Goal: Task Accomplishment & Management: Manage account settings

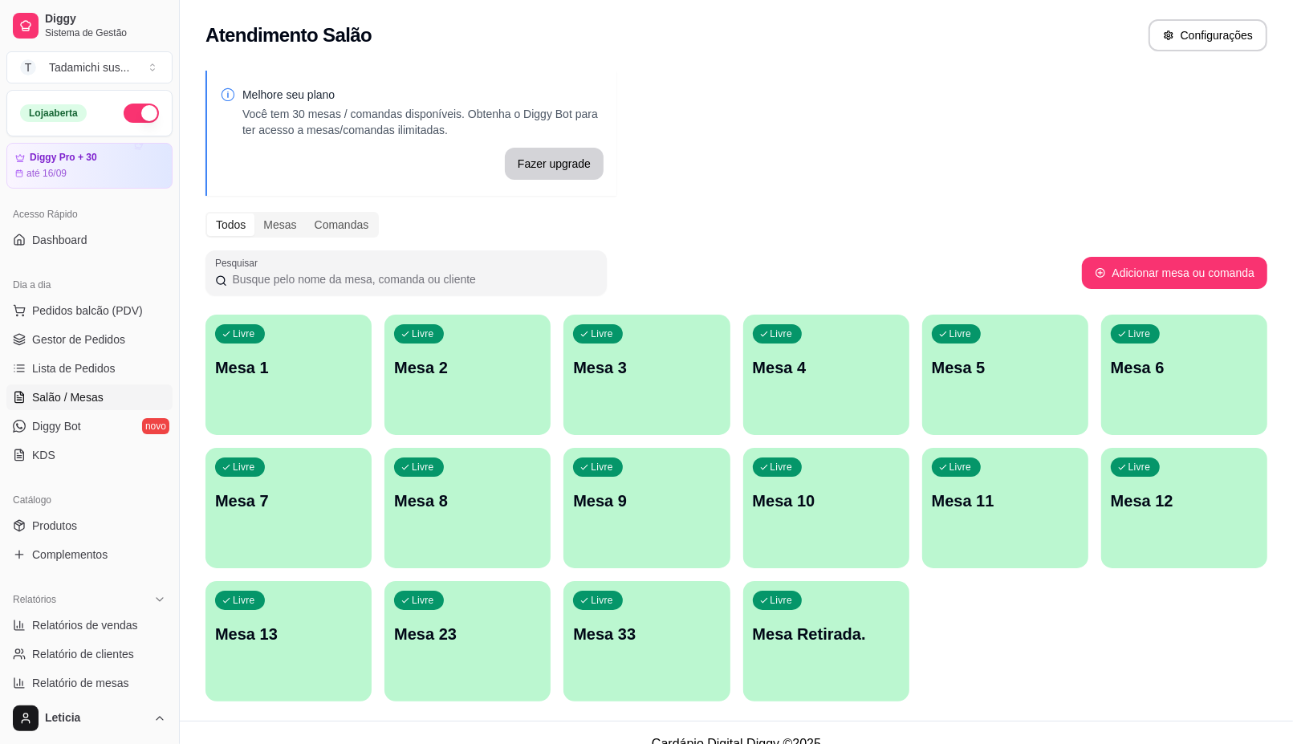
click at [992, 536] on div "Livre Mesa 11" at bounding box center [1005, 498] width 166 height 101
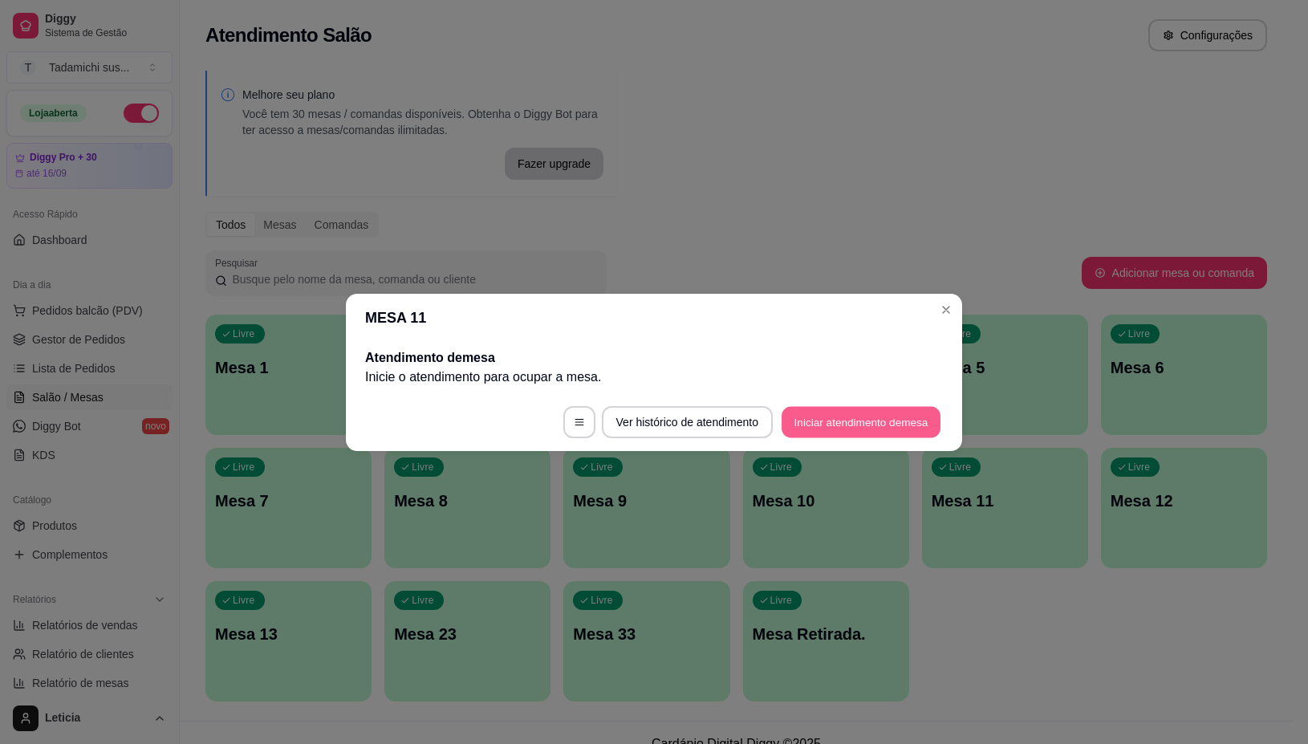
click at [816, 422] on button "Iniciar atendimento de mesa" at bounding box center [860, 421] width 159 height 31
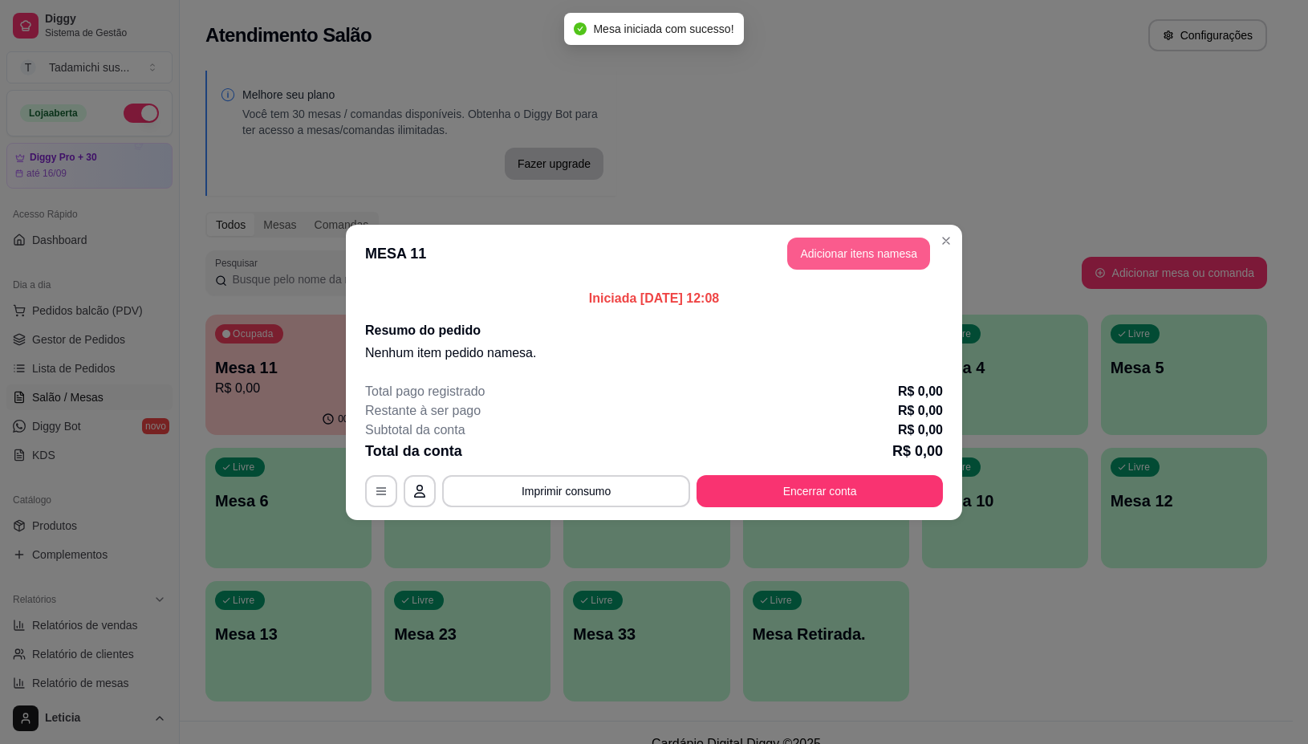
click at [881, 245] on button "Adicionar itens na mesa" at bounding box center [858, 253] width 143 height 32
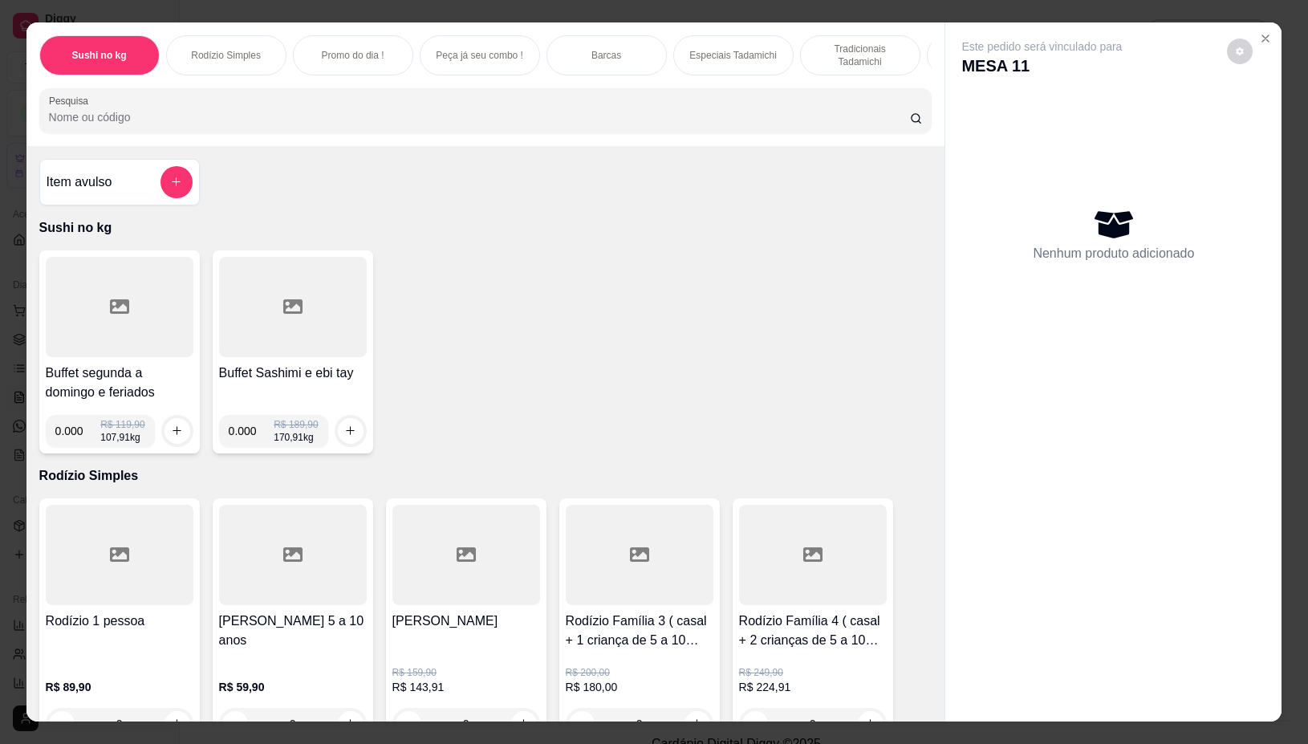
click at [550, 125] on input "Pesquisa" at bounding box center [479, 117] width 861 height 16
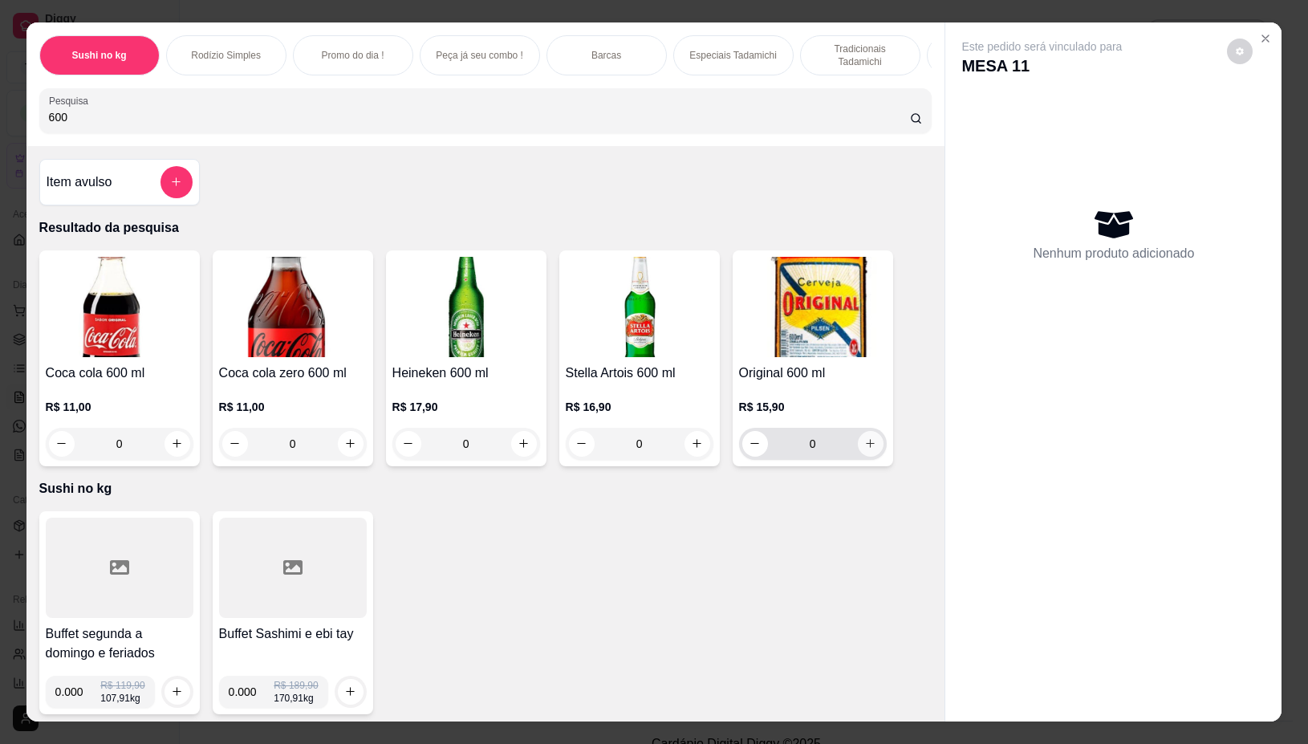
type input "600"
click at [864, 448] on icon "increase-product-quantity" at bounding box center [870, 444] width 12 height 12
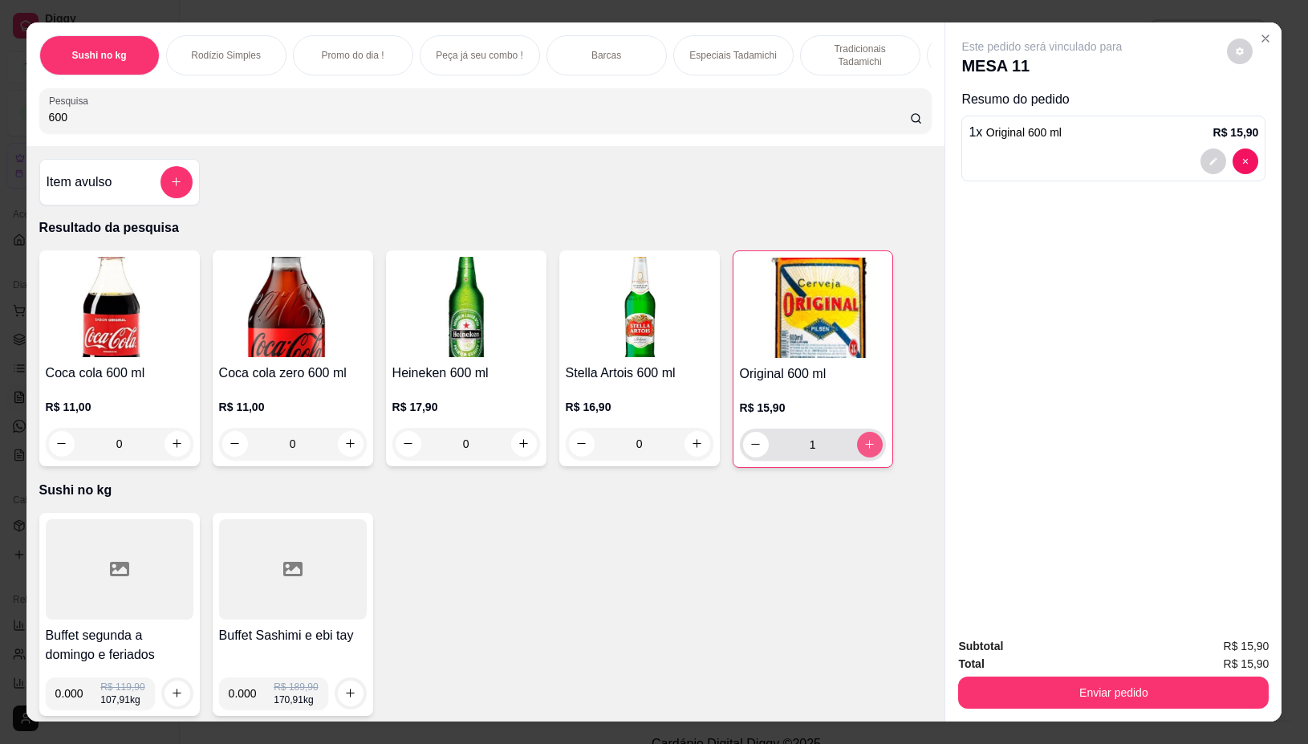
type input "1"
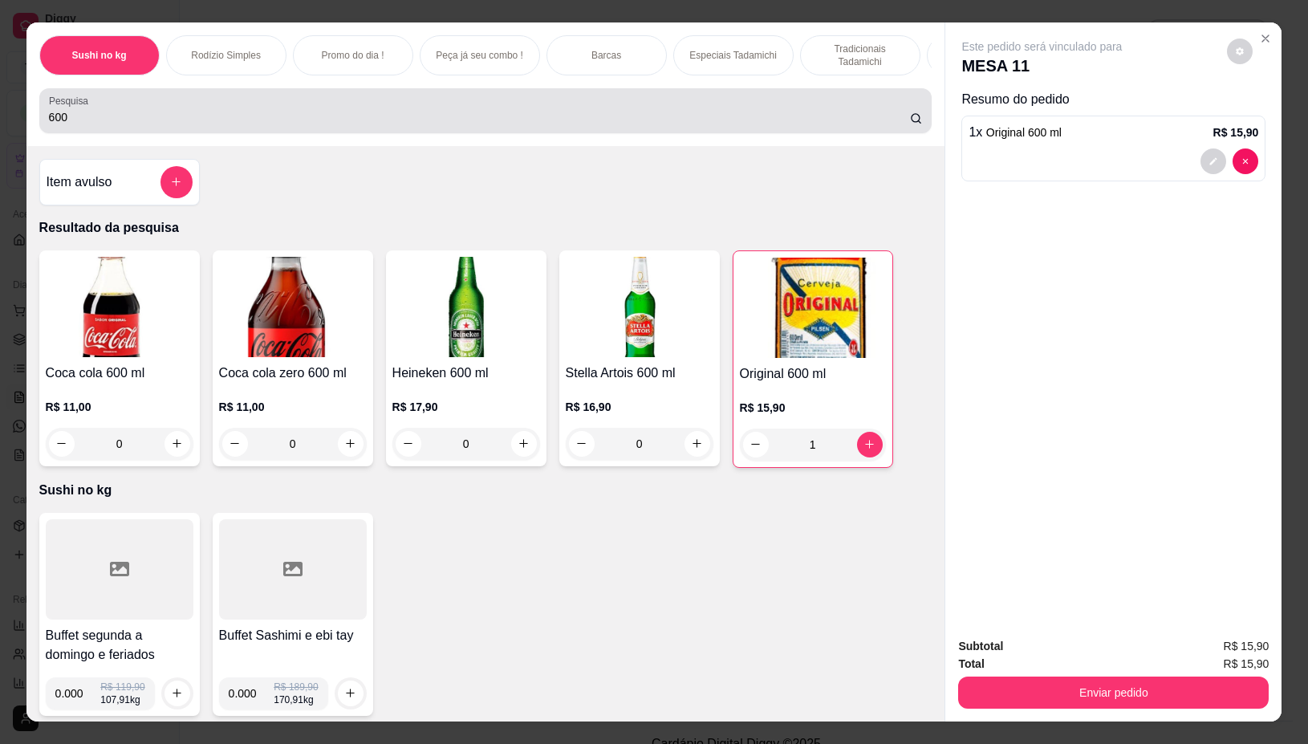
click at [401, 111] on div "600" at bounding box center [486, 111] width 874 height 32
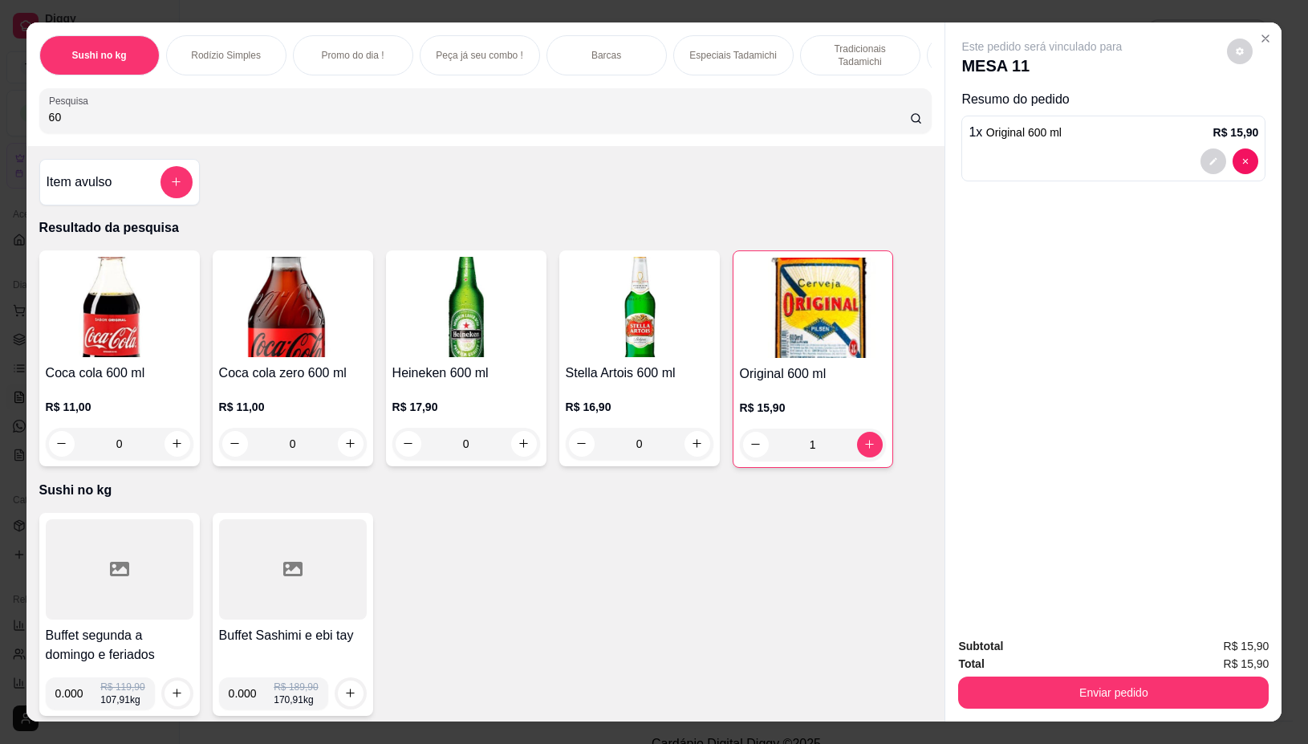
type input "6"
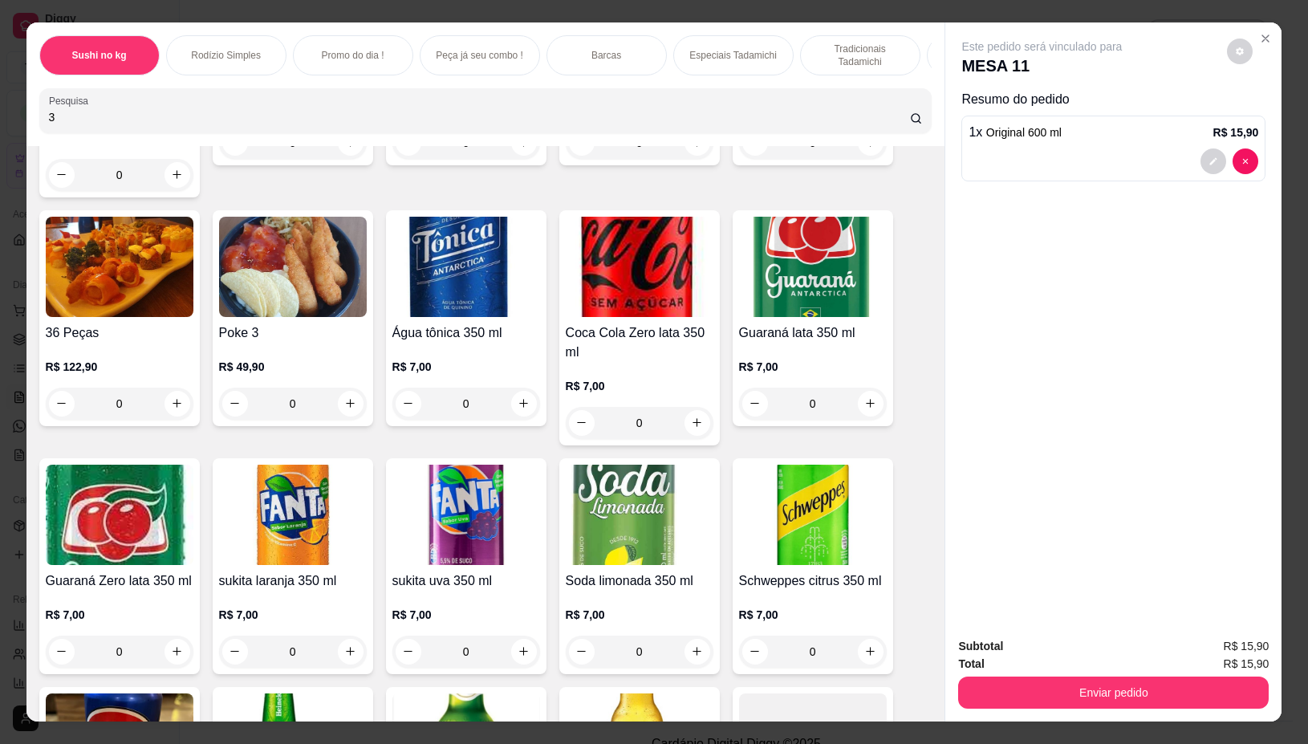
scroll to position [602, 0]
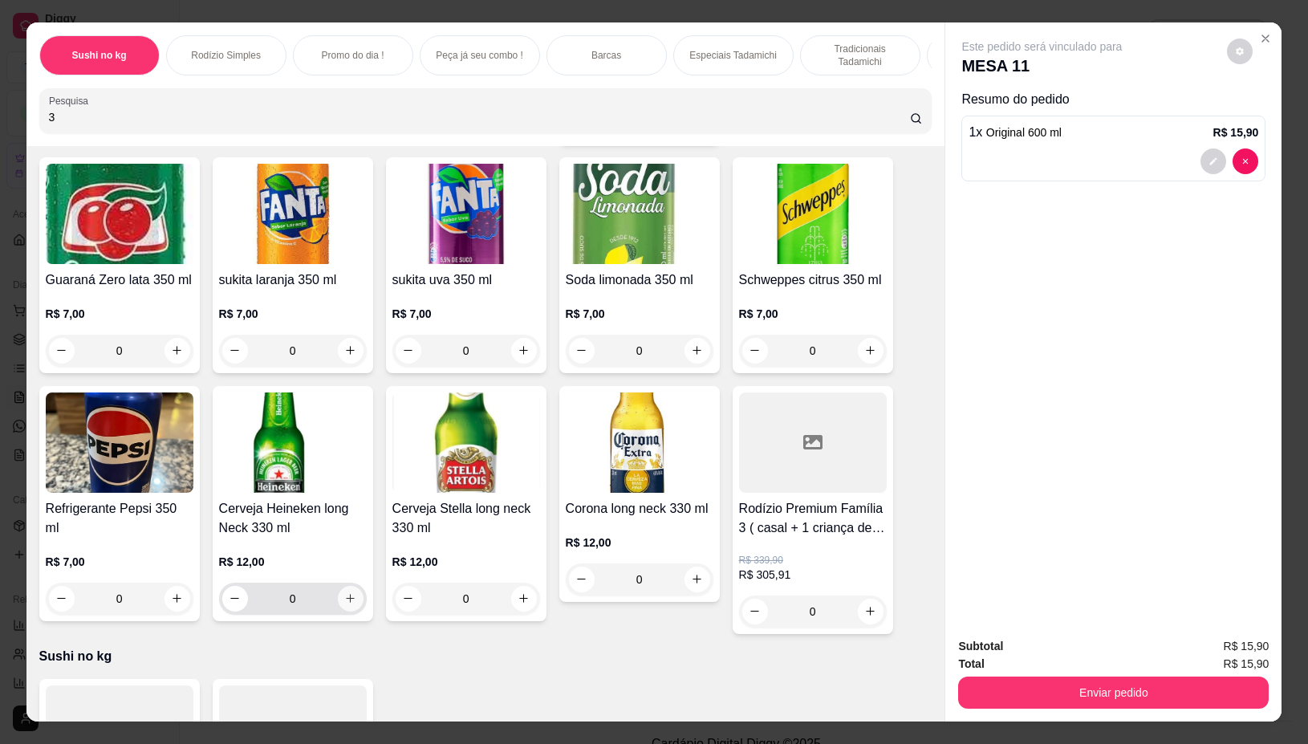
type input "3"
click at [344, 602] on icon "increase-product-quantity" at bounding box center [350, 598] width 12 height 12
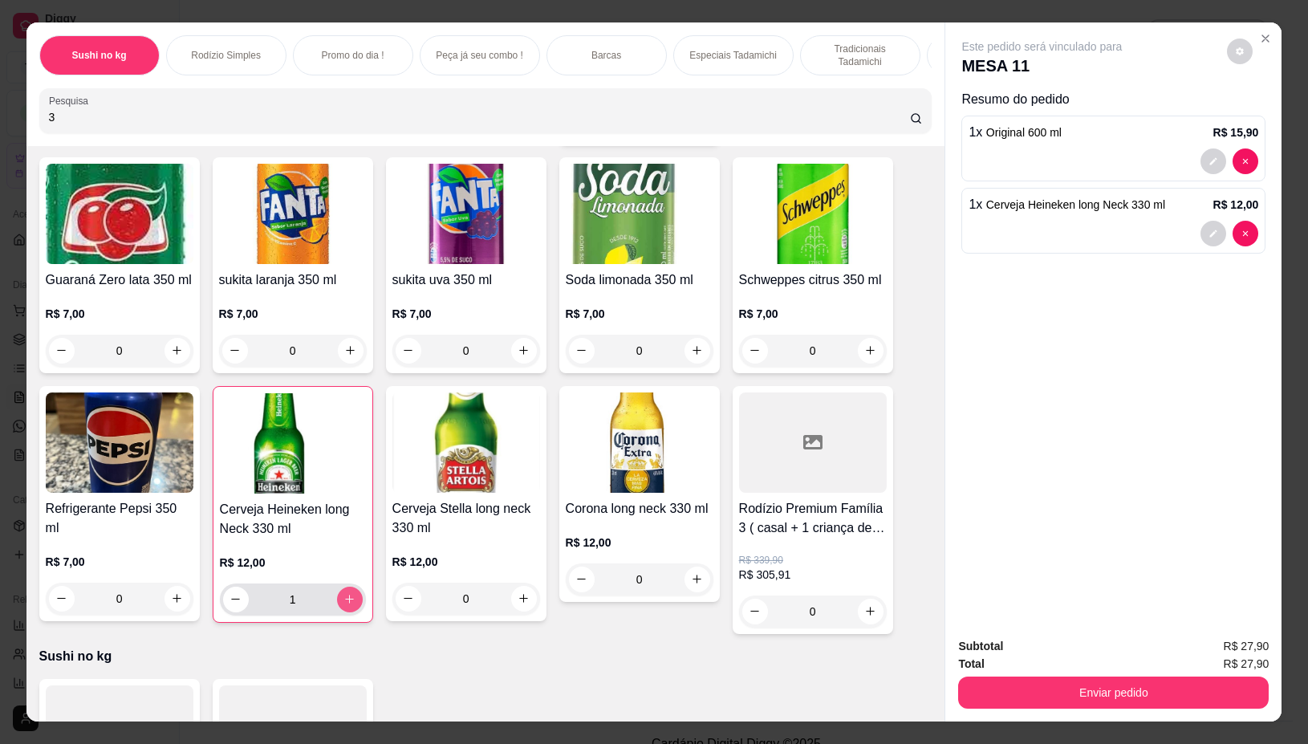
type input "1"
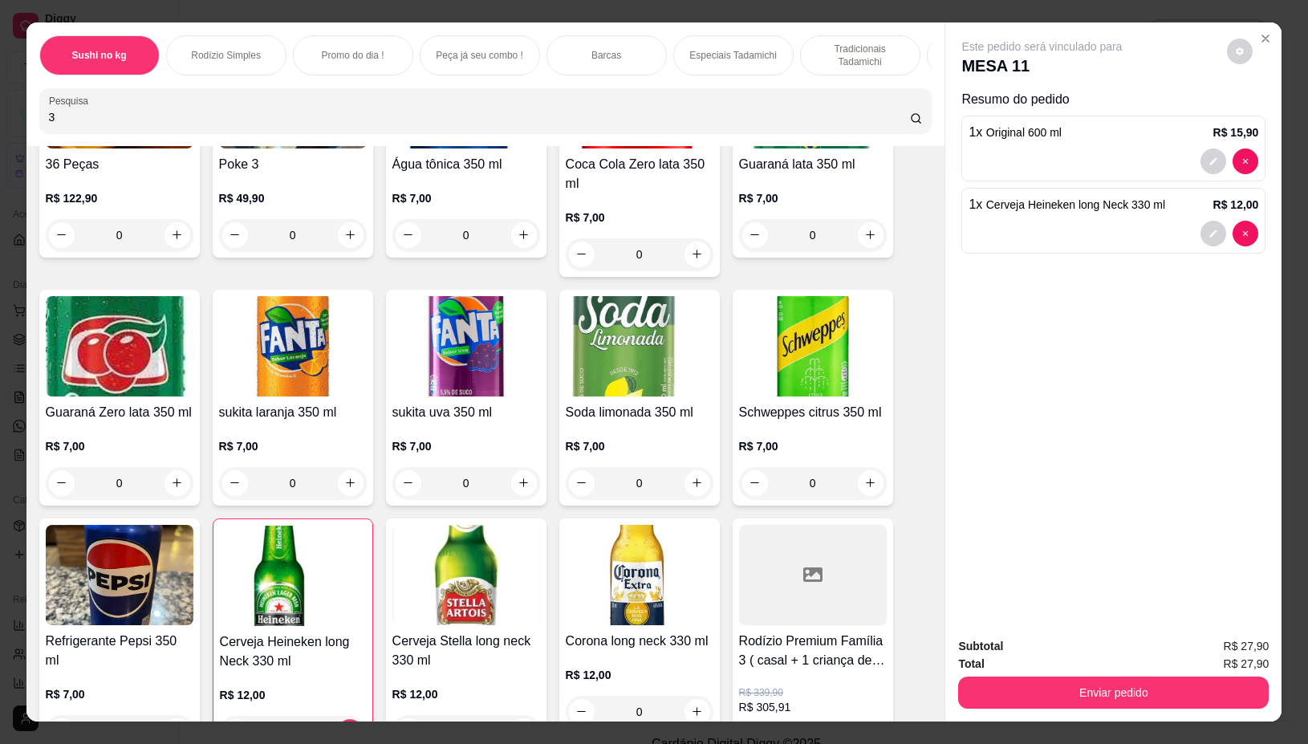
scroll to position [301, 0]
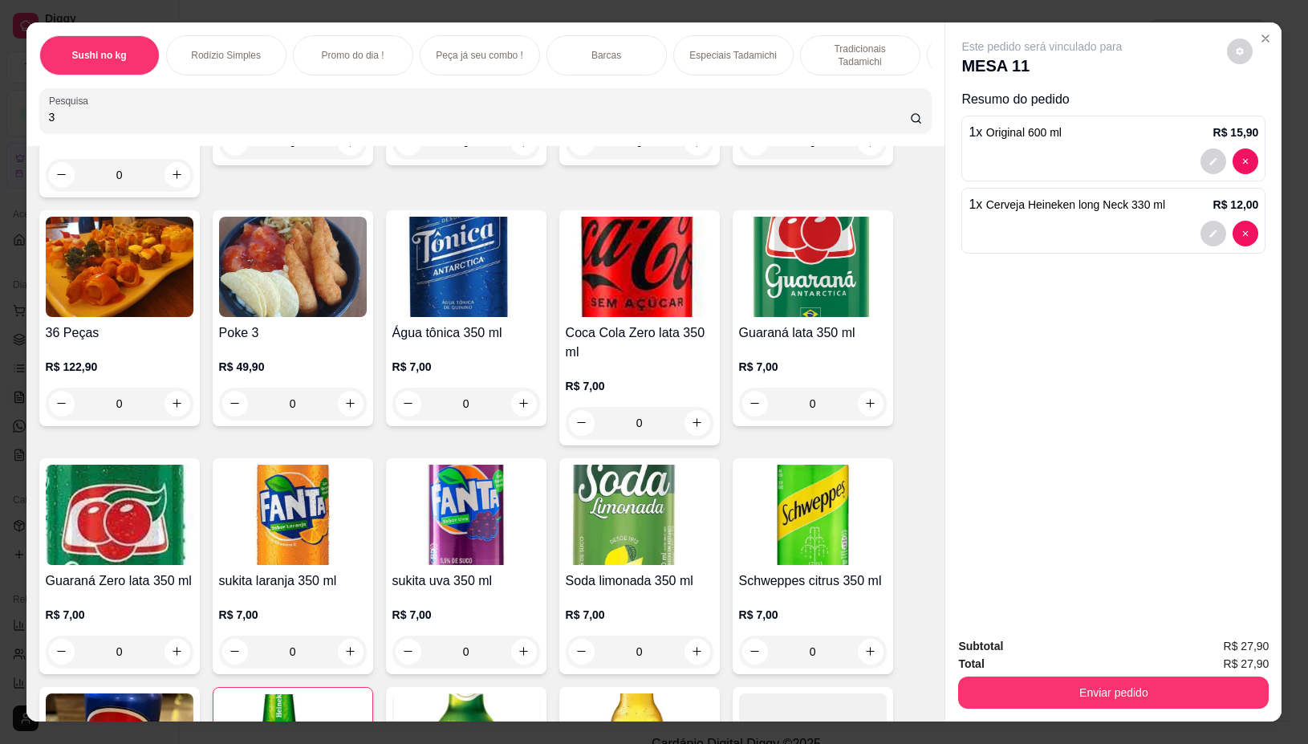
click at [162, 123] on input "3" at bounding box center [479, 117] width 861 height 16
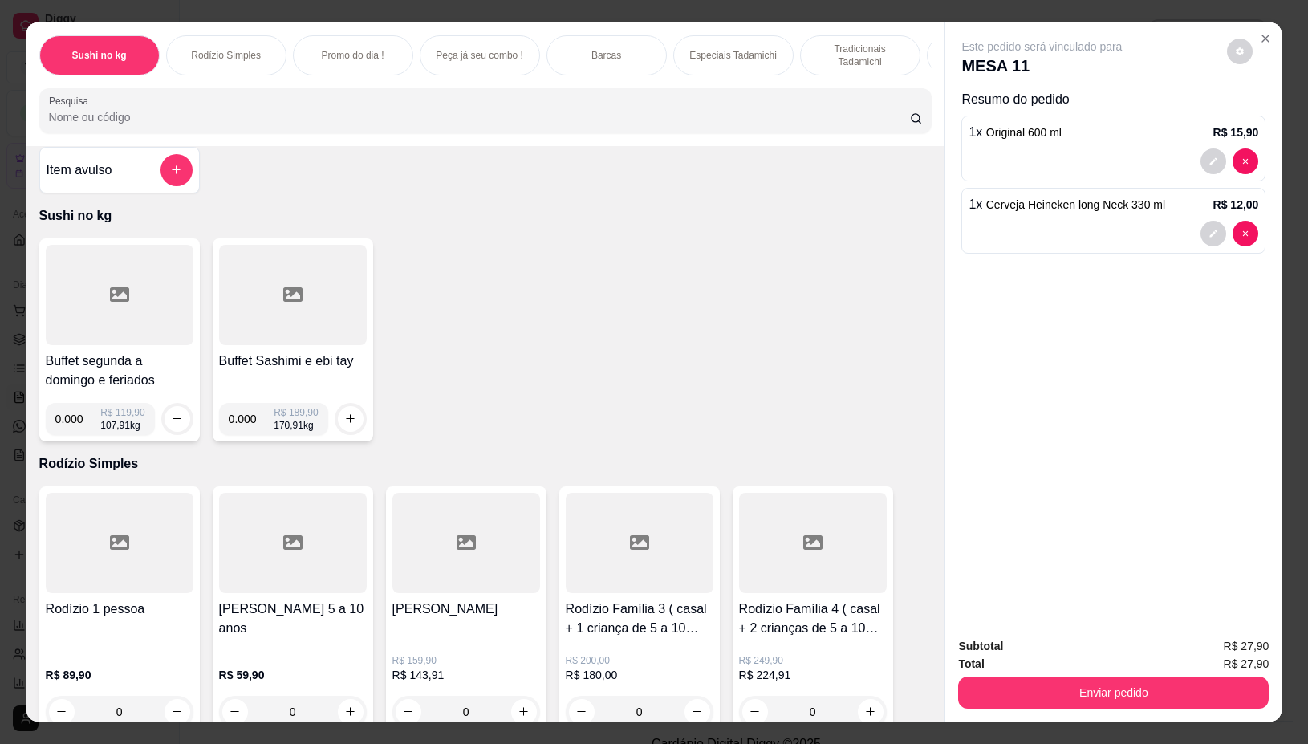
scroll to position [0, 0]
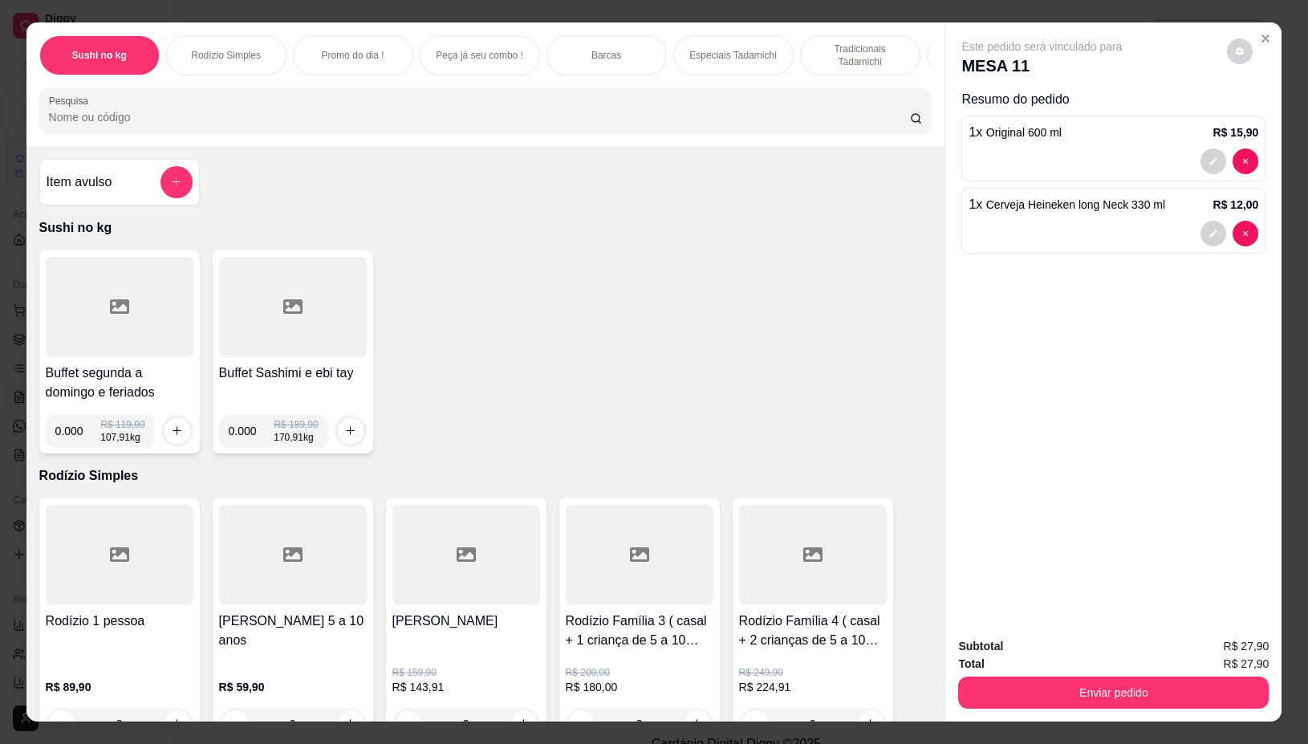
drag, startPoint x: 140, startPoint y: 294, endPoint x: 132, endPoint y: 302, distance: 10.8
click at [132, 302] on div at bounding box center [120, 307] width 148 height 100
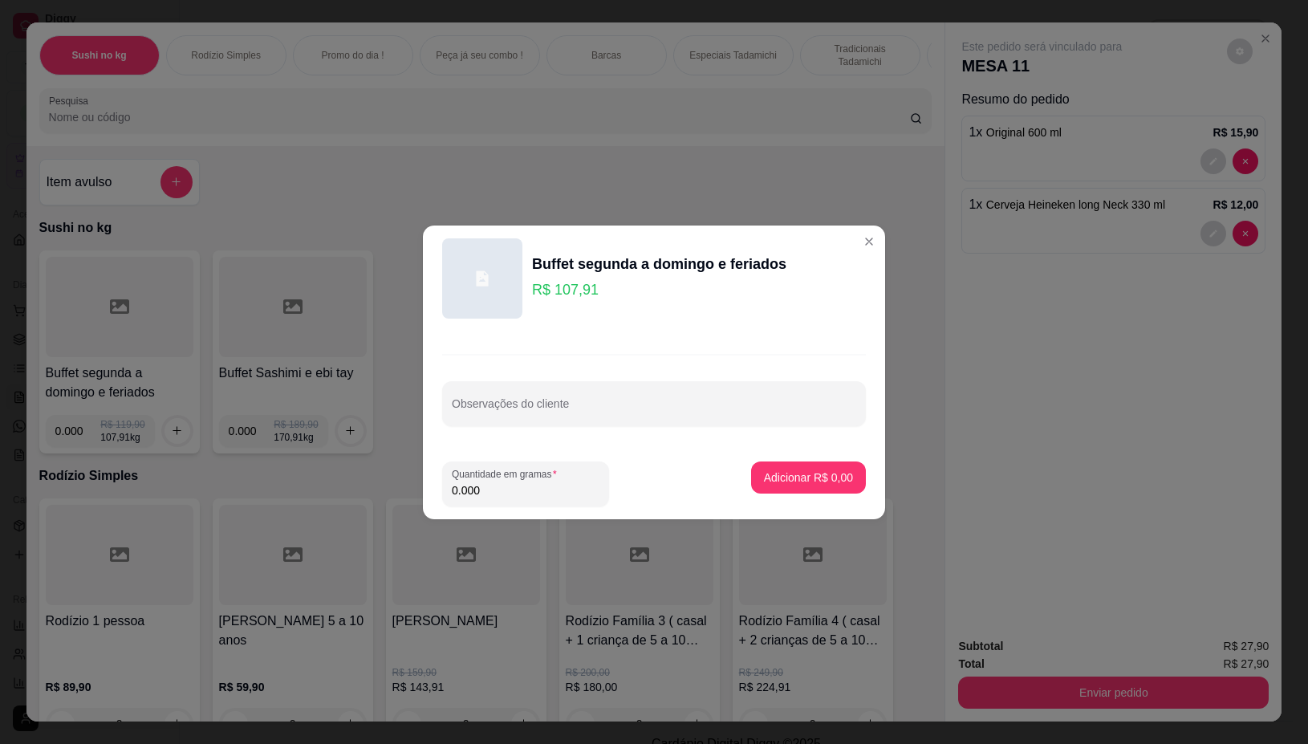
click at [519, 494] on input "0.000" at bounding box center [526, 490] width 148 height 16
type input "0.122"
click at [774, 465] on button "Adicionar R$ 13,17" at bounding box center [805, 477] width 121 height 32
click at [775, 465] on div "Item avulso Sushi no kg Buffet segunda a domingo e feriados 0.000 R$ 119,90 107…" at bounding box center [485, 433] width 919 height 575
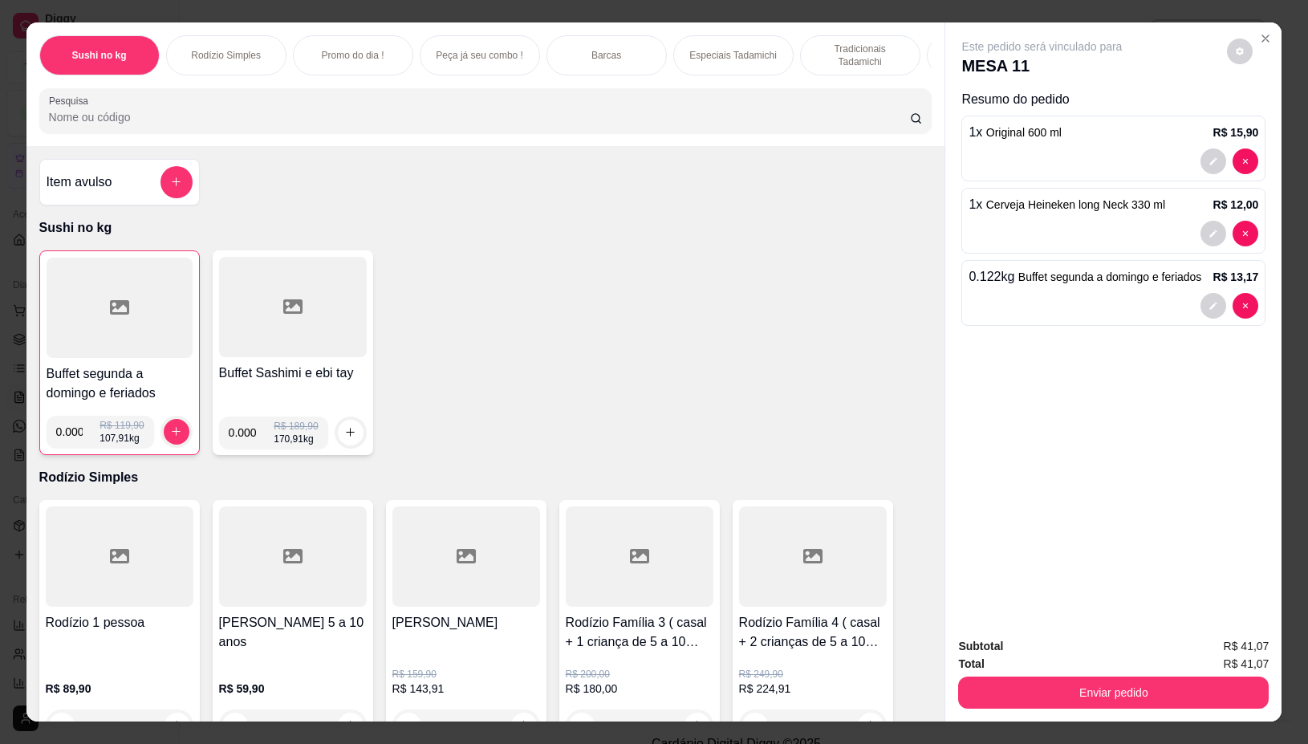
click at [315, 319] on div at bounding box center [293, 307] width 148 height 100
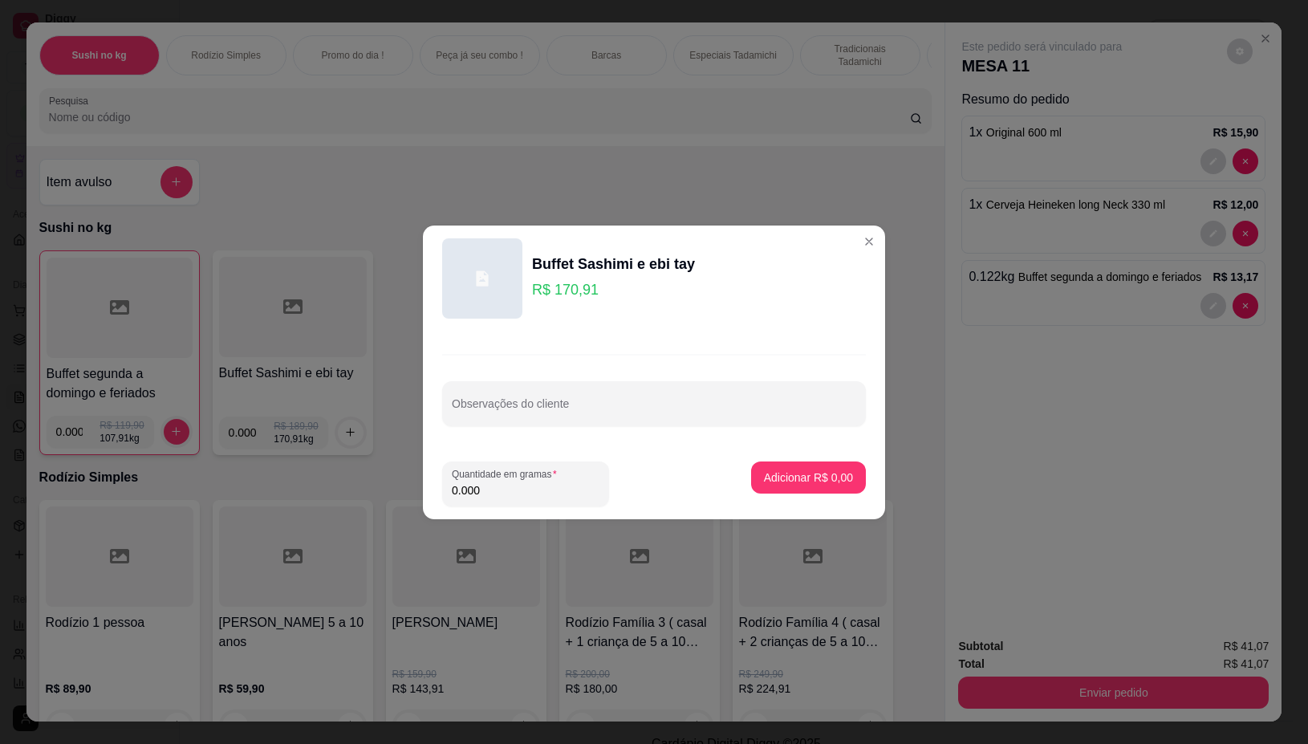
click at [501, 487] on input "0.000" at bounding box center [526, 490] width 148 height 16
type input "0.112"
click at [808, 478] on p "Adicionar R$ 19,14" at bounding box center [804, 477] width 95 height 16
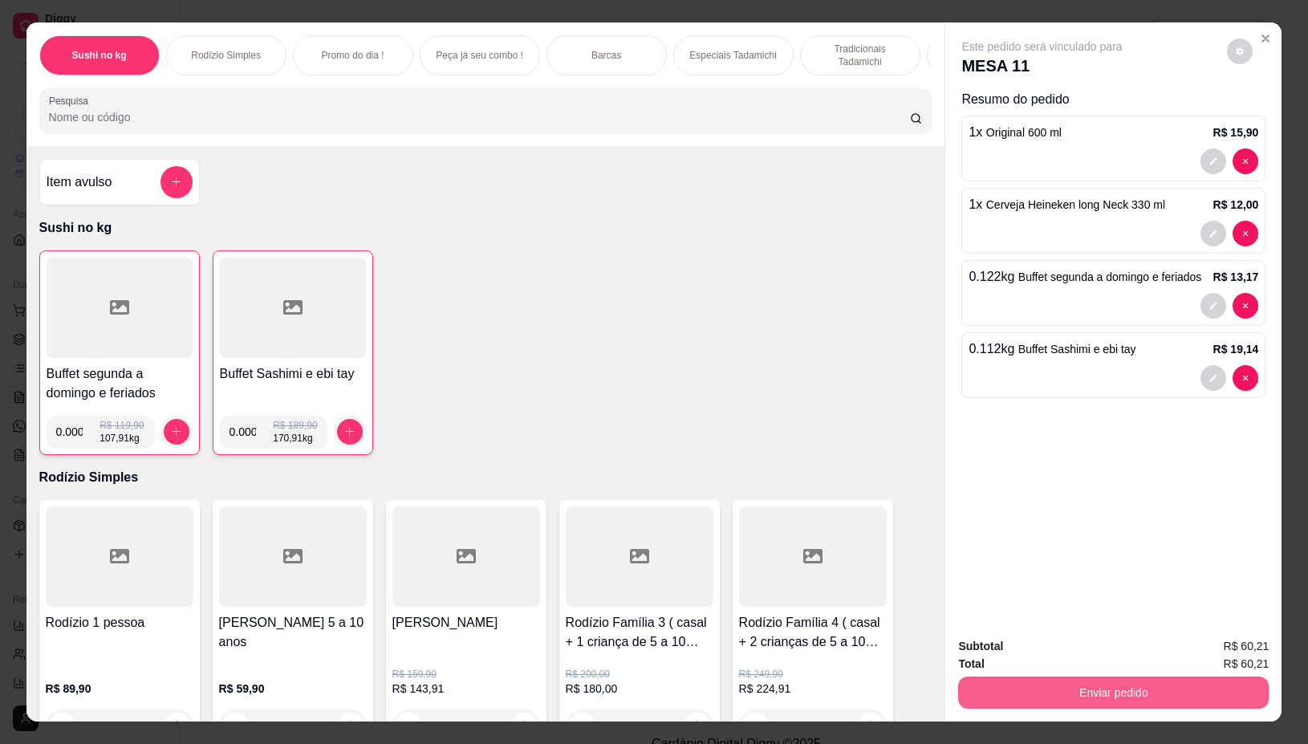
click at [1174, 678] on button "Enviar pedido" at bounding box center [1113, 692] width 310 height 32
click at [1079, 648] on button "Não registrar e enviar pedido" at bounding box center [1059, 646] width 162 height 30
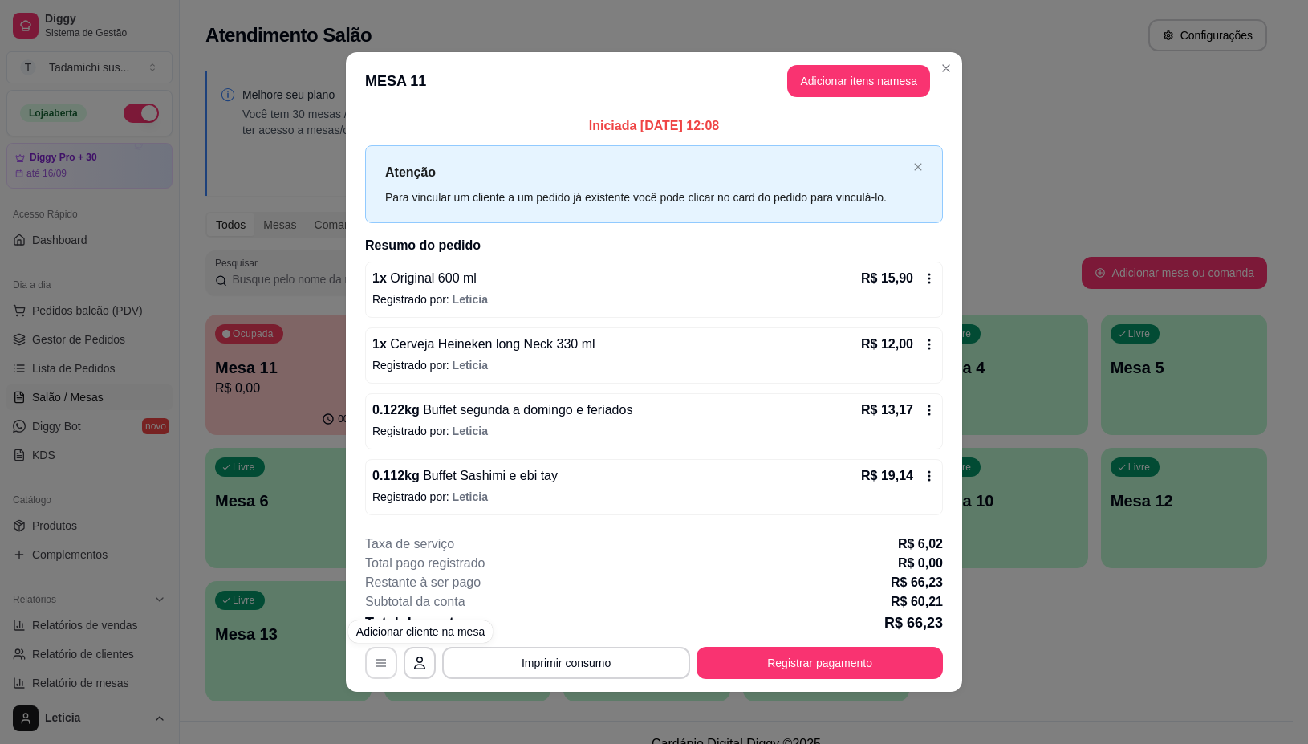
click at [381, 659] on button "button" at bounding box center [381, 663] width 32 height 32
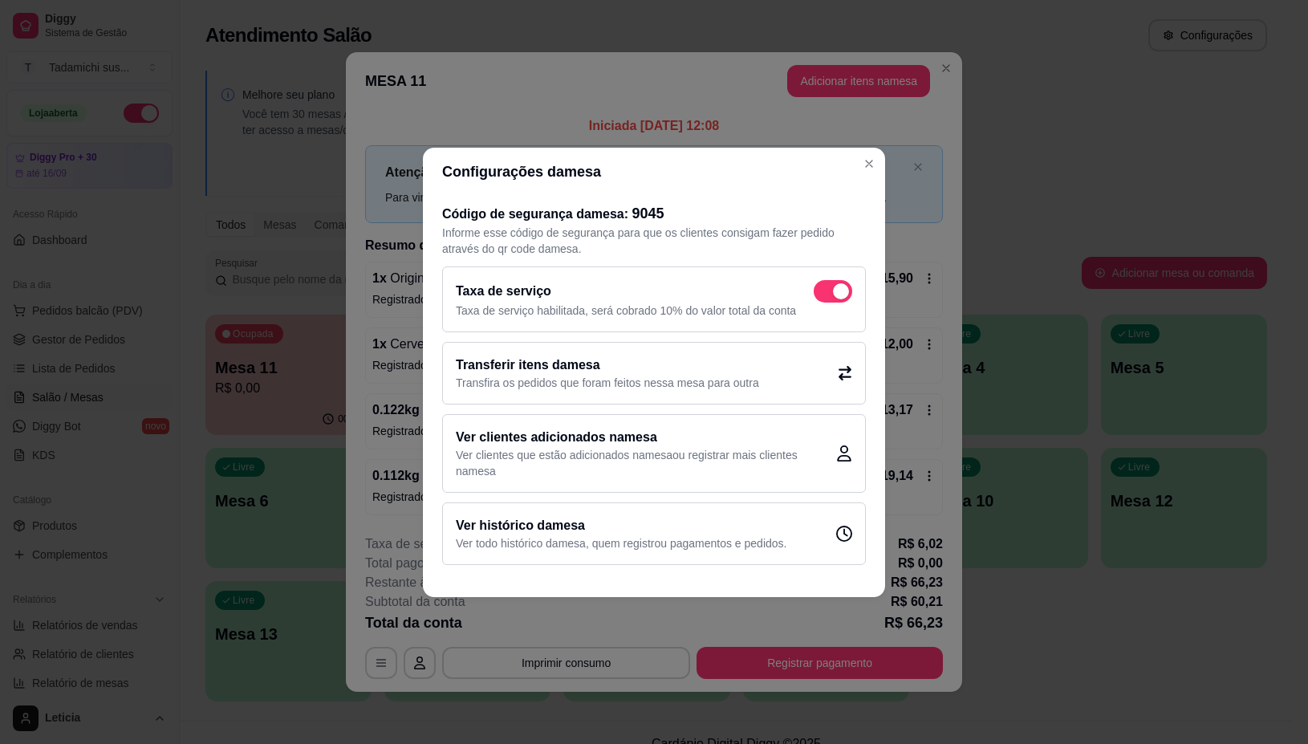
click at [823, 298] on span at bounding box center [833, 291] width 39 height 22
click at [823, 298] on input "checkbox" at bounding box center [818, 299] width 10 height 10
checkbox input "false"
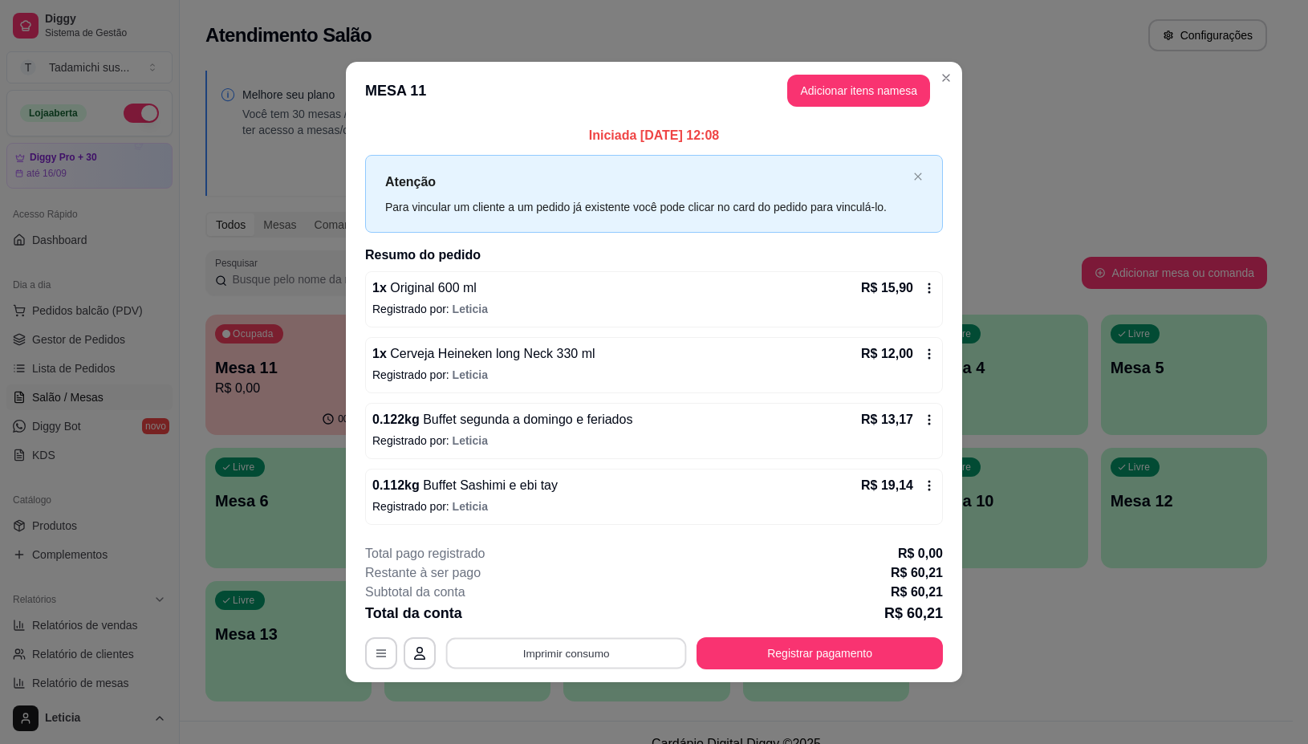
click at [572, 650] on button "Imprimir consumo" at bounding box center [566, 653] width 241 height 31
click at [590, 579] on button "IMPRESSORA" at bounding box center [571, 584] width 120 height 25
click at [809, 660] on button "Registrar pagamento" at bounding box center [819, 653] width 239 height 31
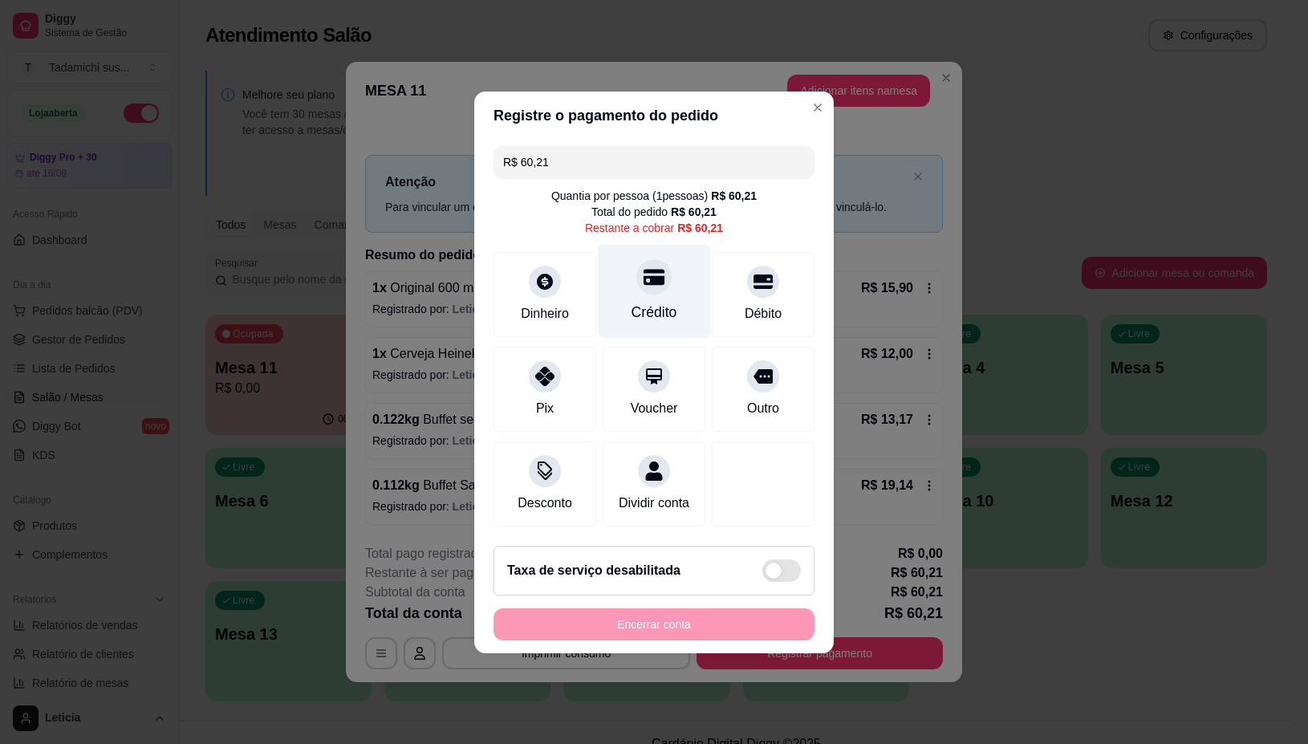
click at [652, 302] on div "Crédito" at bounding box center [654, 312] width 46 height 21
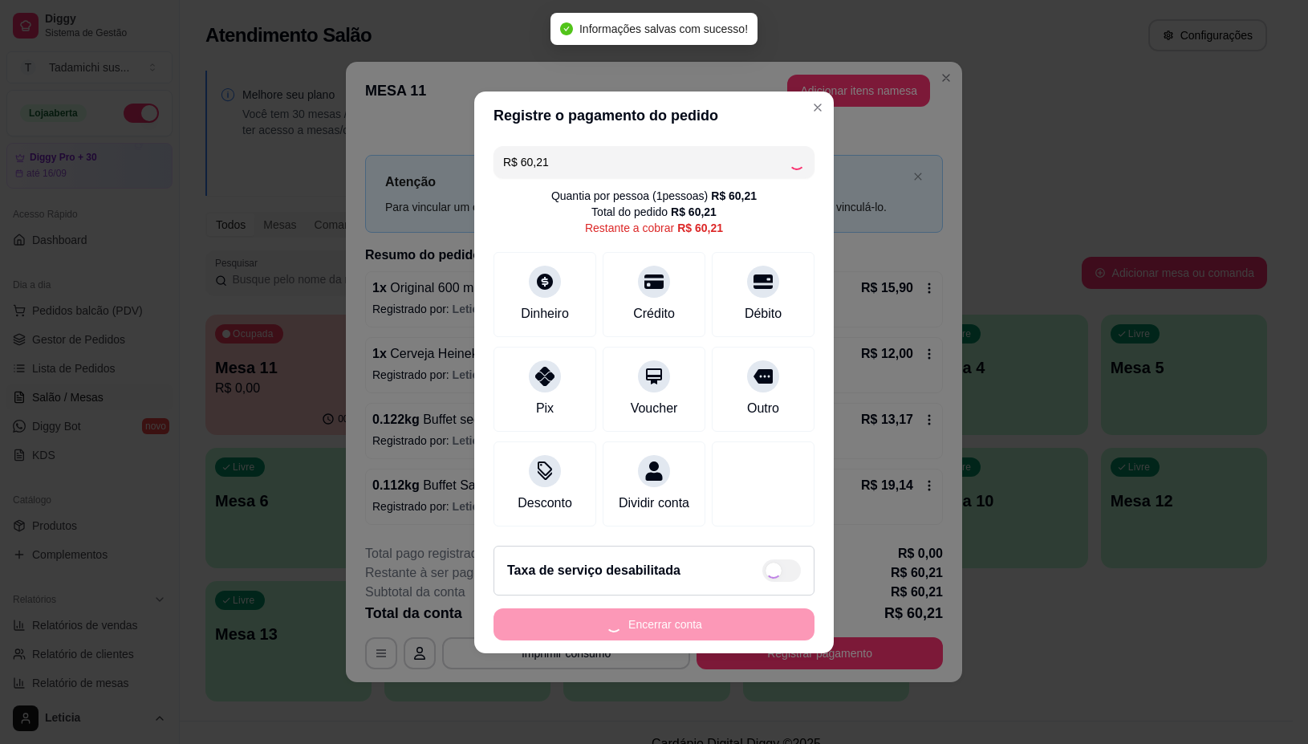
type input "R$ 0,00"
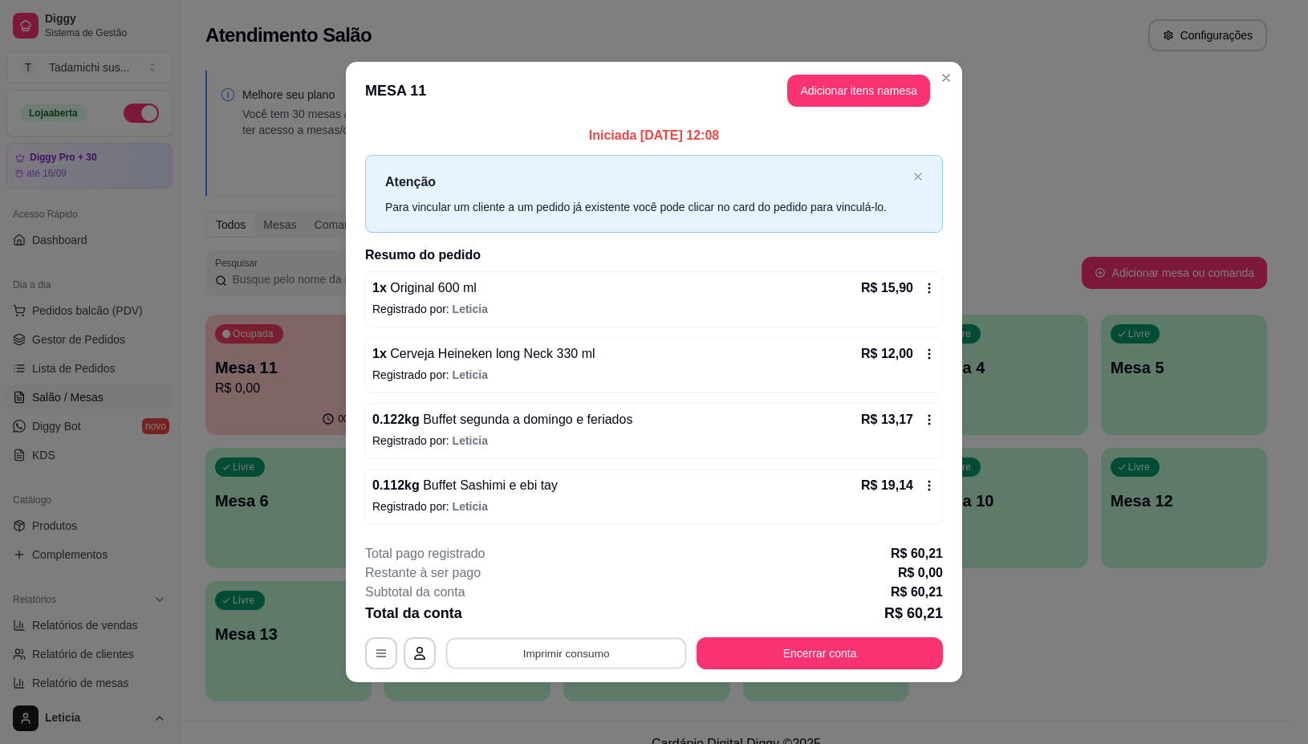
click at [550, 655] on button "Imprimir consumo" at bounding box center [566, 653] width 241 height 31
click at [580, 580] on button "IMPRESSORA" at bounding box center [571, 584] width 120 height 25
click at [790, 655] on button "Encerrar conta" at bounding box center [819, 653] width 239 height 31
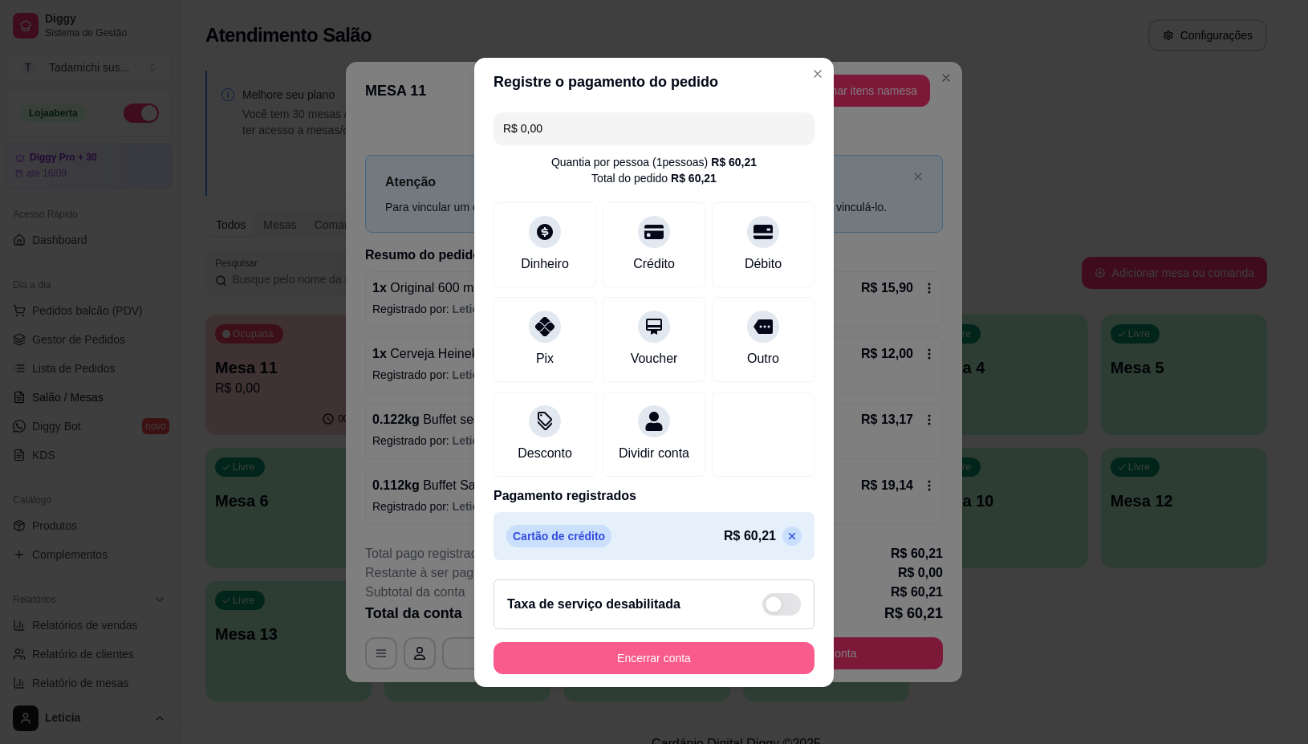
click at [746, 674] on button "Encerrar conta" at bounding box center [653, 658] width 321 height 32
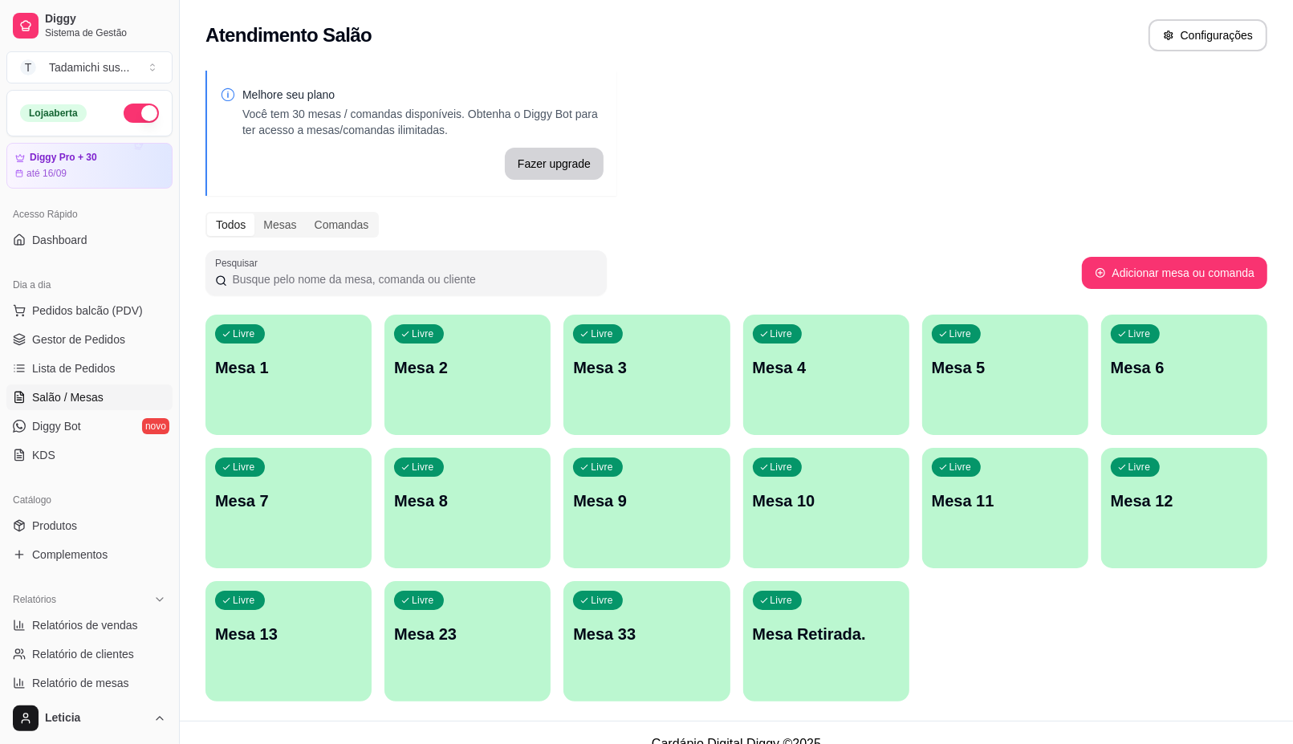
click at [313, 635] on p "Mesa 13" at bounding box center [288, 634] width 147 height 22
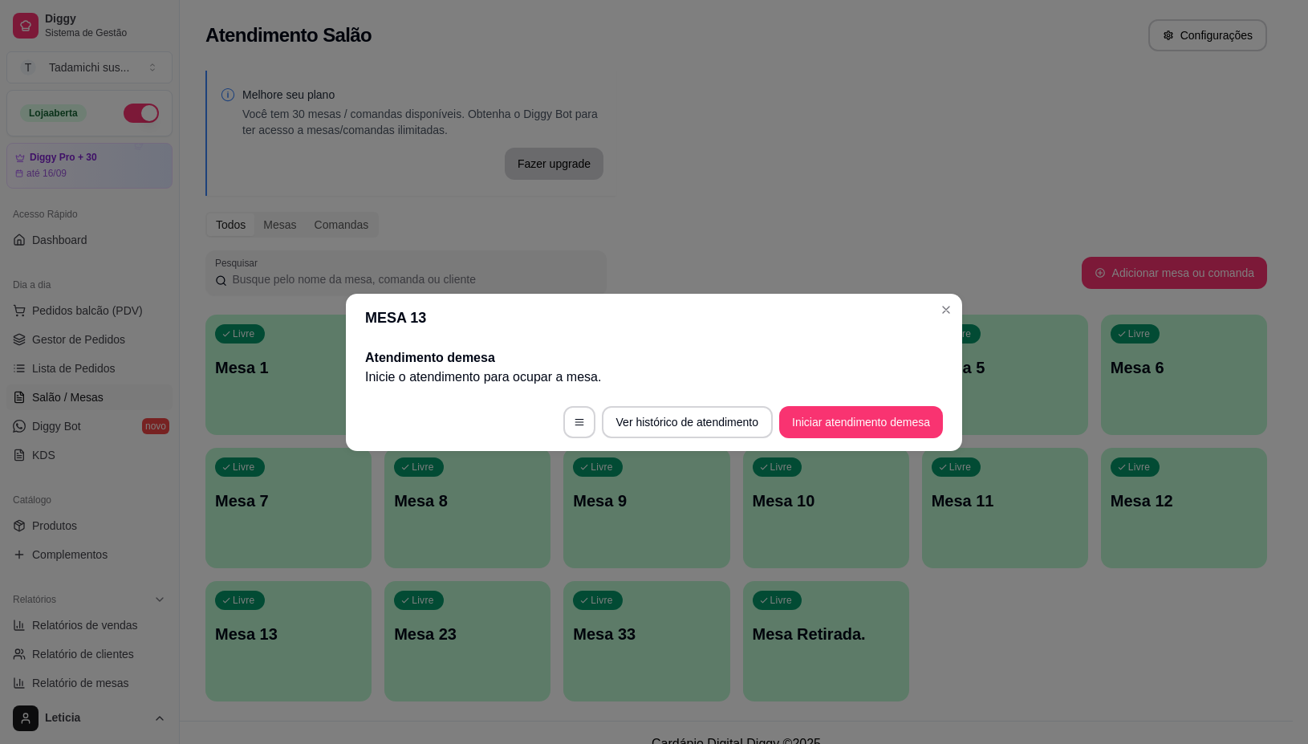
click at [827, 439] on footer "Ver histórico de atendimento Iniciar atendimento de mesa" at bounding box center [654, 422] width 616 height 58
click at [835, 426] on button "Iniciar atendimento de mesa" at bounding box center [860, 421] width 159 height 31
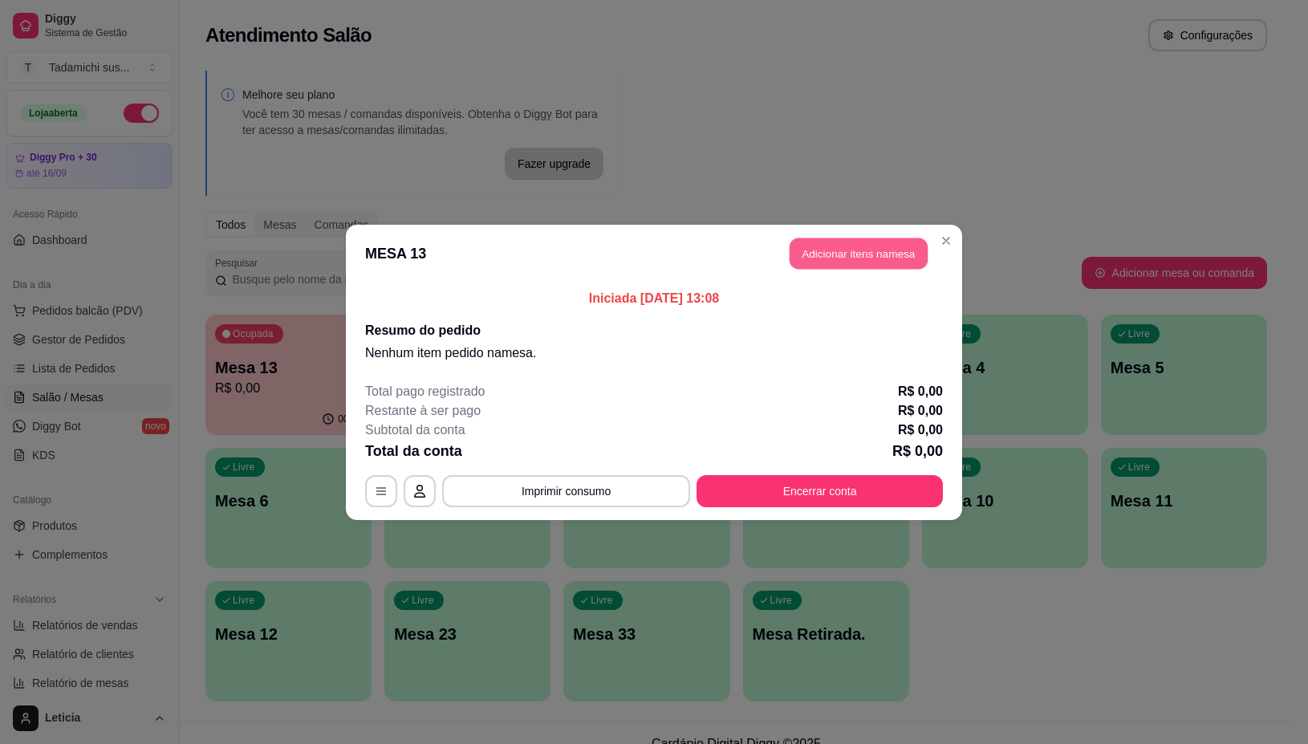
click at [808, 265] on button "Adicionar itens na mesa" at bounding box center [858, 252] width 138 height 31
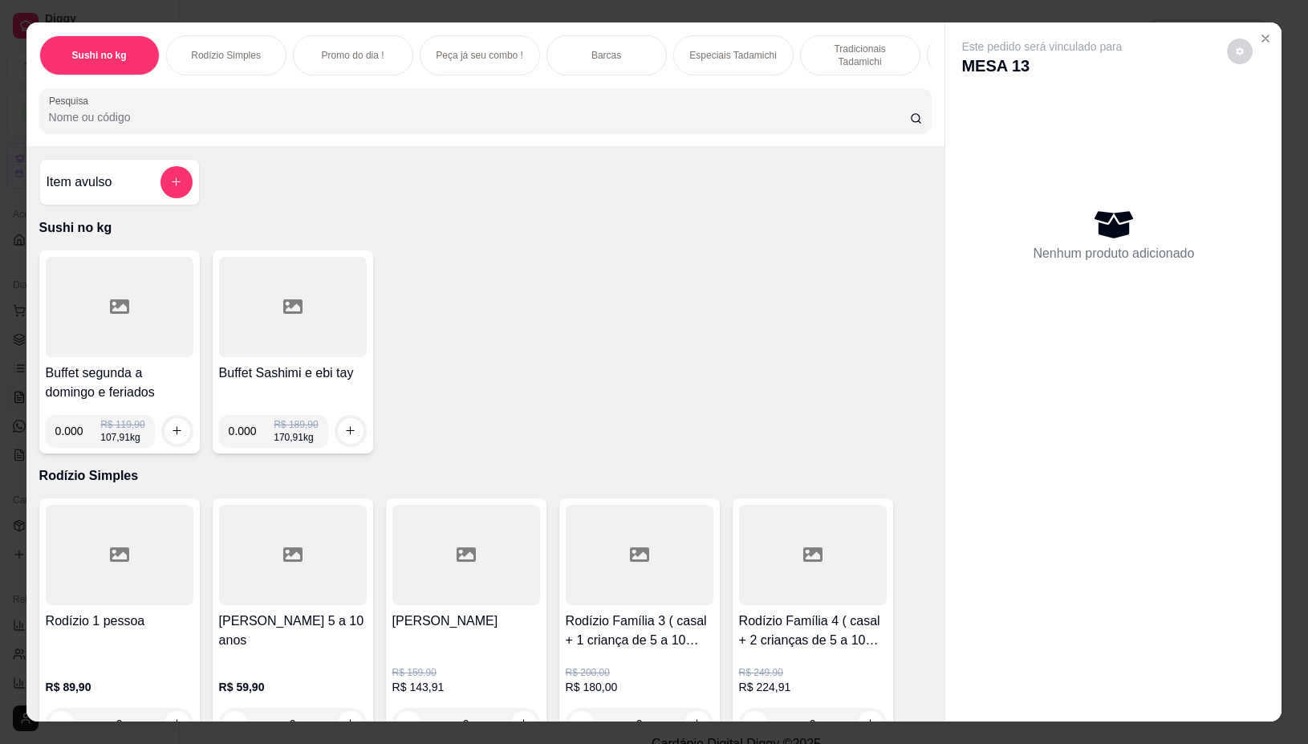
click at [62, 325] on div at bounding box center [120, 307] width 148 height 100
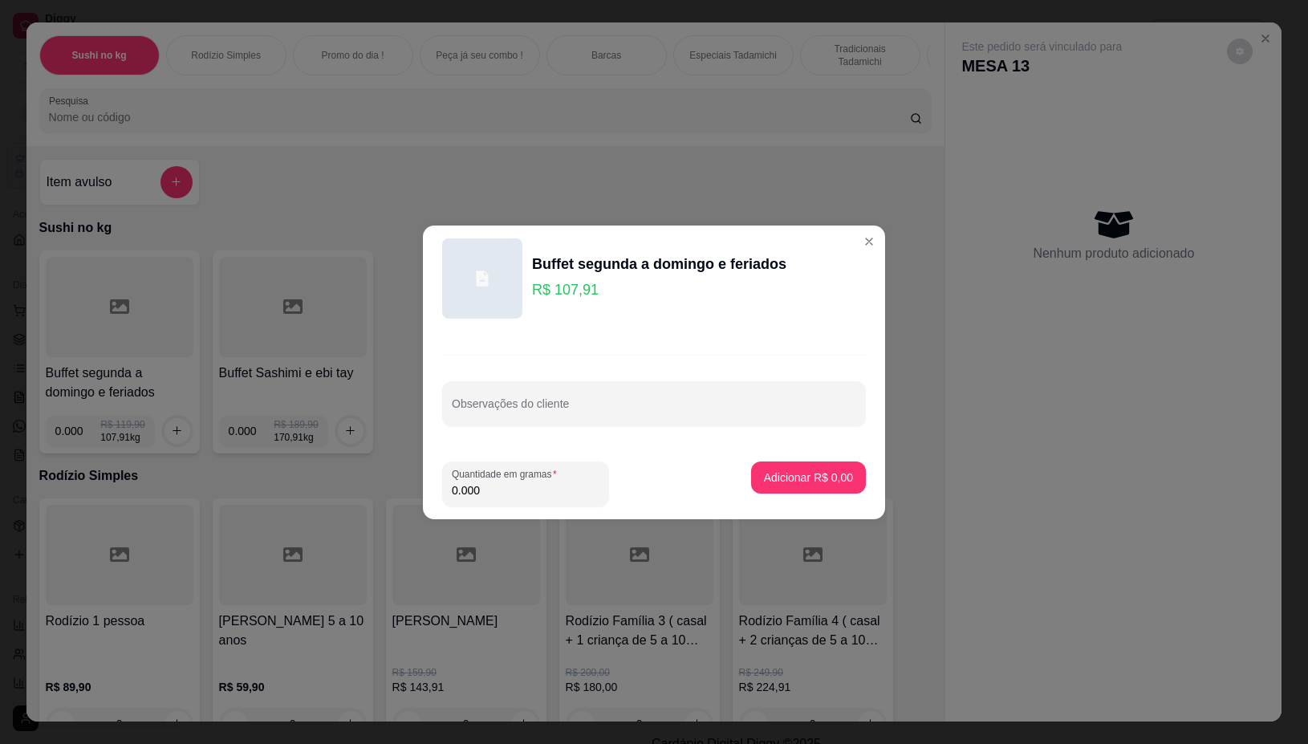
click at [483, 492] on input "0.000" at bounding box center [526, 490] width 148 height 16
type input "0.308"
click at [770, 477] on p "Adicionar R$ 33,24" at bounding box center [804, 477] width 95 height 16
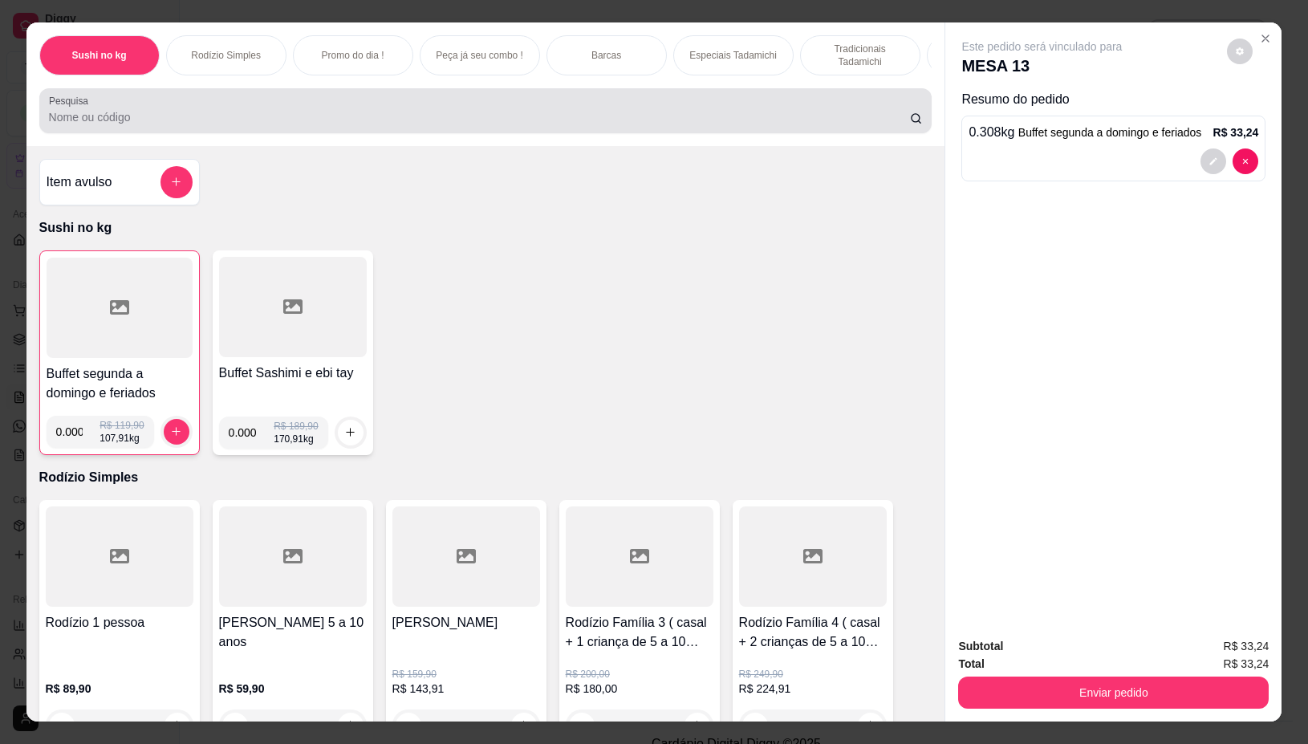
click at [310, 123] on input "Pesquisa" at bounding box center [479, 117] width 861 height 16
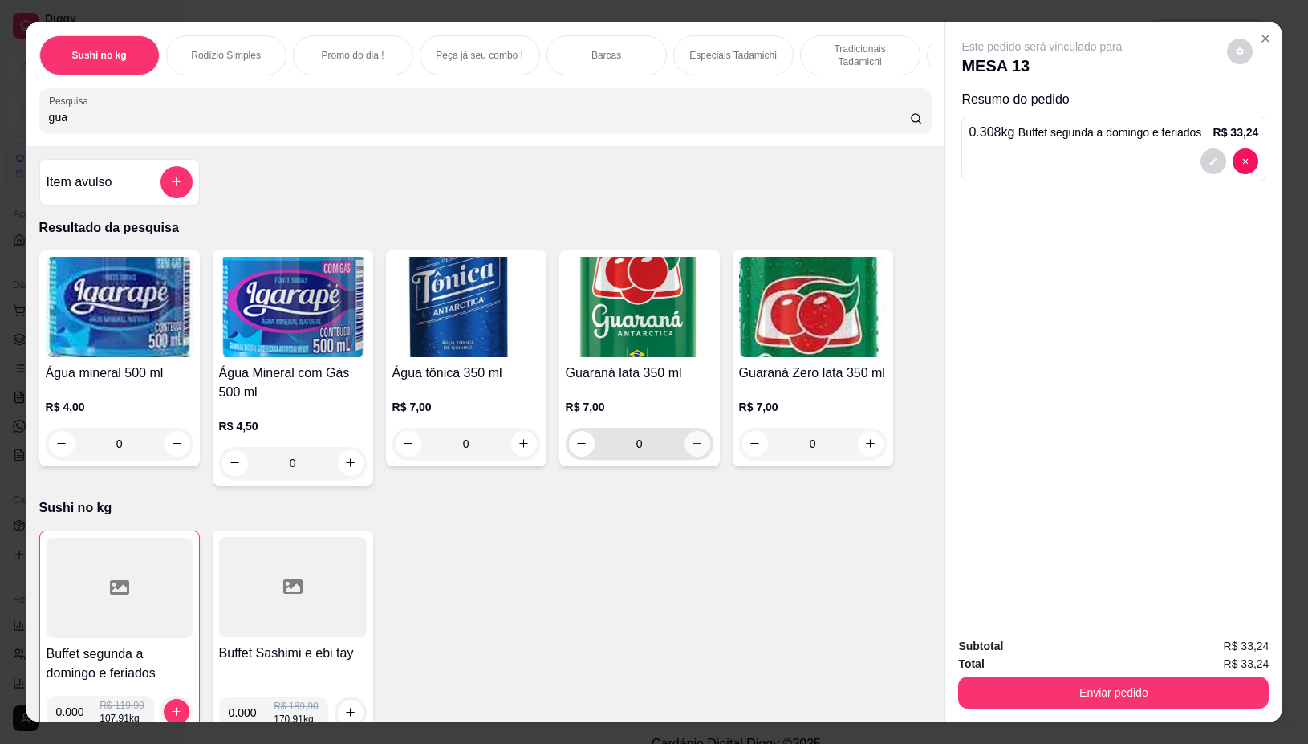
type input "gua"
click at [699, 457] on button "increase-product-quantity" at bounding box center [697, 444] width 26 height 26
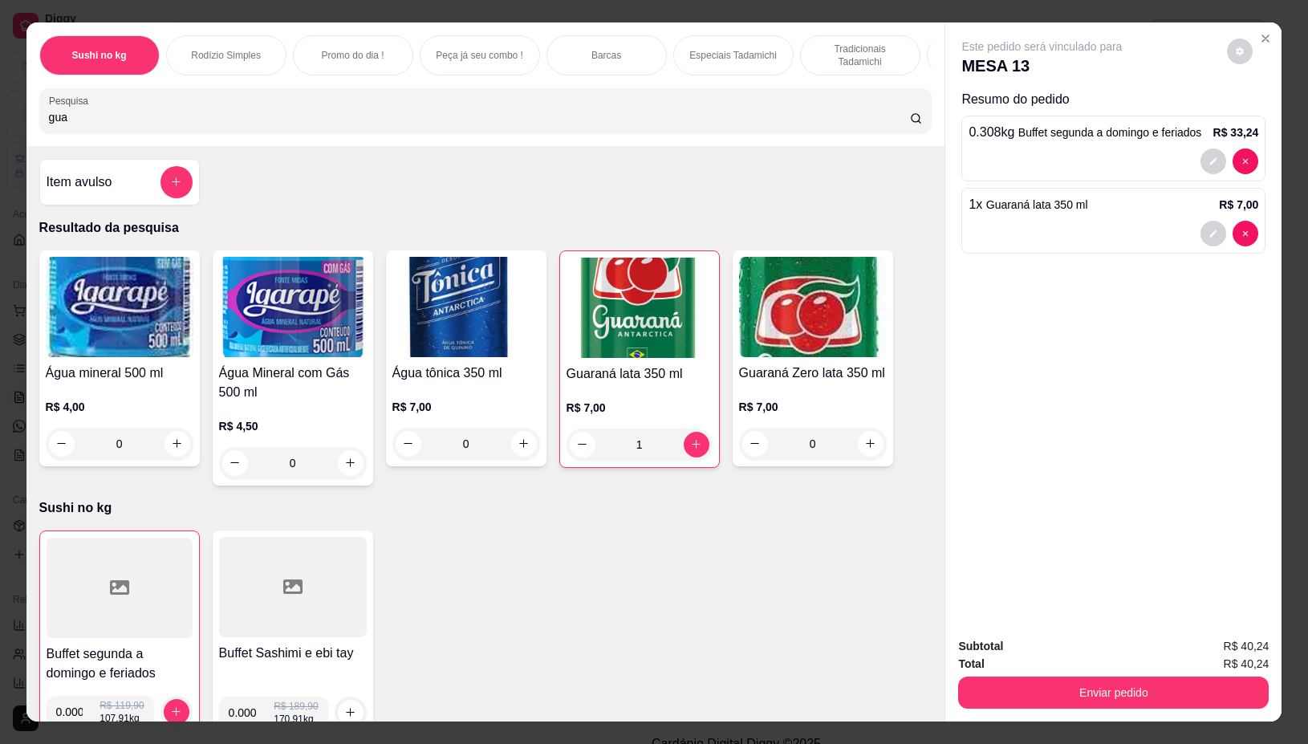
type input "1"
click at [1063, 691] on button "Enviar pedido" at bounding box center [1113, 692] width 310 height 32
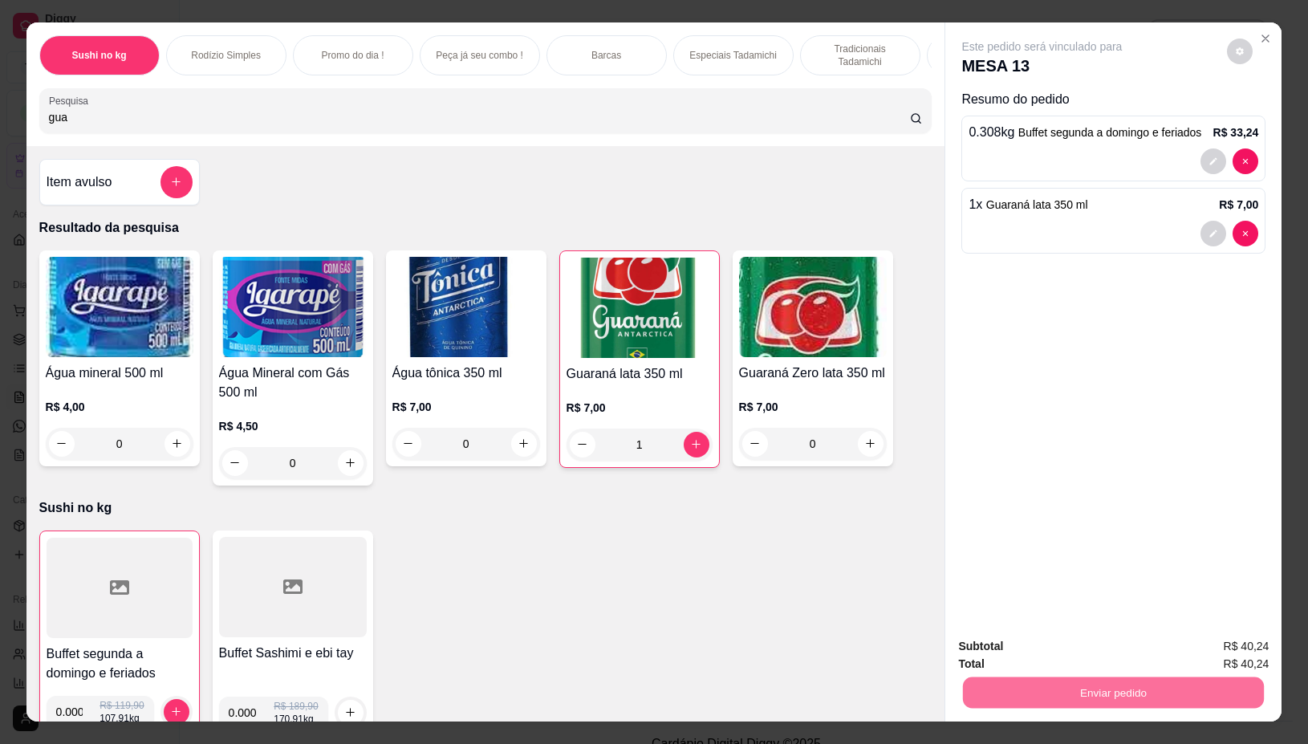
click at [1057, 647] on button "Não registrar e enviar pedido" at bounding box center [1059, 646] width 162 height 30
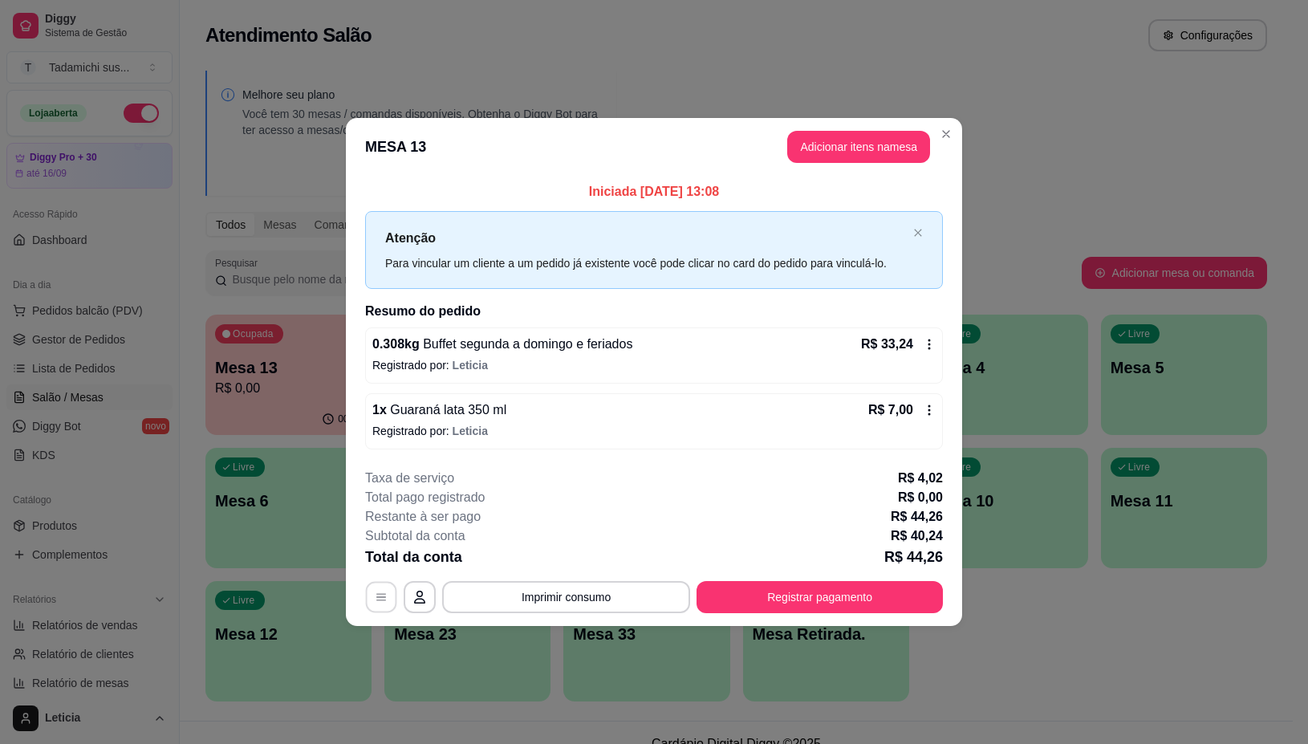
click at [383, 594] on icon "button" at bounding box center [381, 596] width 13 height 13
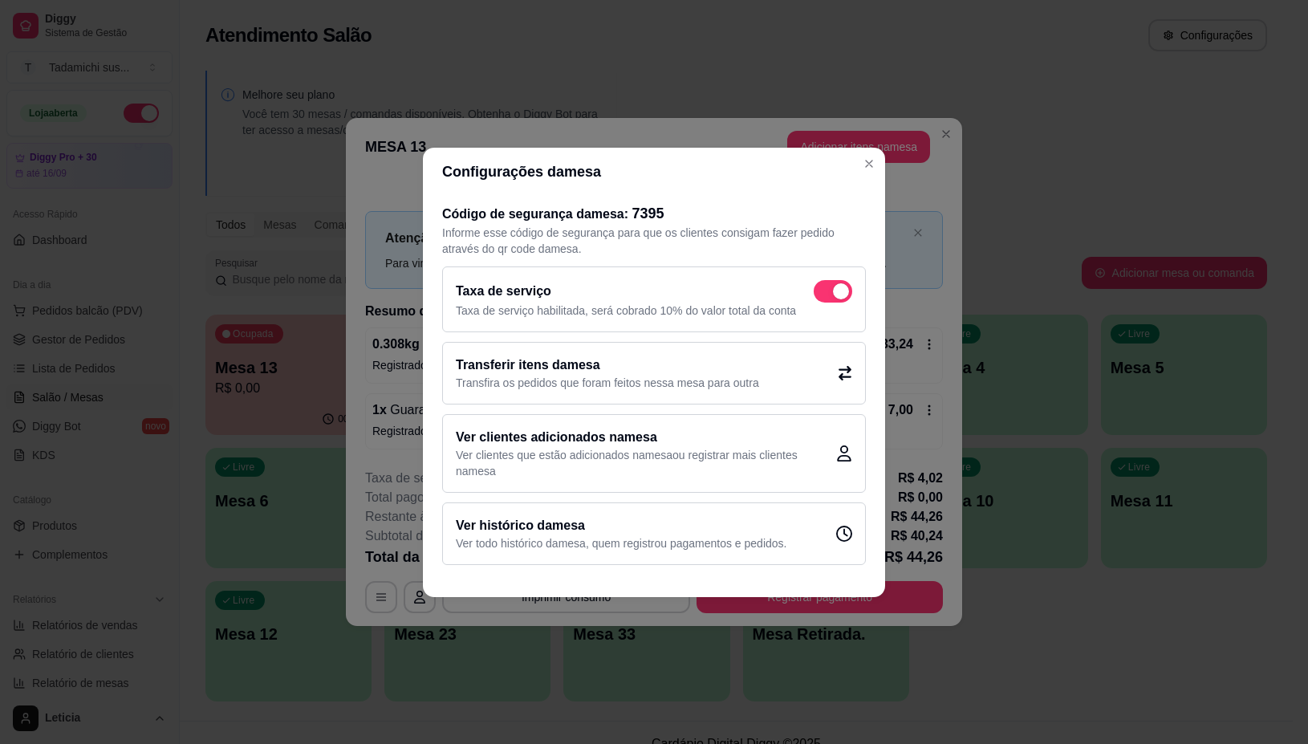
click at [834, 285] on span at bounding box center [841, 291] width 16 height 16
click at [823, 294] on input "checkbox" at bounding box center [818, 299] width 10 height 10
checkbox input "false"
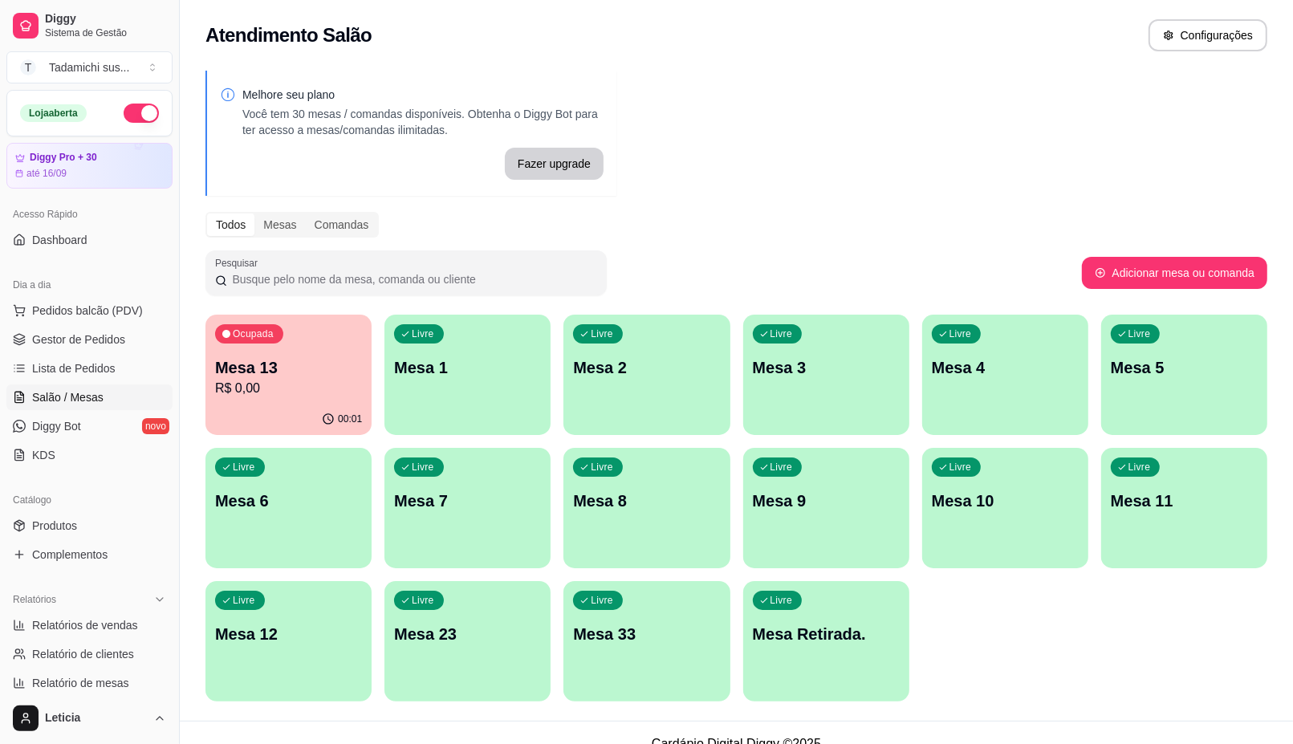
click at [307, 659] on div "Livre Mesa 12" at bounding box center [288, 631] width 166 height 101
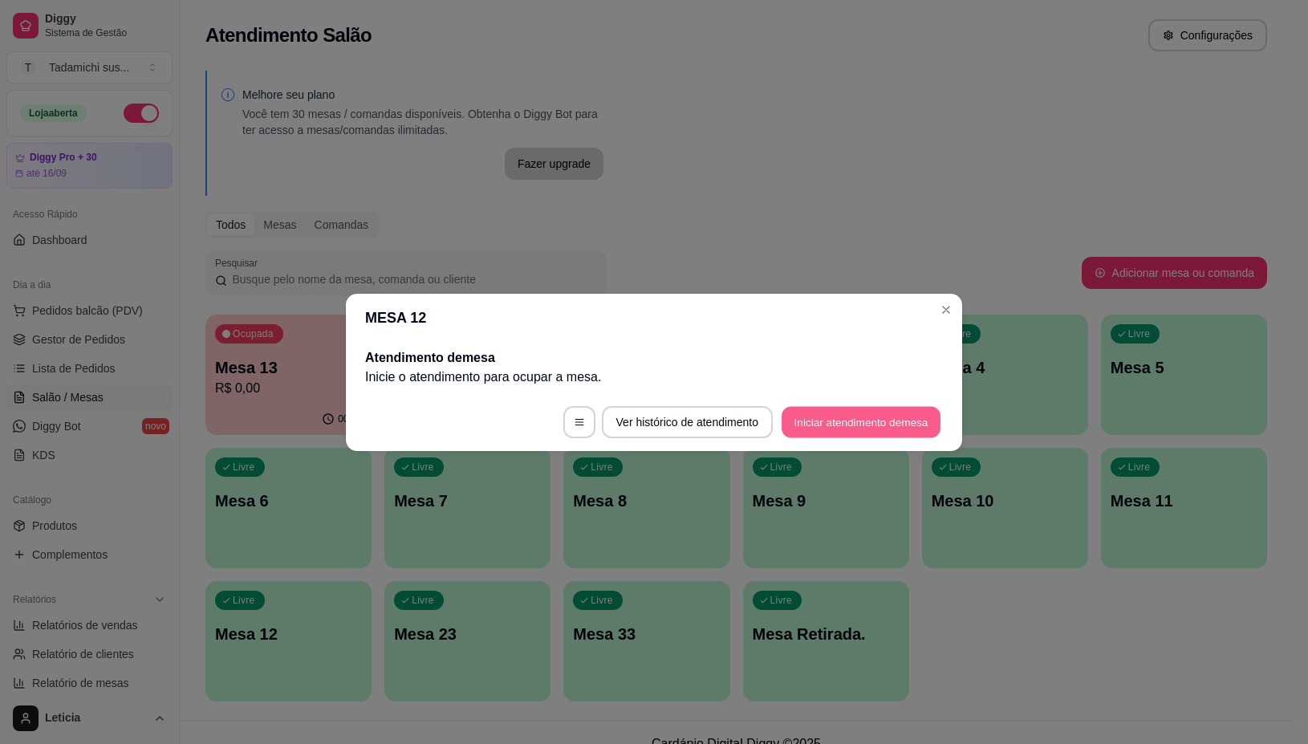
click at [891, 406] on button "Iniciar atendimento de mesa" at bounding box center [860, 421] width 159 height 31
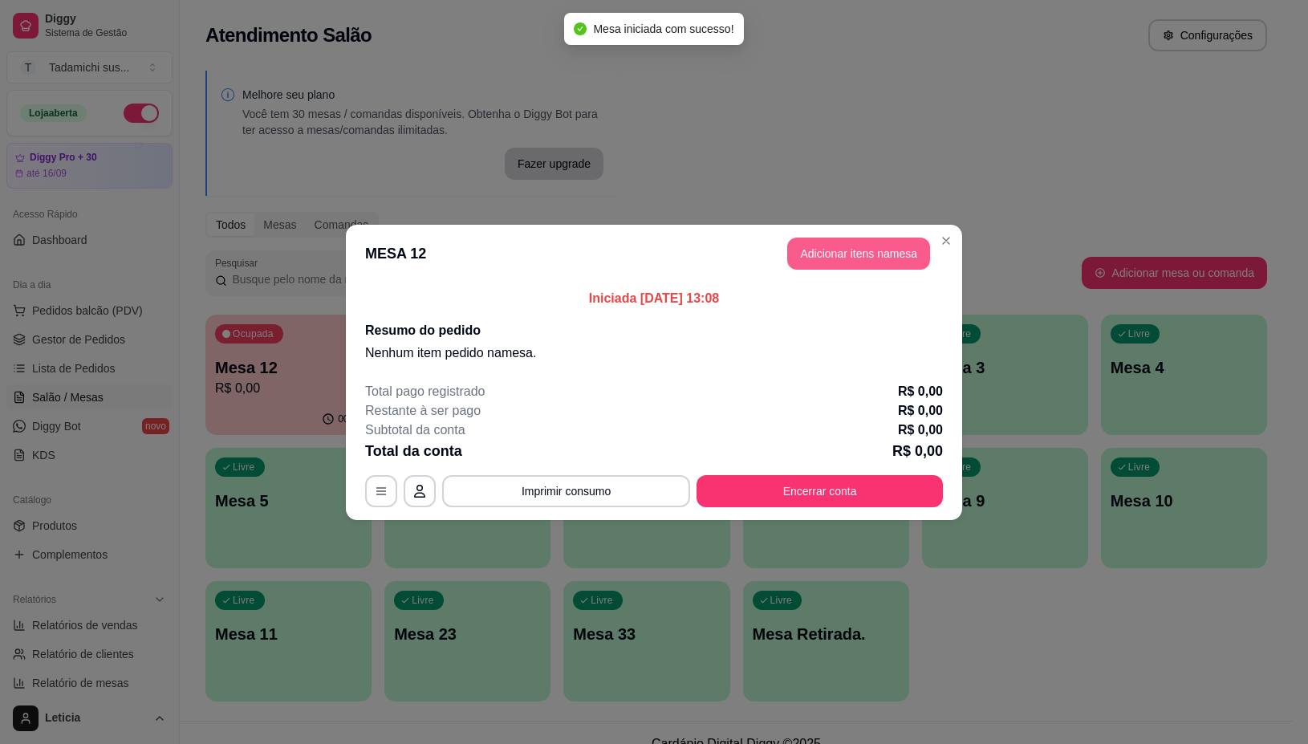
click at [873, 245] on button "Adicionar itens na mesa" at bounding box center [858, 253] width 143 height 32
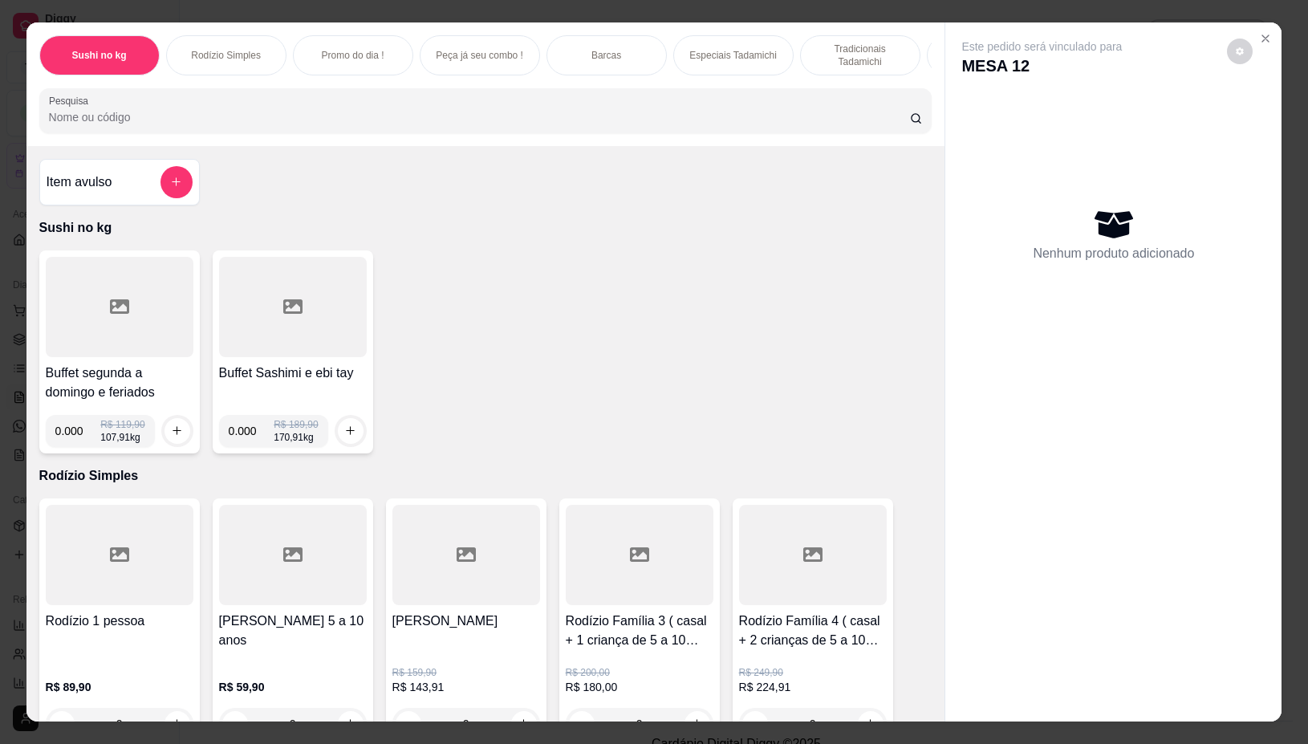
click at [590, 123] on input "Pesquisa" at bounding box center [479, 117] width 861 height 16
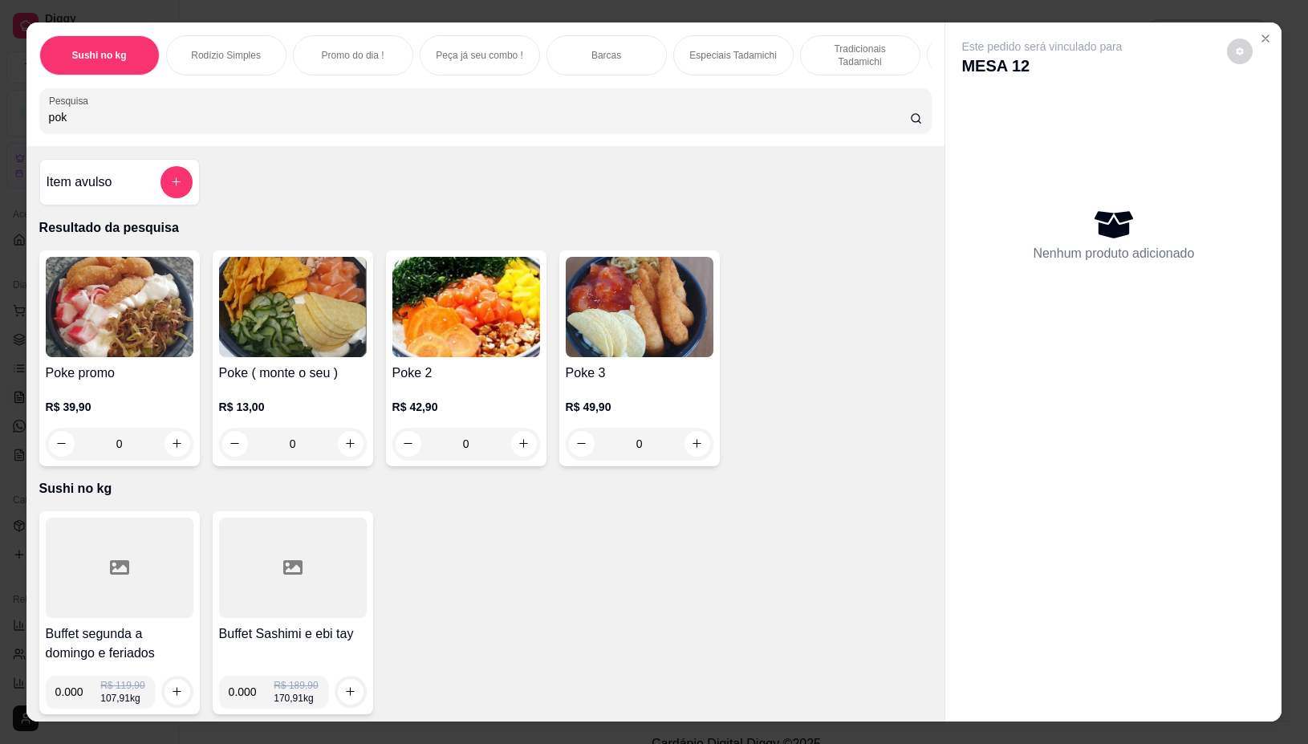
type input "pok"
click at [695, 449] on div "0" at bounding box center [640, 444] width 148 height 32
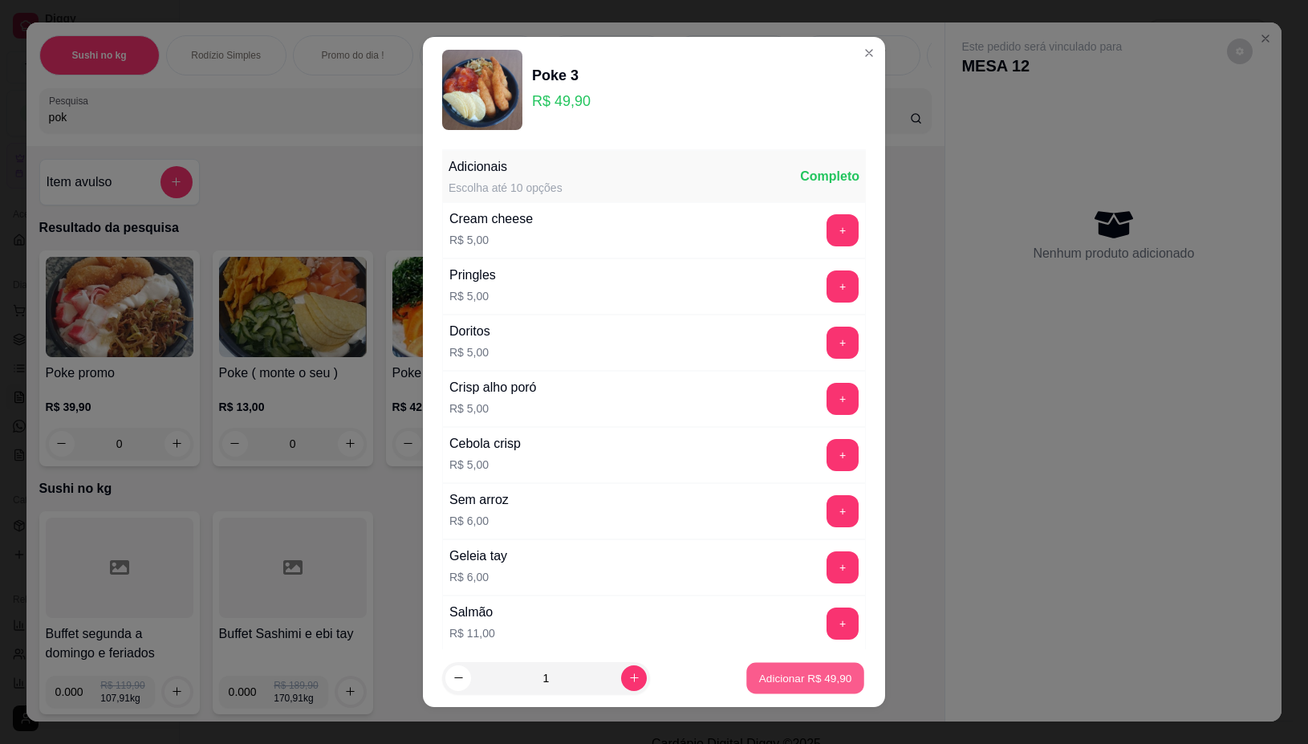
click at [797, 670] on p "Adicionar R$ 49,90" at bounding box center [805, 677] width 93 height 15
type input "1"
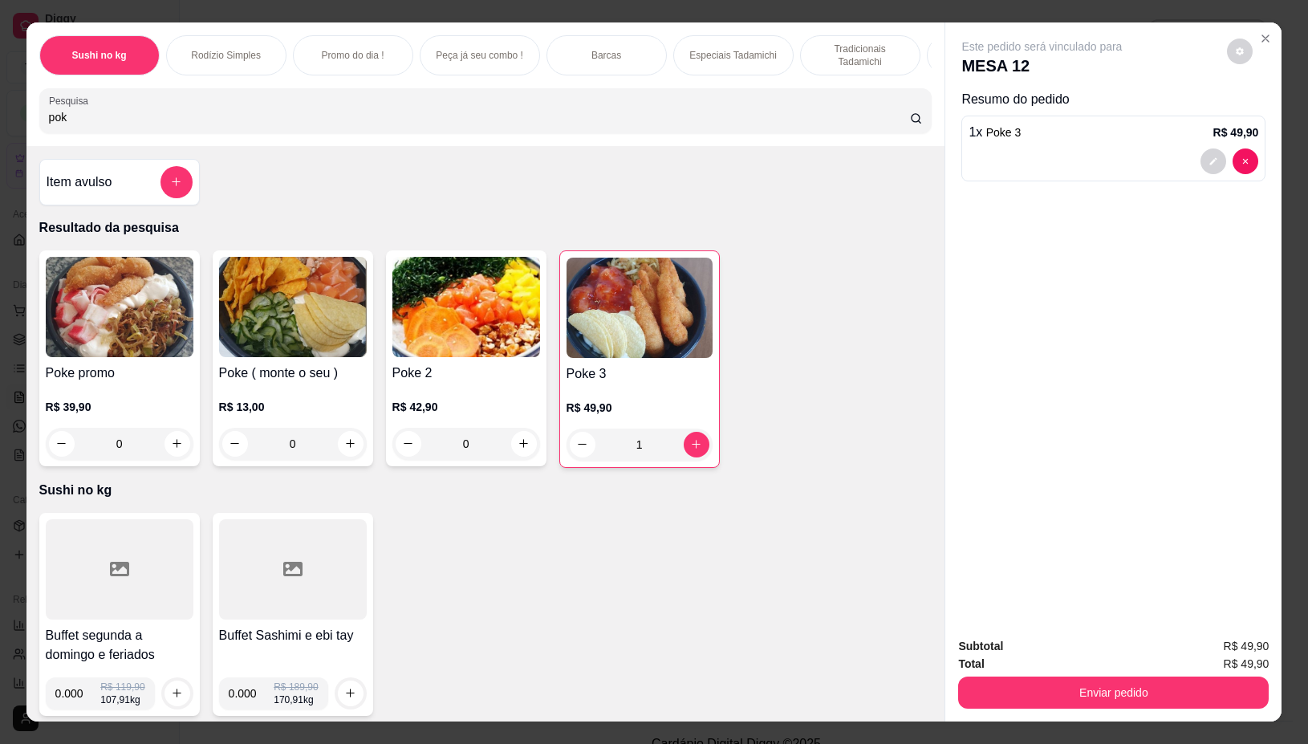
click at [66, 116] on input "pok" at bounding box center [479, 117] width 861 height 16
type input "p"
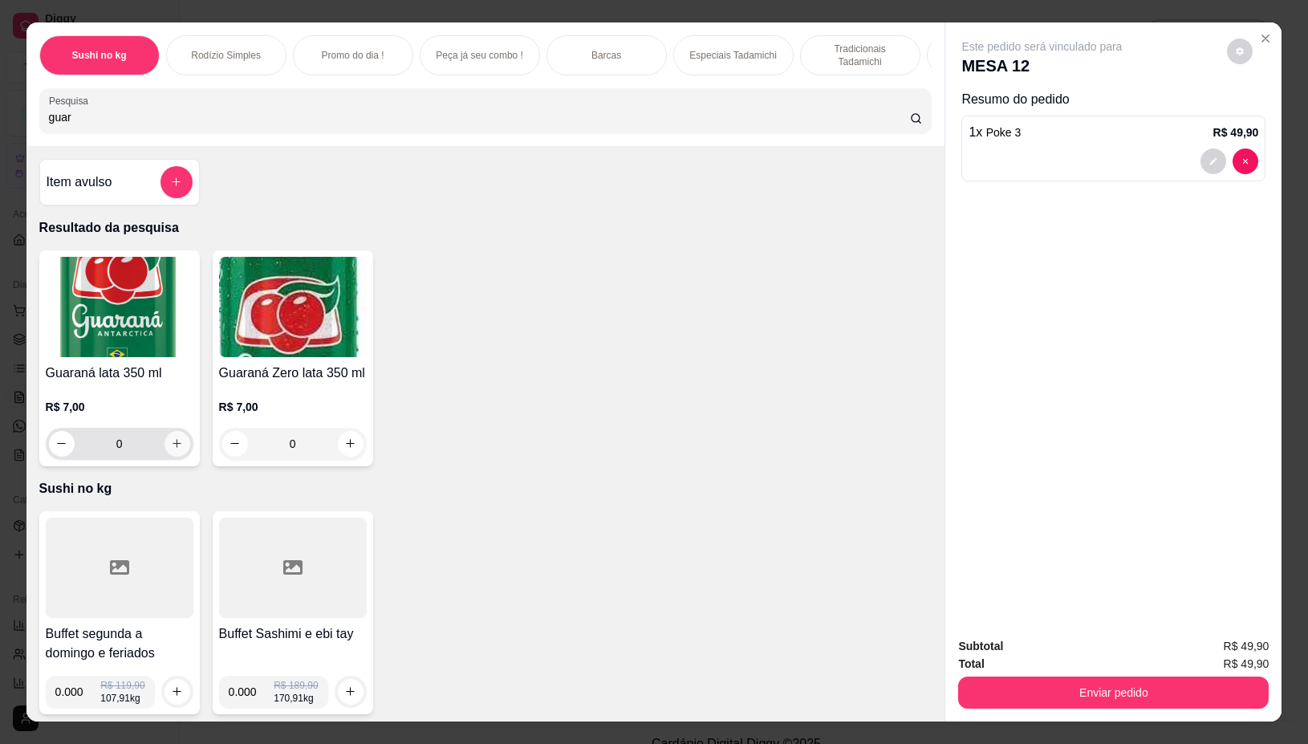
type input "guar"
click at [171, 449] on icon "increase-product-quantity" at bounding box center [177, 443] width 12 height 12
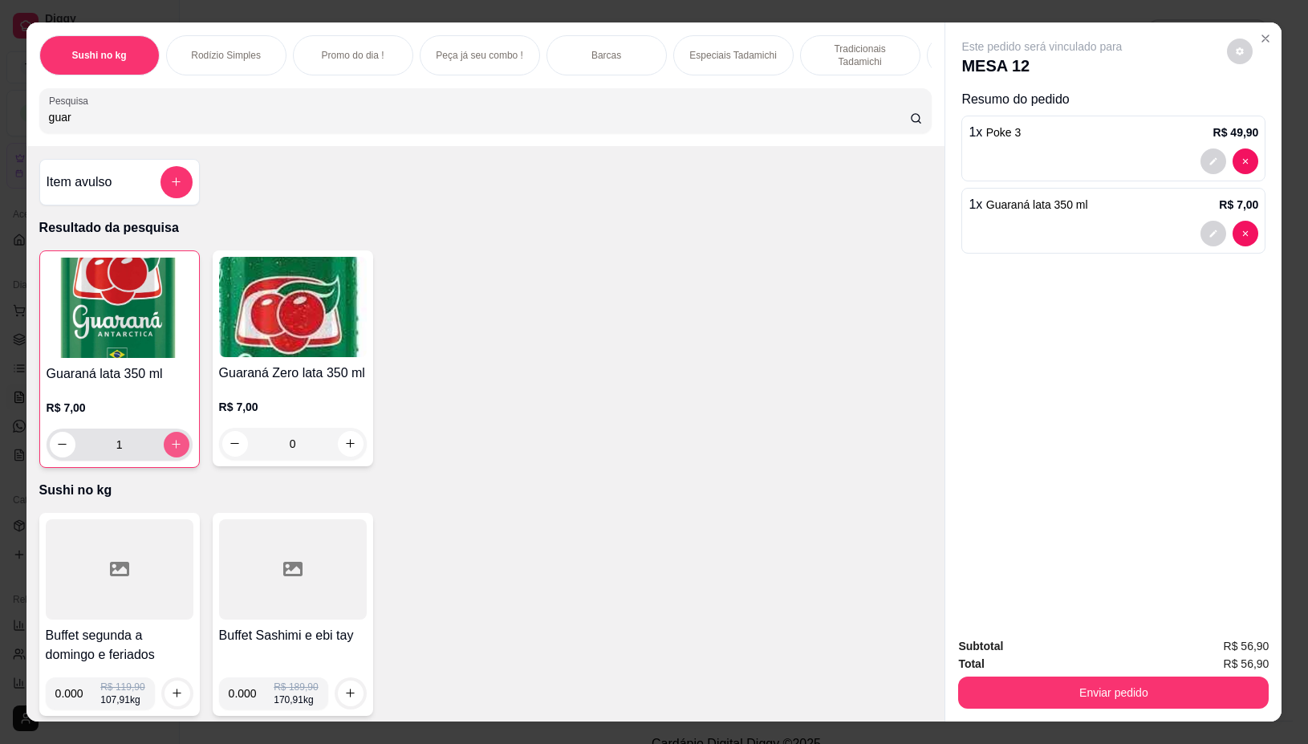
type input "1"
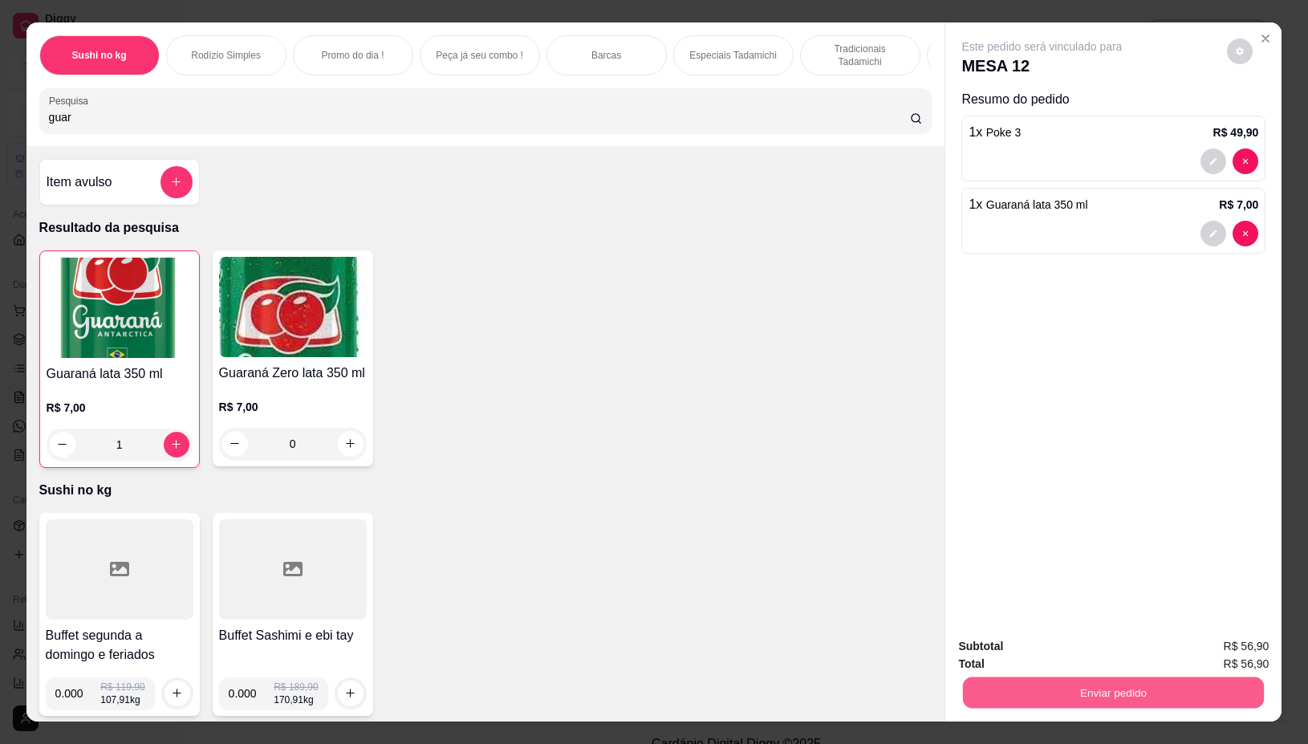
click at [1156, 695] on button "Enviar pedido" at bounding box center [1113, 692] width 301 height 31
click at [1059, 640] on button "Não registrar e enviar pedido" at bounding box center [1059, 646] width 162 height 30
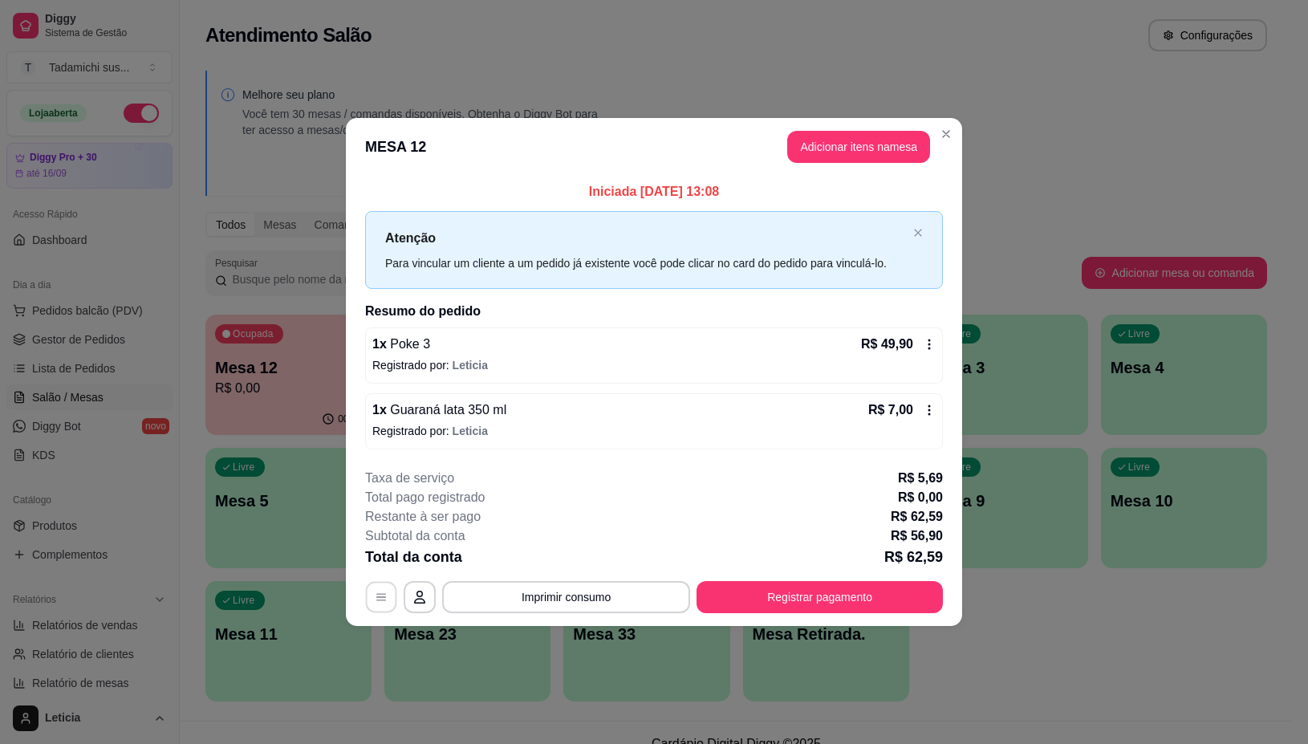
click at [382, 602] on icon "button" at bounding box center [381, 596] width 13 height 13
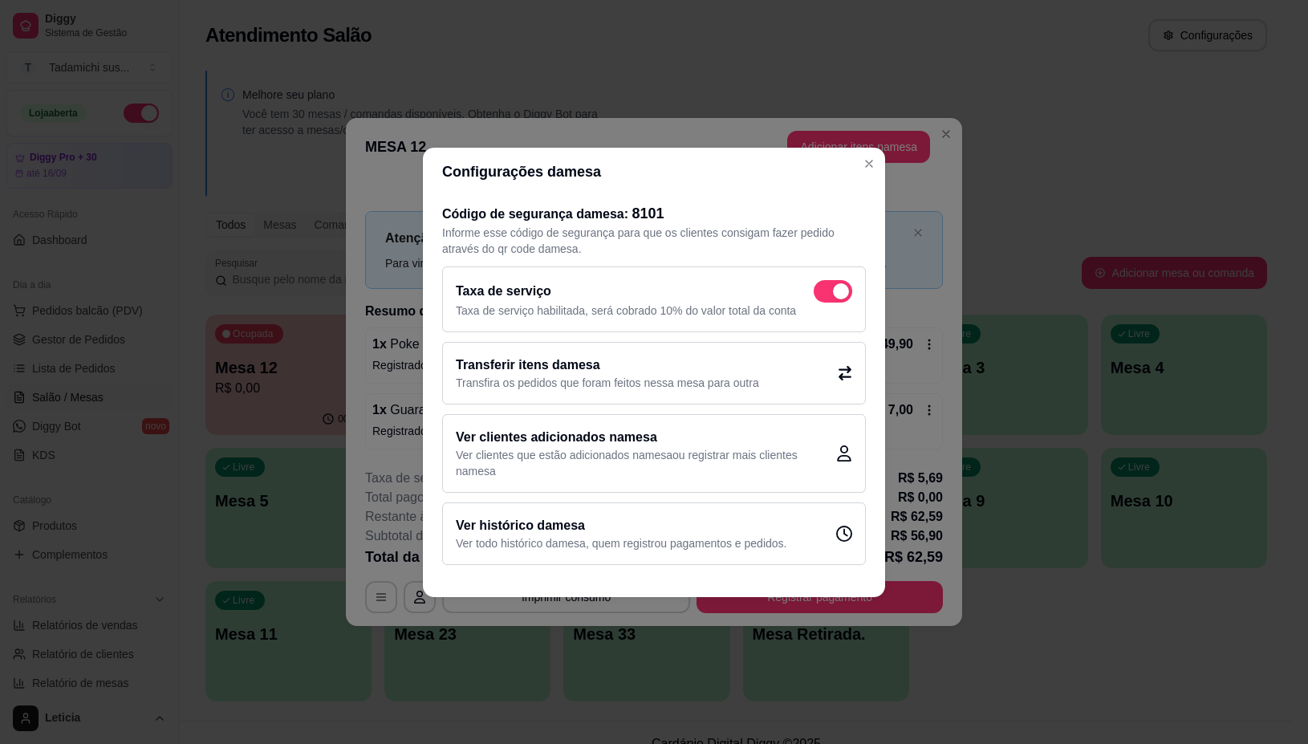
click at [827, 294] on span at bounding box center [833, 291] width 39 height 22
click at [823, 294] on input "checkbox" at bounding box center [818, 299] width 10 height 10
checkbox input "false"
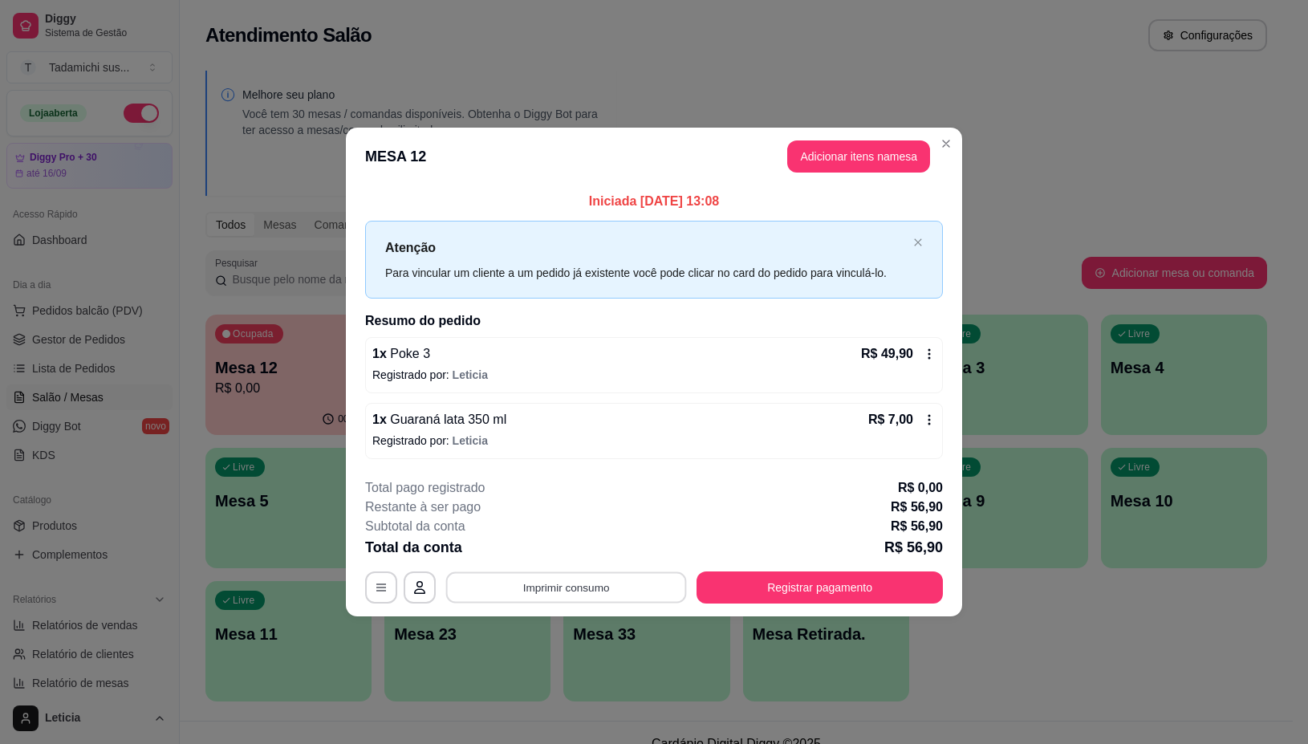
click at [607, 582] on button "Imprimir consumo" at bounding box center [566, 587] width 241 height 31
click at [580, 517] on button "IMPRESSORA" at bounding box center [571, 519] width 124 height 26
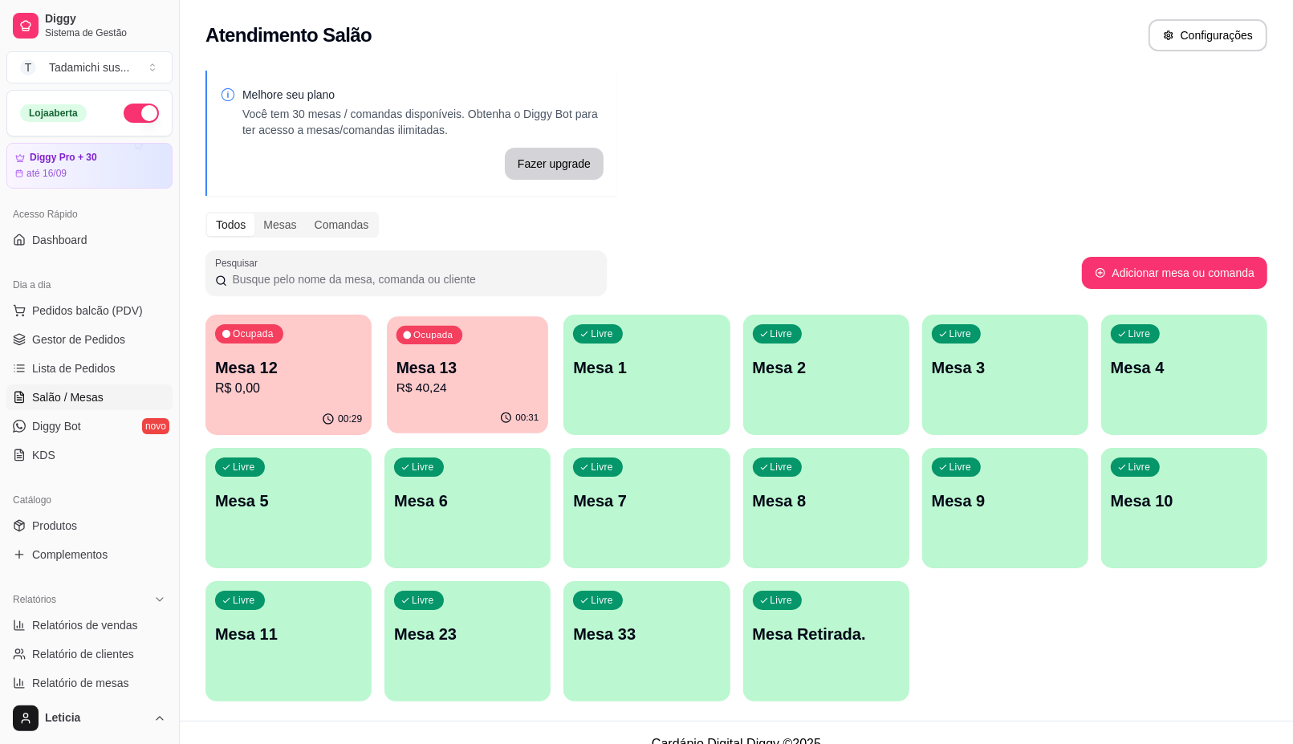
click at [480, 408] on div "00:31" at bounding box center [467, 418] width 161 height 30
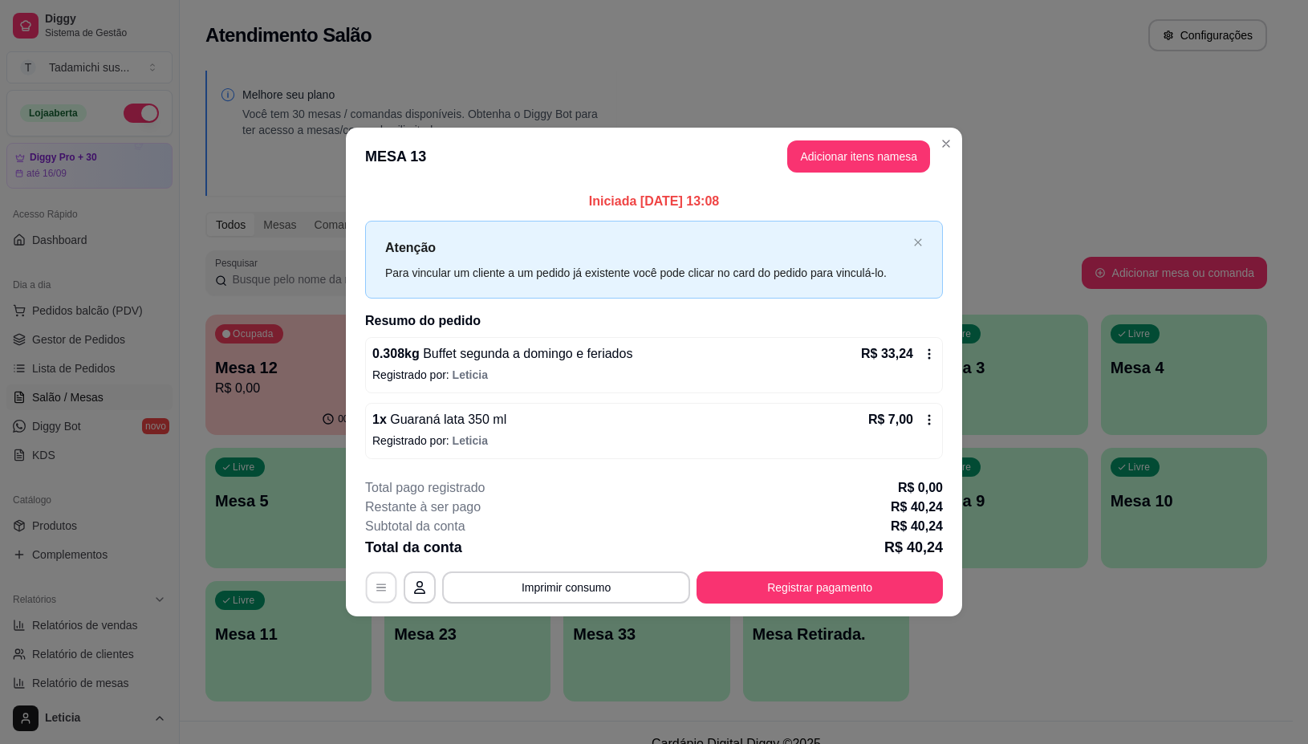
click at [394, 584] on button "button" at bounding box center [381, 587] width 31 height 31
click at [570, 586] on button "Imprimir consumo" at bounding box center [566, 587] width 248 height 32
click at [582, 518] on button "IMPRESSORA" at bounding box center [571, 518] width 120 height 25
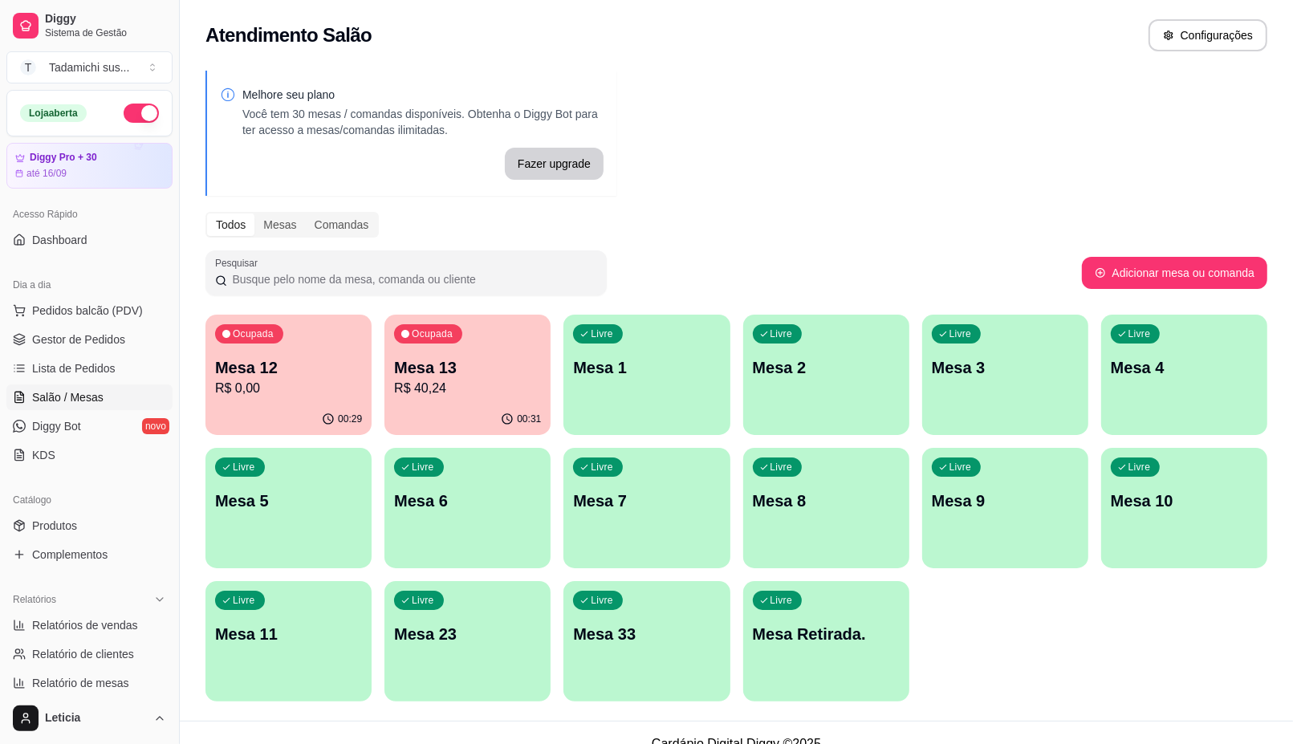
click at [291, 386] on p "R$ 0,00" at bounding box center [288, 388] width 147 height 19
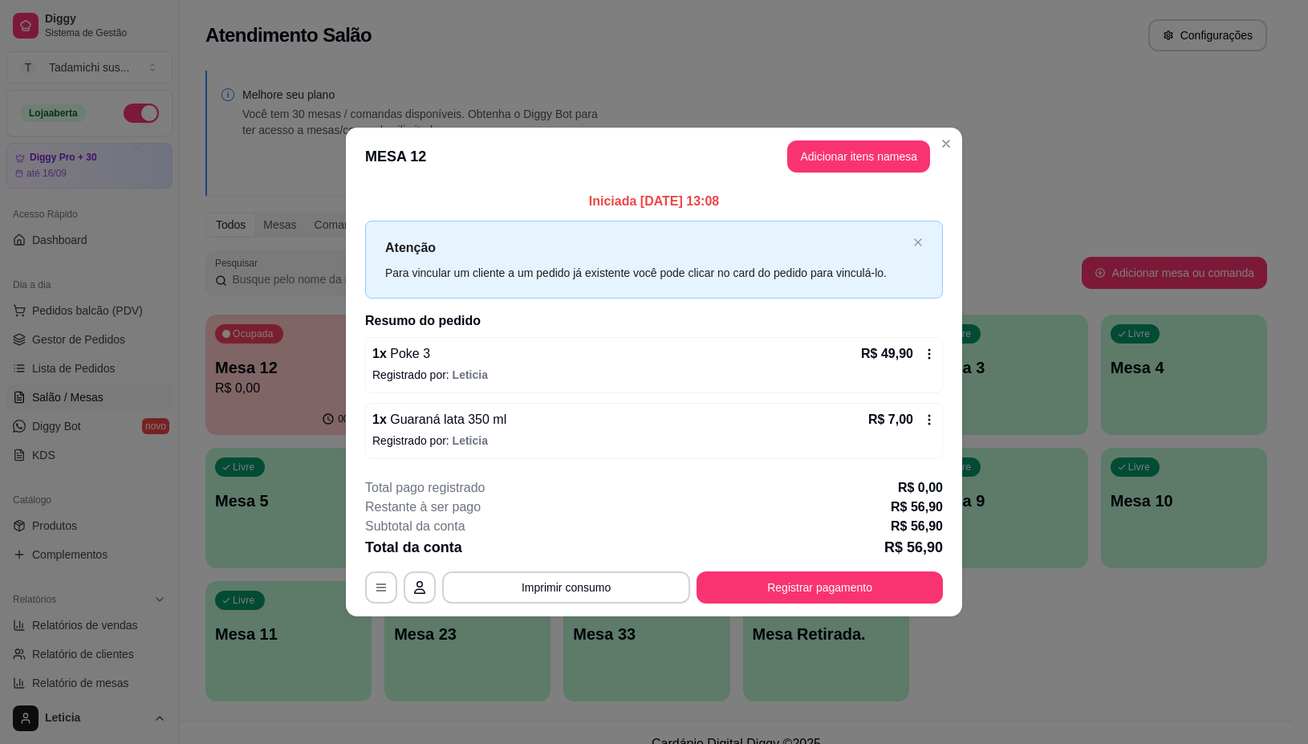
click at [931, 422] on icon at bounding box center [929, 419] width 13 height 13
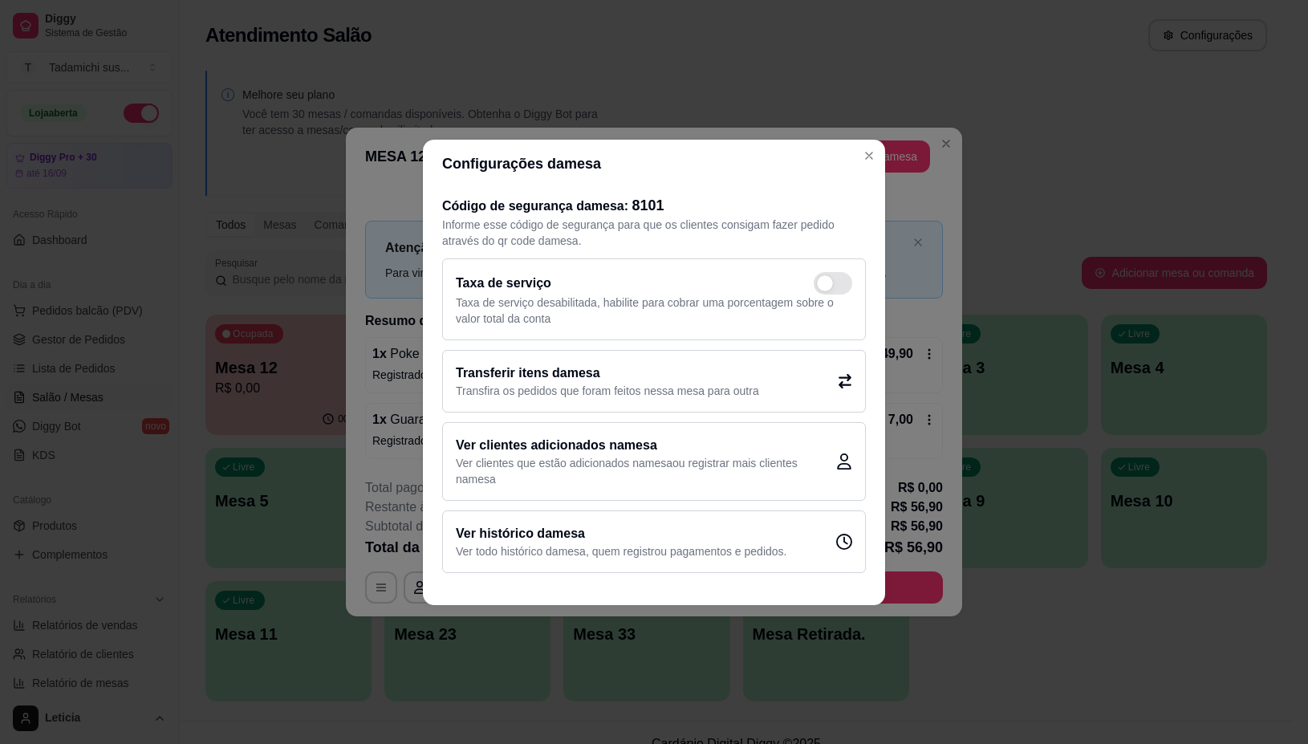
click at [803, 391] on div "Transferir itens da mesa Transfira os pedidos que foram feitos nessa mesa para …" at bounding box center [654, 381] width 424 height 63
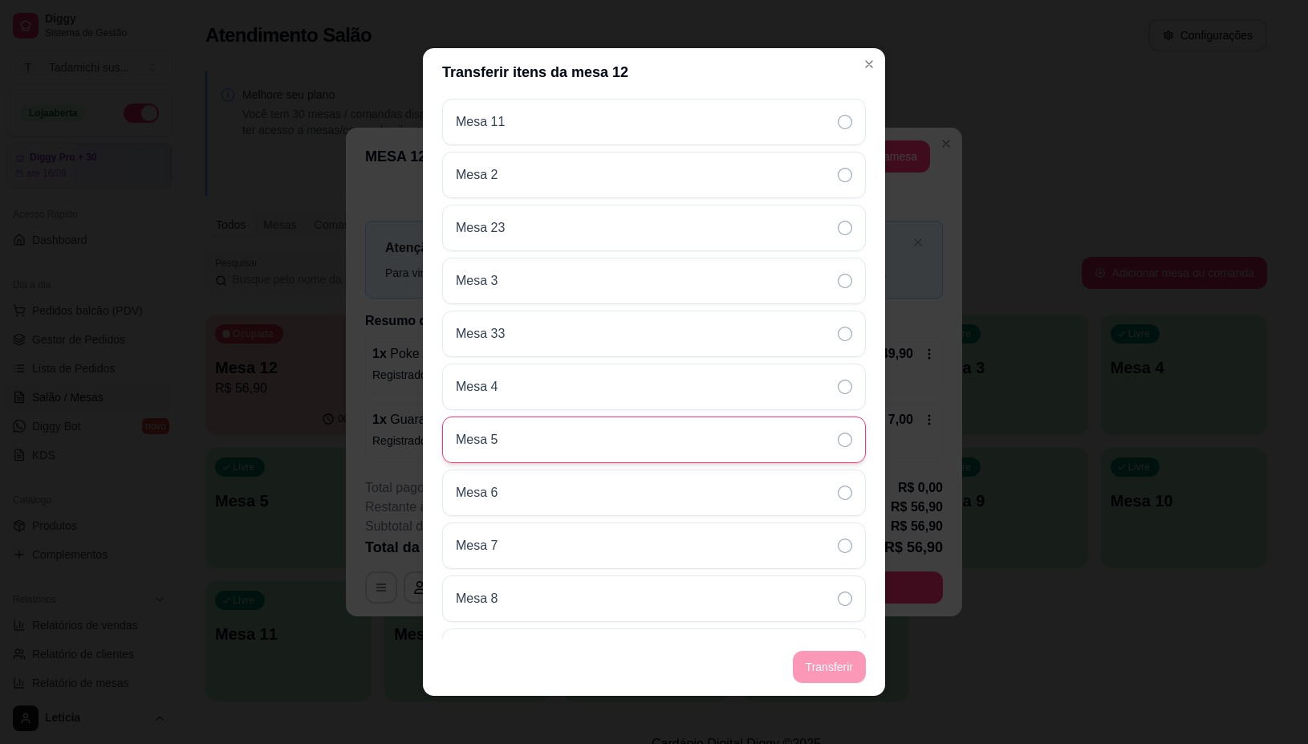
scroll to position [425, 0]
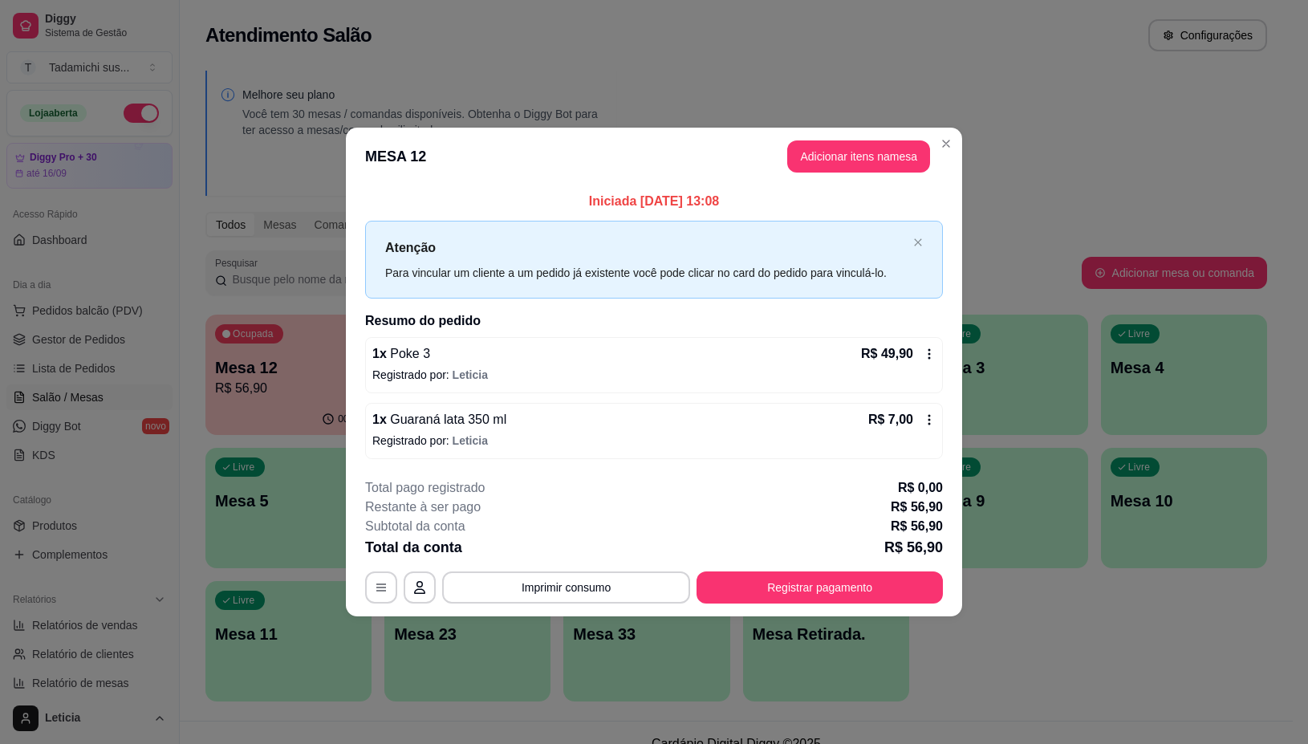
click at [925, 420] on icon at bounding box center [929, 419] width 13 height 13
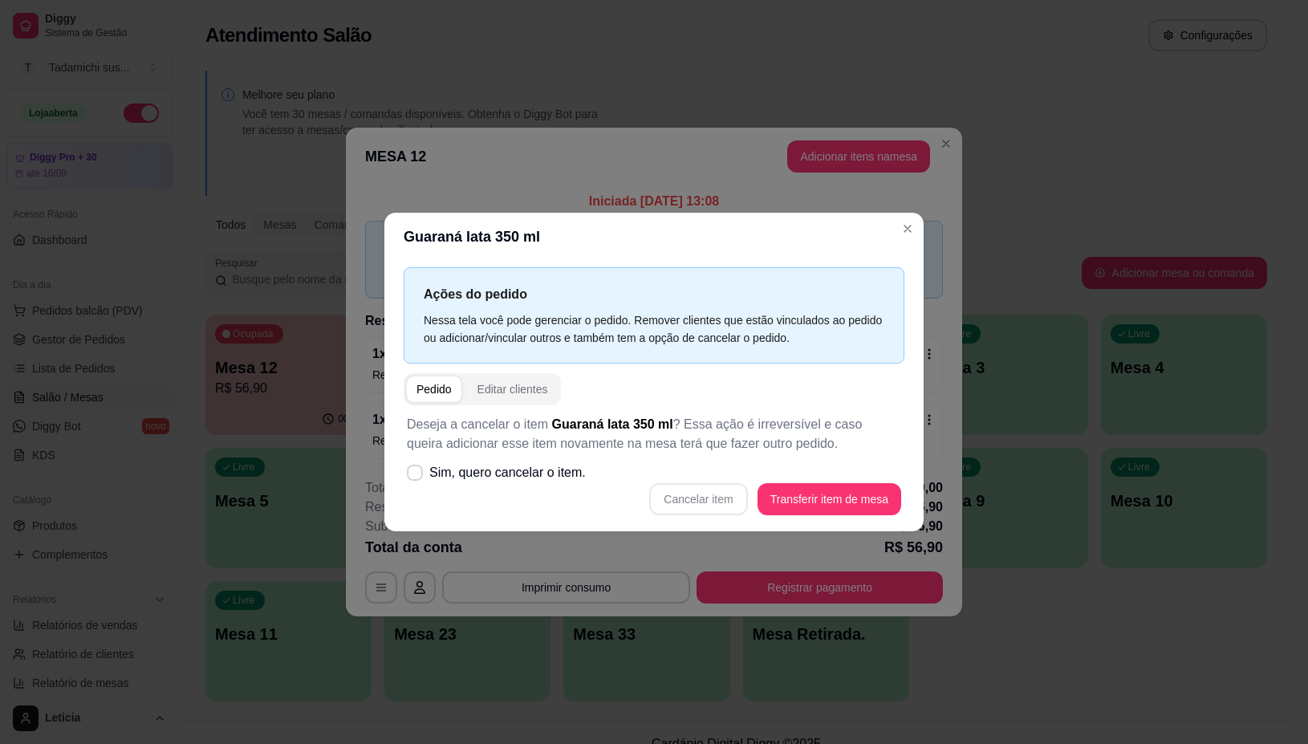
click at [708, 507] on div "Cancelar item Transferir item de mesa" at bounding box center [654, 499] width 494 height 32
click at [686, 503] on div "Cancelar item Transferir item de mesa" at bounding box center [654, 499] width 494 height 32
click at [425, 472] on label "Sim, quero cancelar o item." at bounding box center [496, 473] width 192 height 32
click at [416, 475] on input "Sim, quero cancelar o item." at bounding box center [411, 480] width 10 height 10
checkbox input "true"
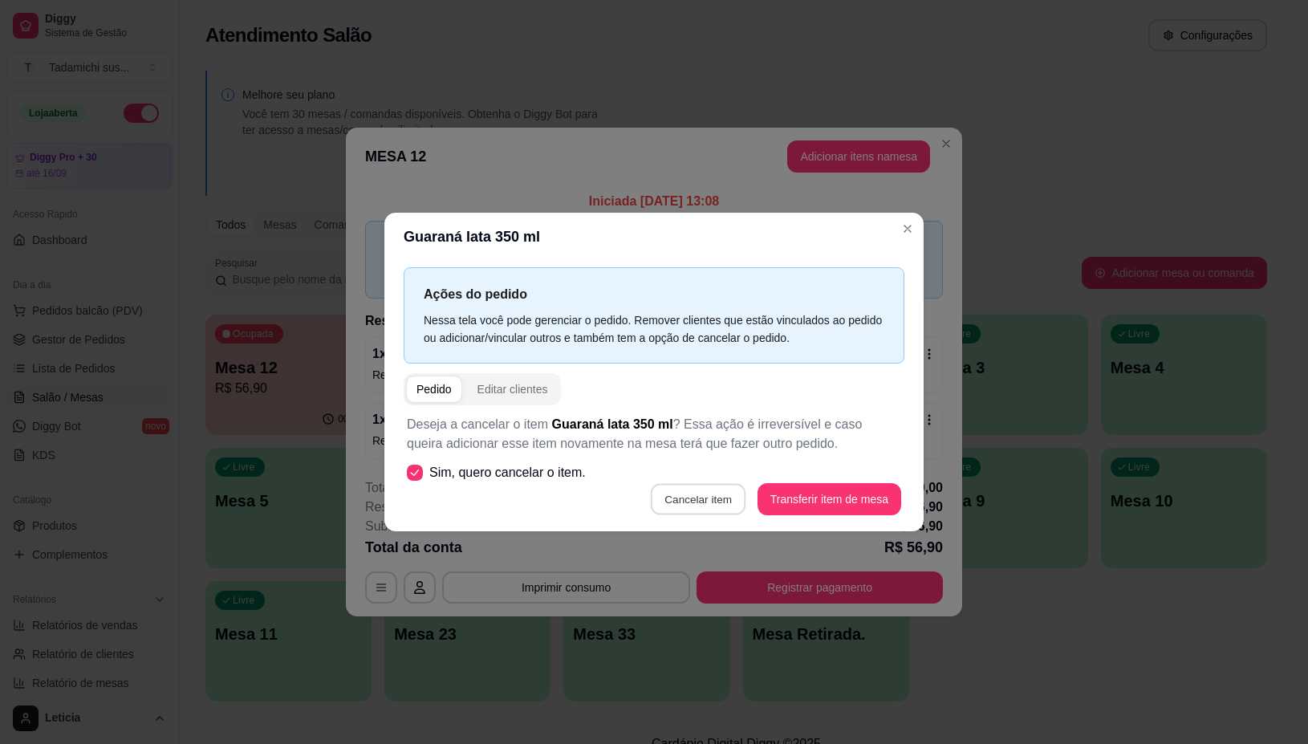
click at [695, 497] on button "Cancelar item" at bounding box center [698, 498] width 95 height 31
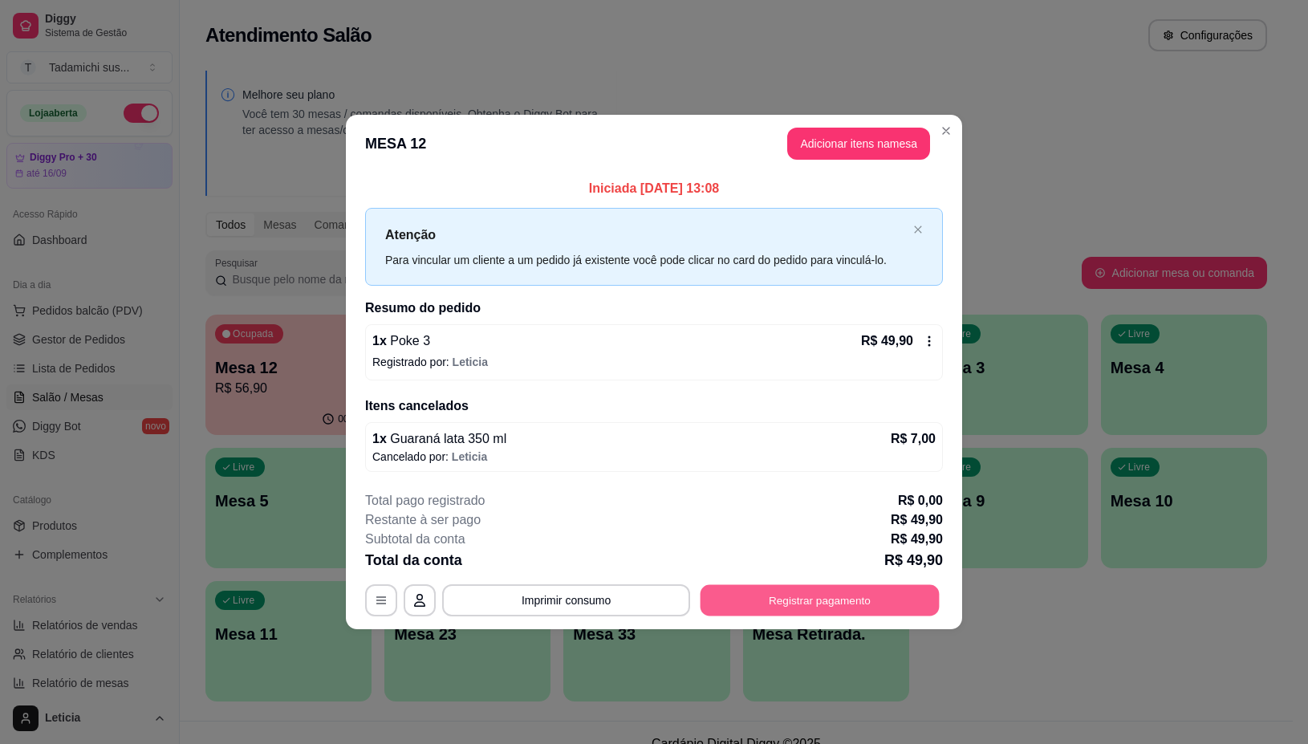
click at [789, 606] on button "Registrar pagamento" at bounding box center [819, 600] width 239 height 31
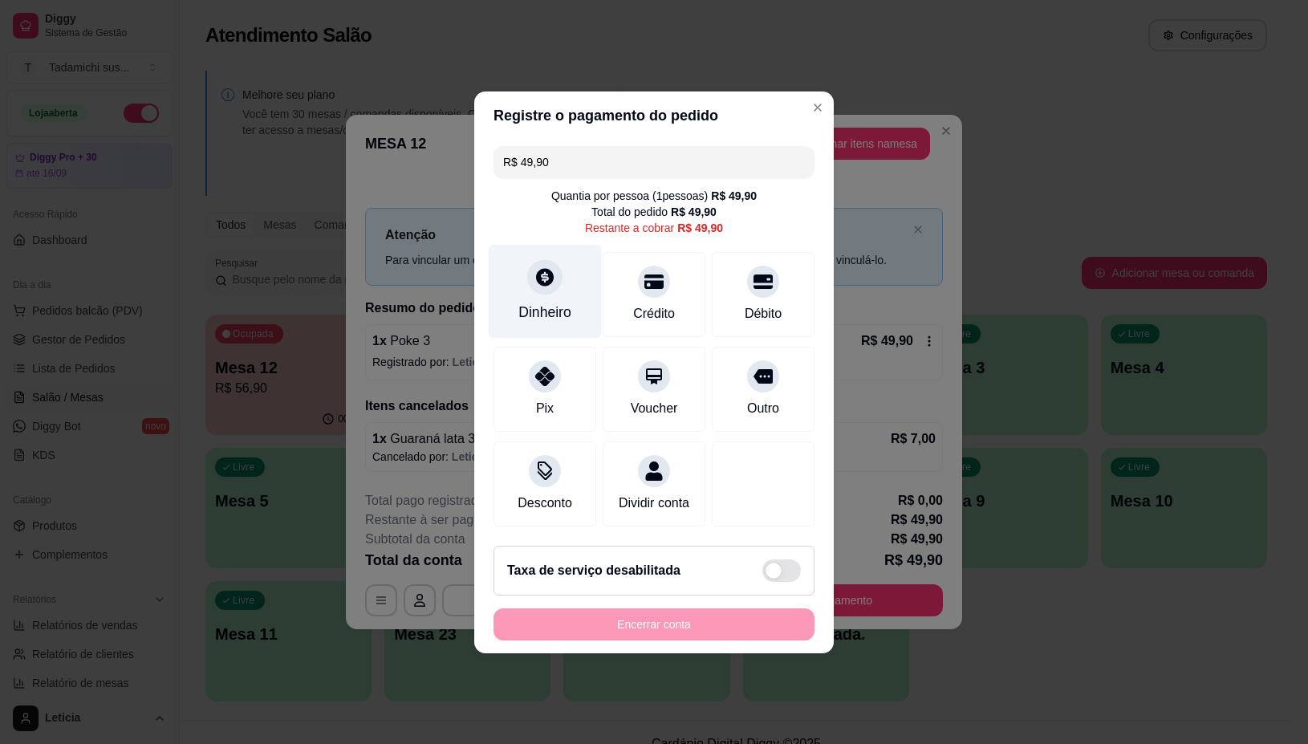
click at [550, 309] on div "Dinheiro" at bounding box center [544, 312] width 53 height 21
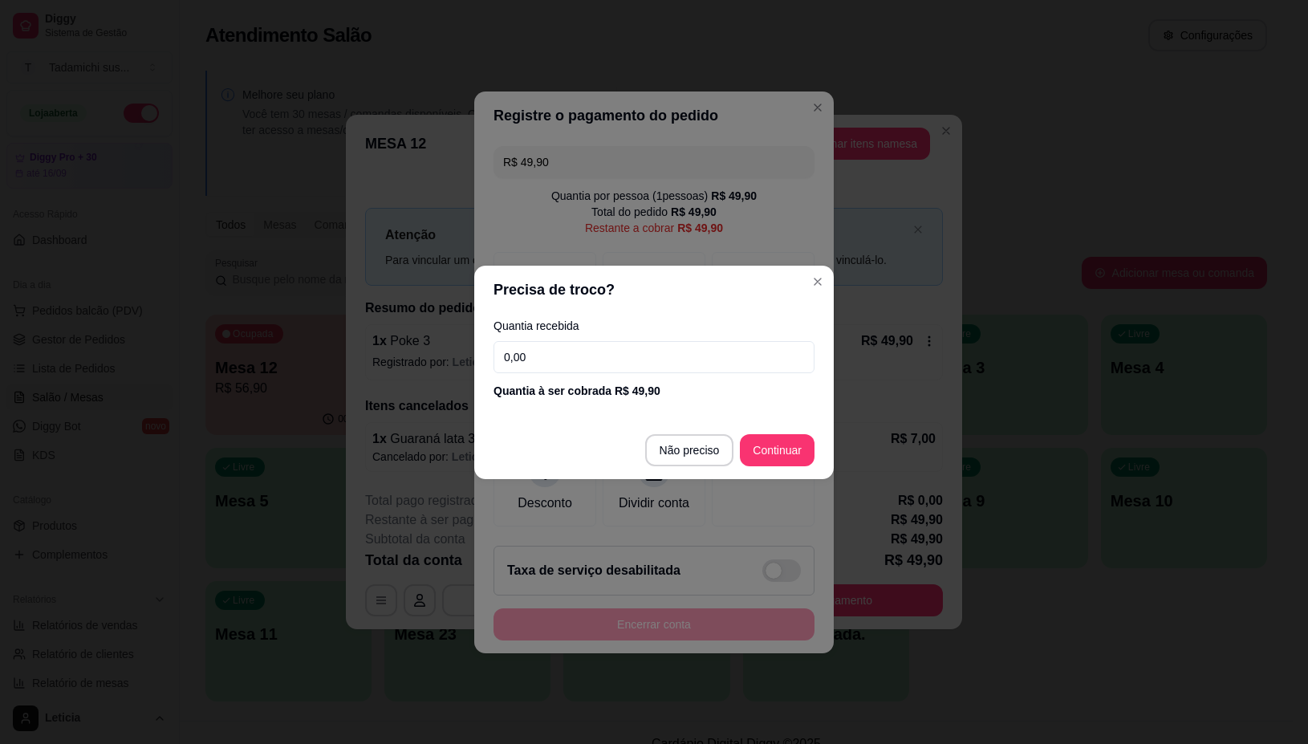
click at [624, 362] on input "0,00" at bounding box center [653, 357] width 321 height 32
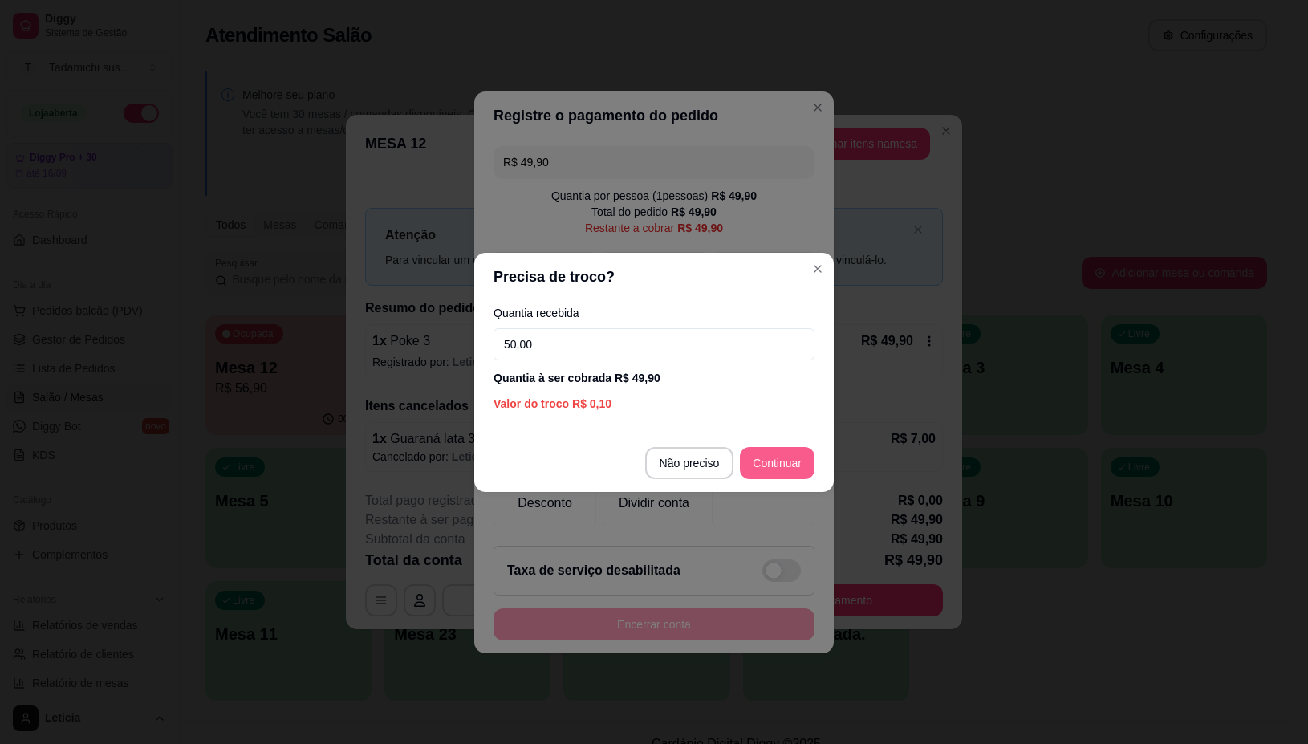
type input "50,00"
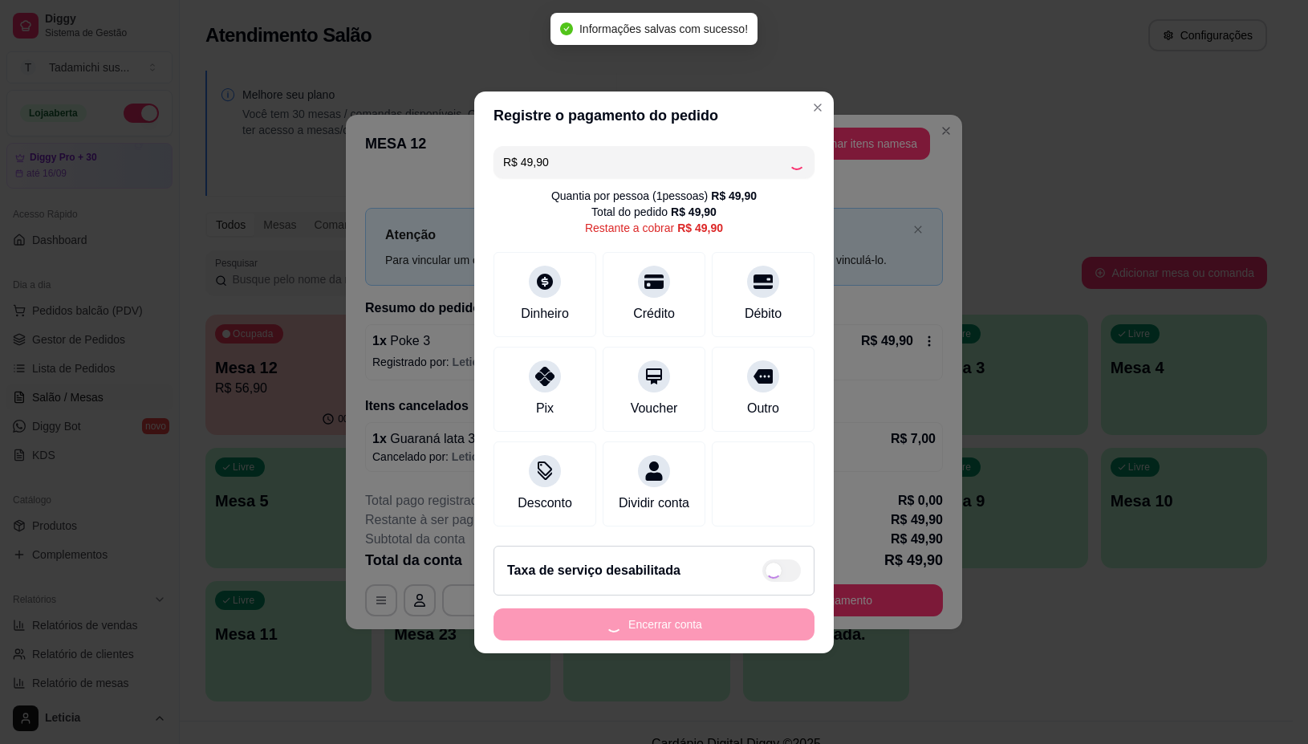
type input "R$ 0,00"
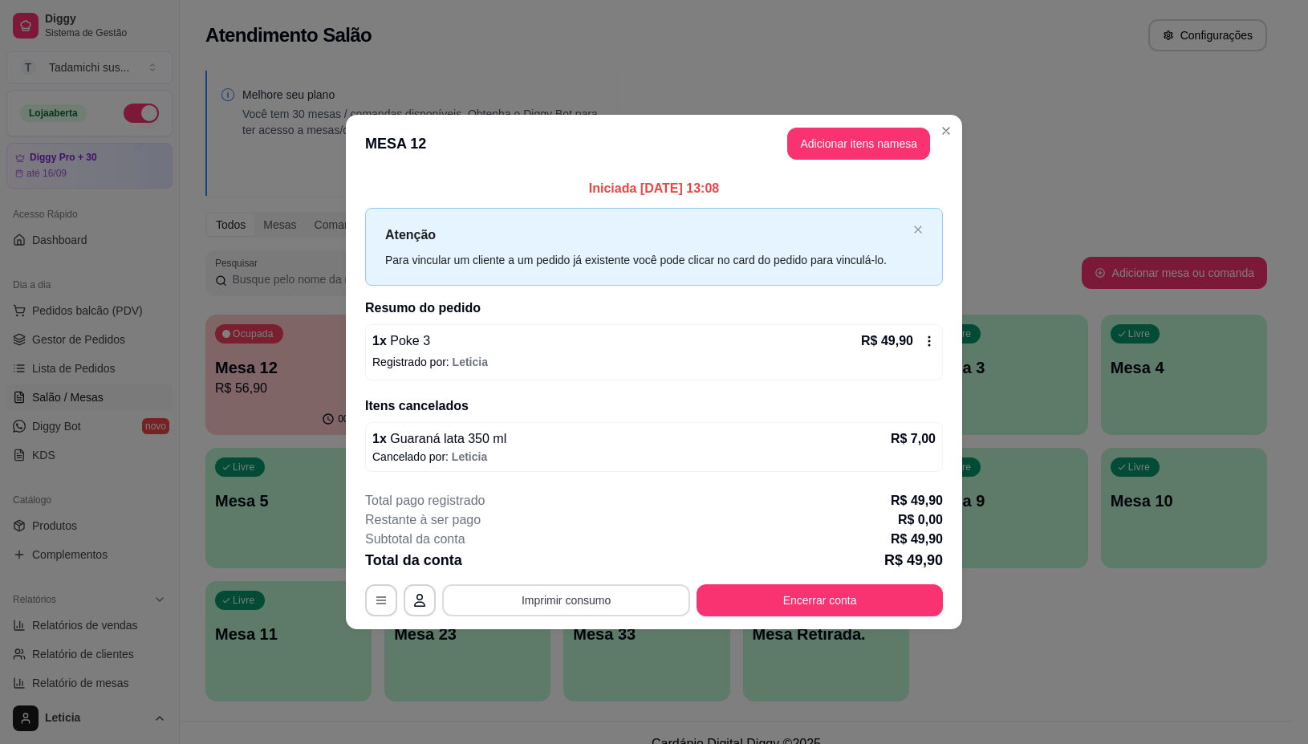
click at [560, 603] on button "Imprimir consumo" at bounding box center [566, 600] width 248 height 32
click at [535, 523] on button "IMPRESSORA" at bounding box center [571, 532] width 124 height 26
click at [824, 607] on button "Encerrar conta" at bounding box center [819, 600] width 239 height 31
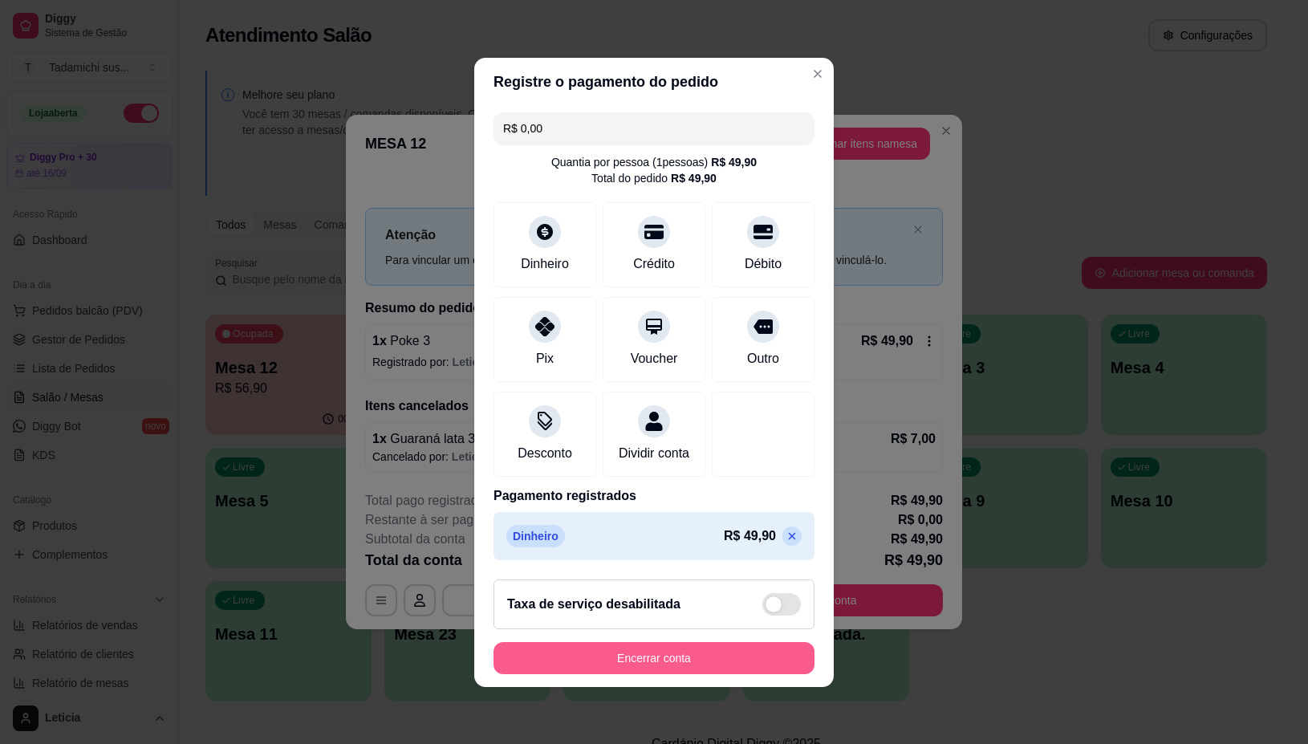
click at [672, 674] on button "Encerrar conta" at bounding box center [653, 658] width 321 height 32
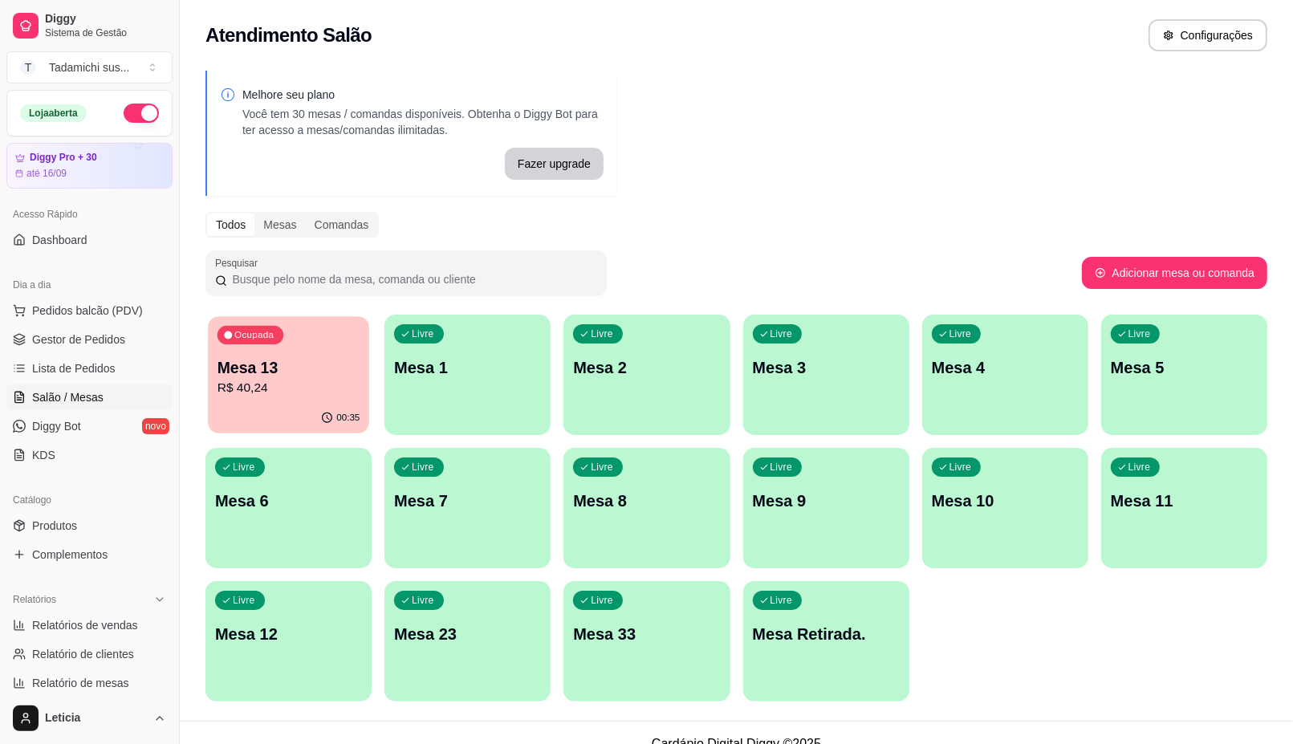
click at [254, 413] on div "00:35" at bounding box center [288, 418] width 161 height 30
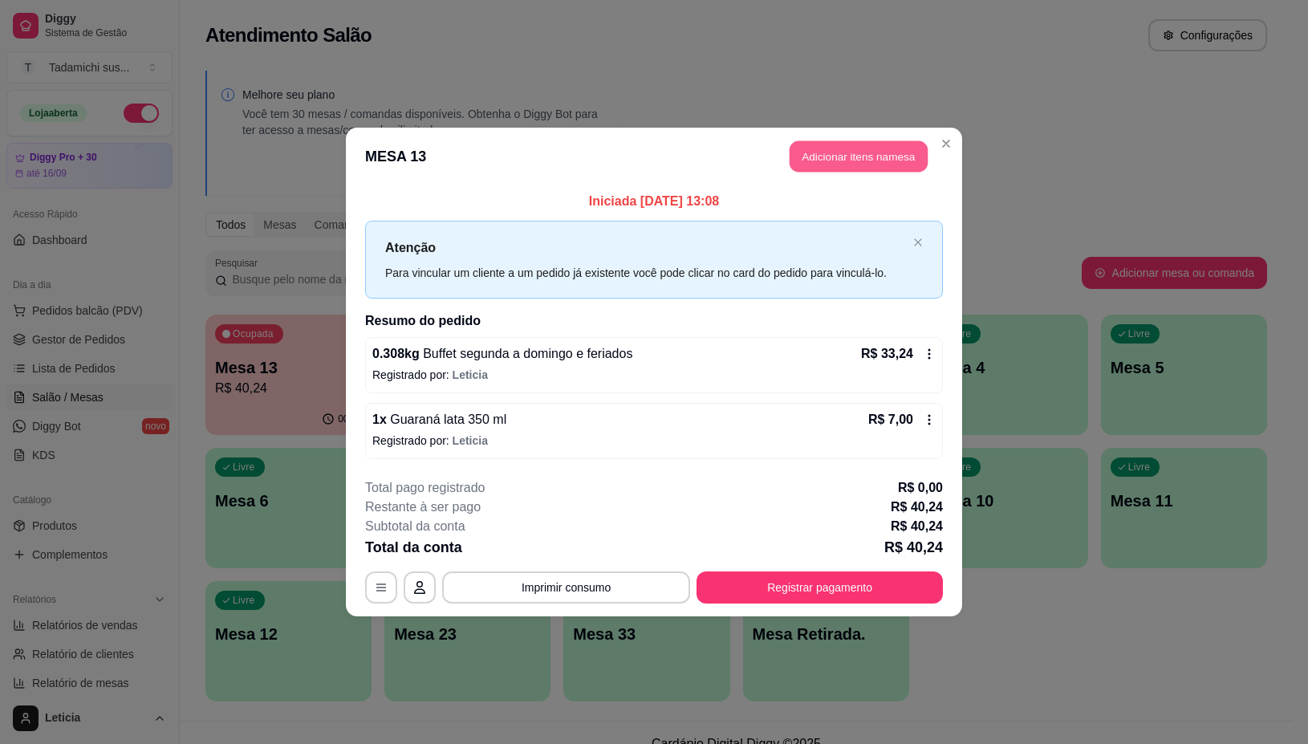
click at [883, 164] on button "Adicionar itens na mesa" at bounding box center [858, 156] width 138 height 31
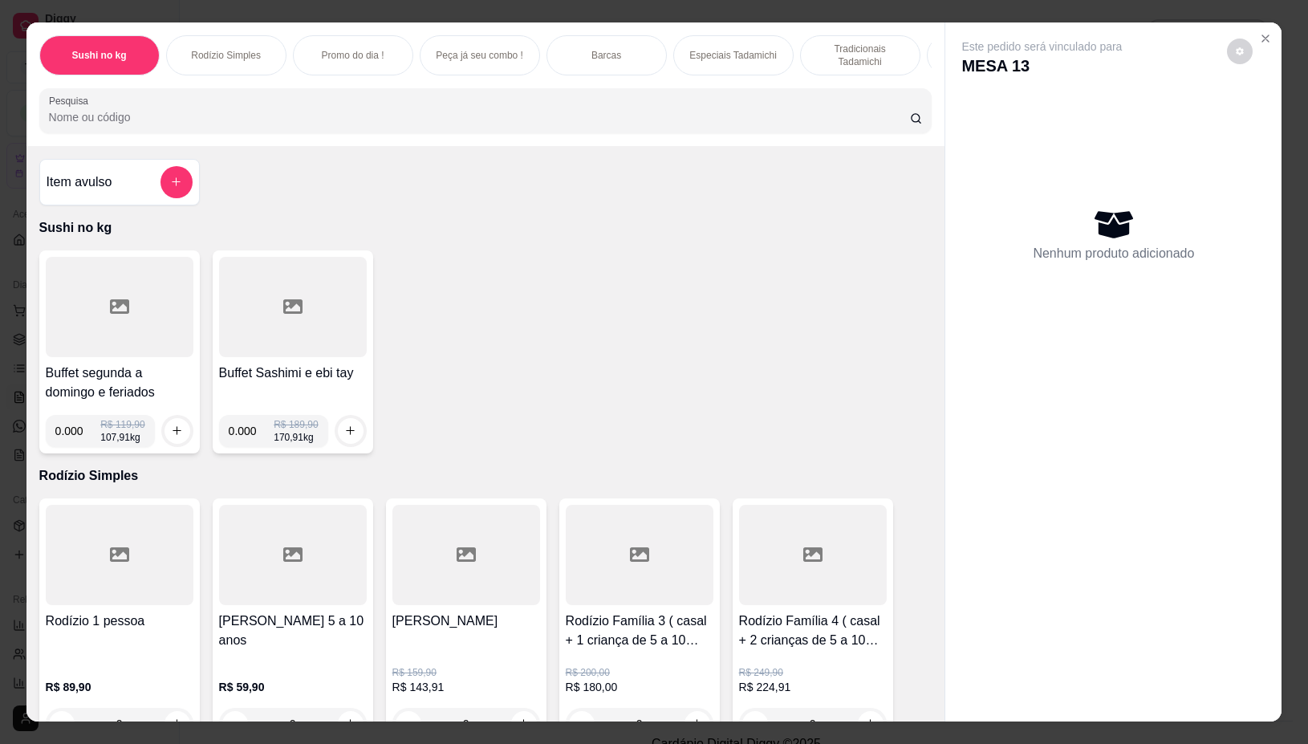
click at [848, 154] on div "Item avulso Sushi no kg Buffet segunda a domingo e feriados 0.000 R$ 119,90 107…" at bounding box center [485, 433] width 919 height 575
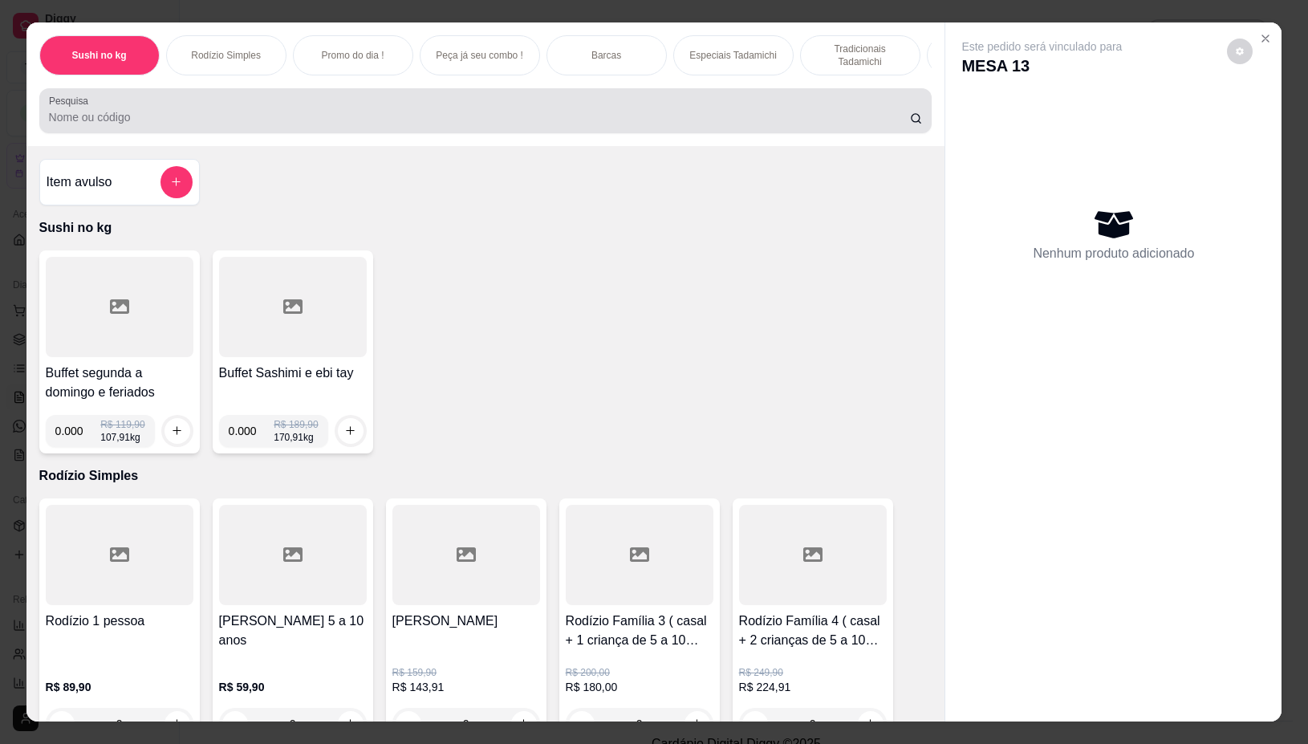
click at [750, 115] on div at bounding box center [486, 111] width 874 height 32
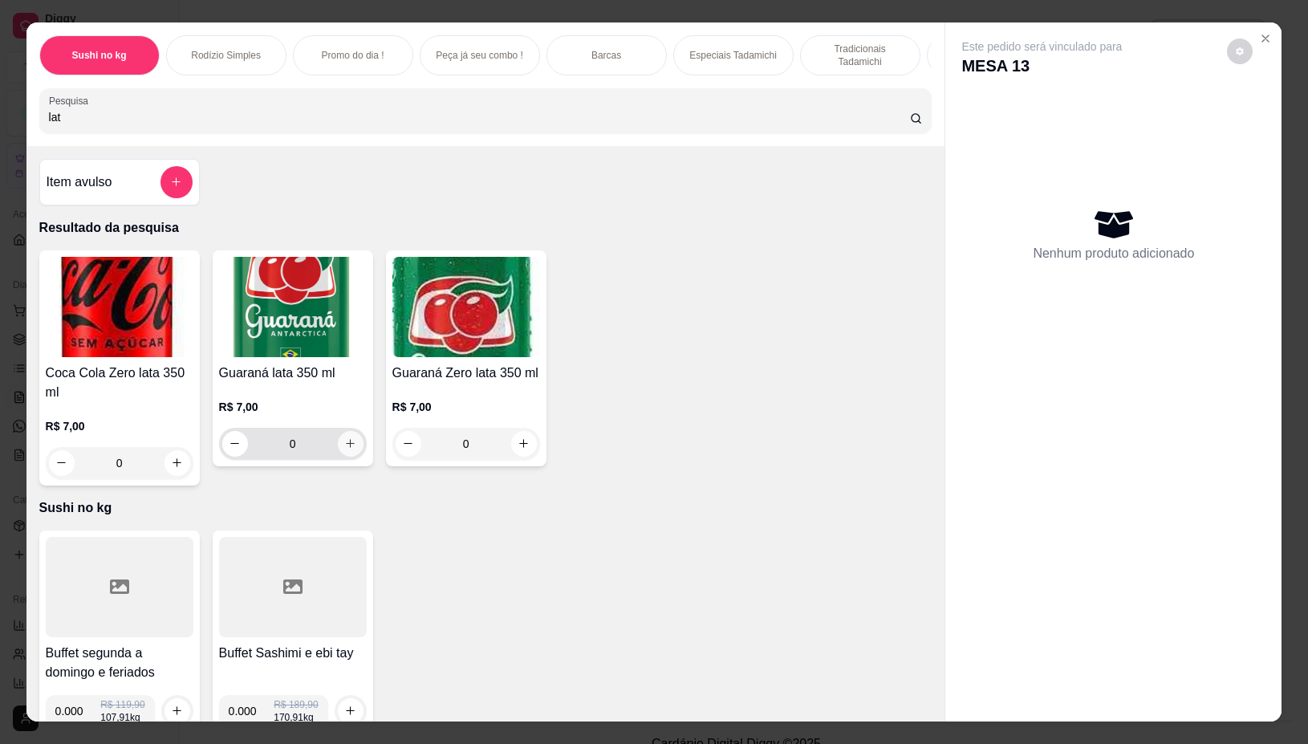
type input "lat"
click at [350, 440] on div "0" at bounding box center [292, 444] width 141 height 32
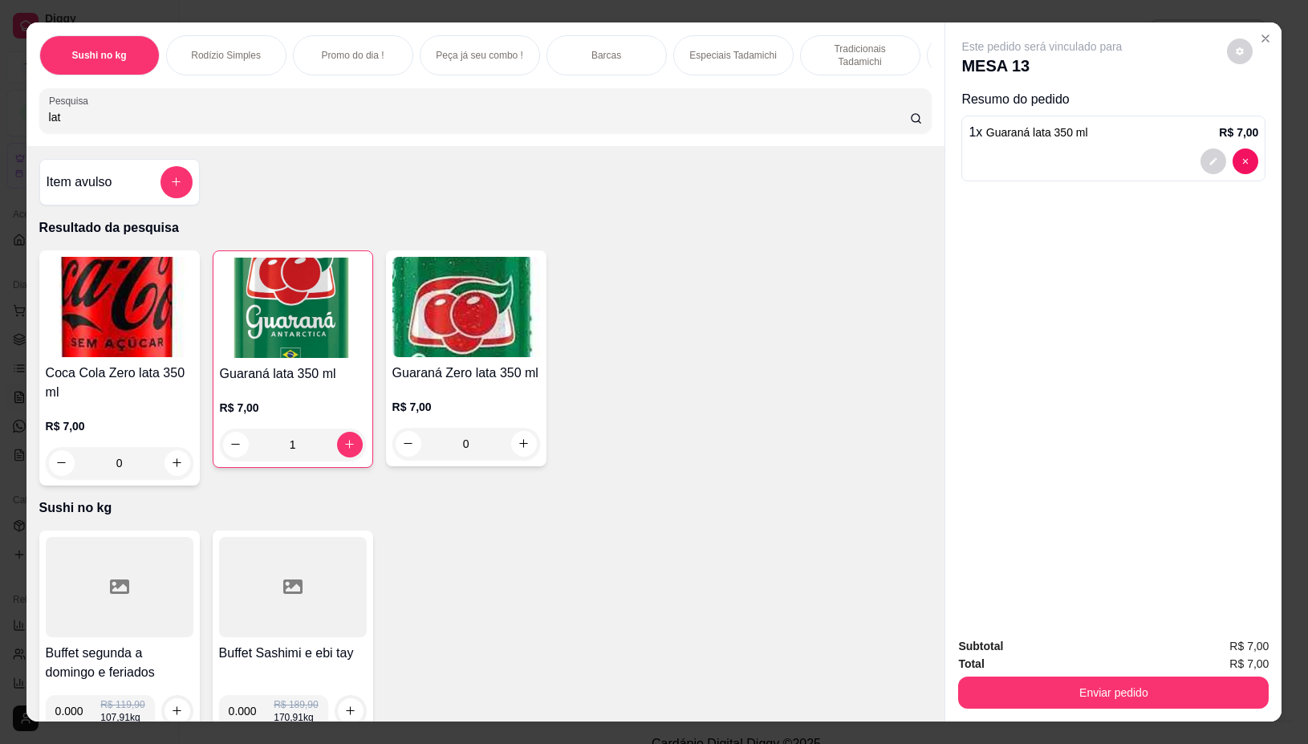
type input "1"
click at [1165, 684] on button "Enviar pedido" at bounding box center [1113, 692] width 301 height 31
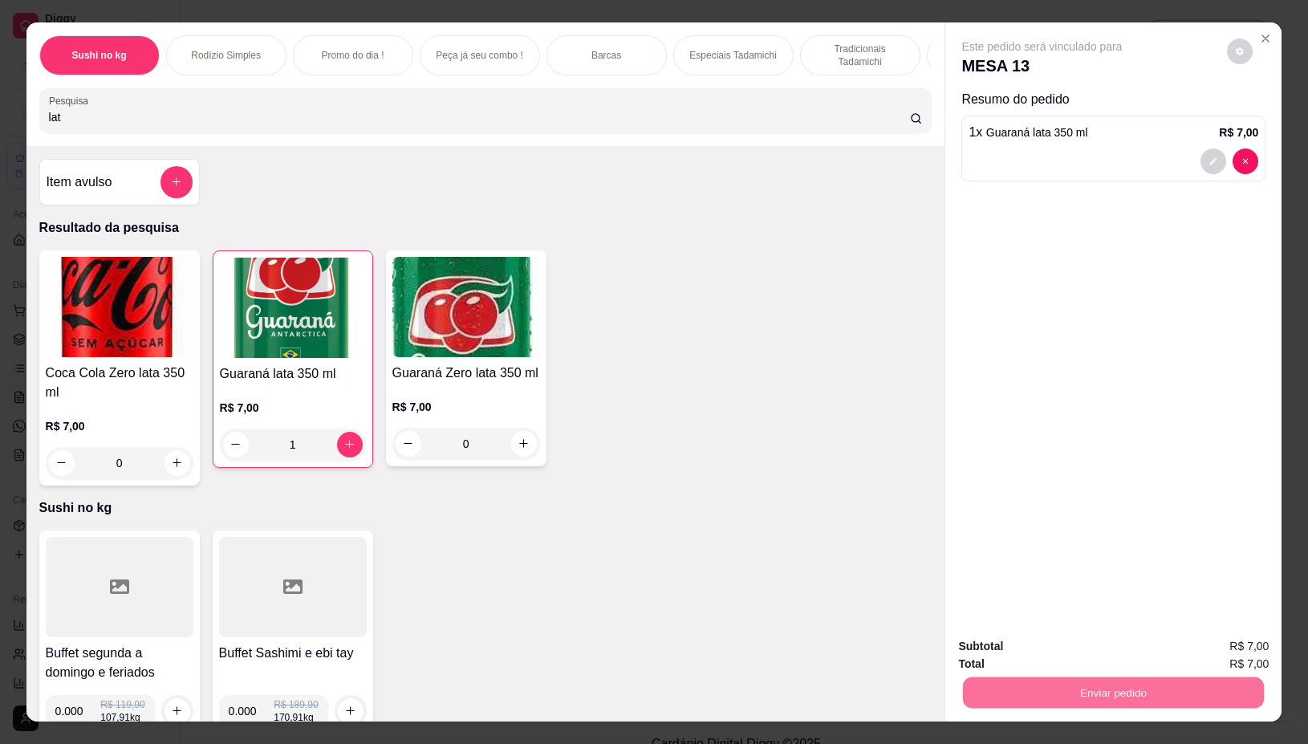
click at [1073, 631] on button "Não registrar e enviar pedido" at bounding box center [1059, 646] width 162 height 30
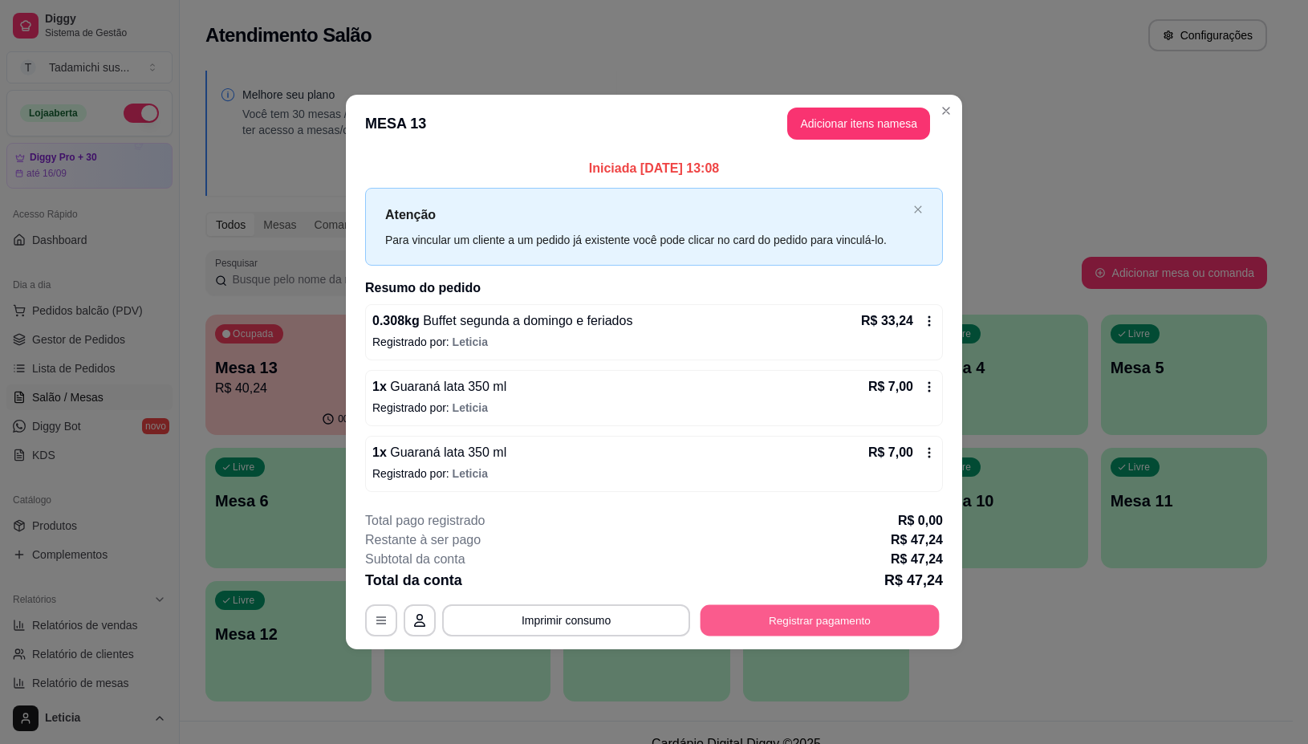
click at [784, 614] on button "Registrar pagamento" at bounding box center [819, 620] width 239 height 31
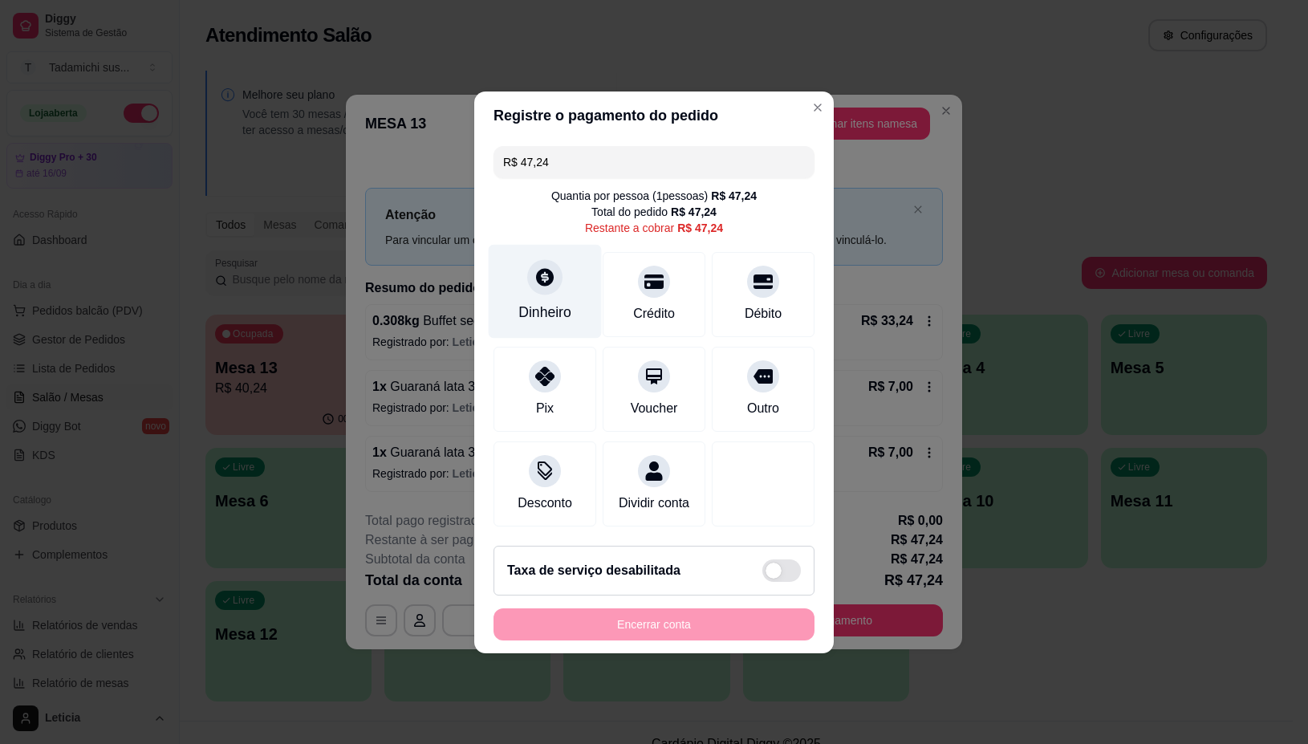
click at [558, 286] on div "Dinheiro" at bounding box center [545, 291] width 113 height 94
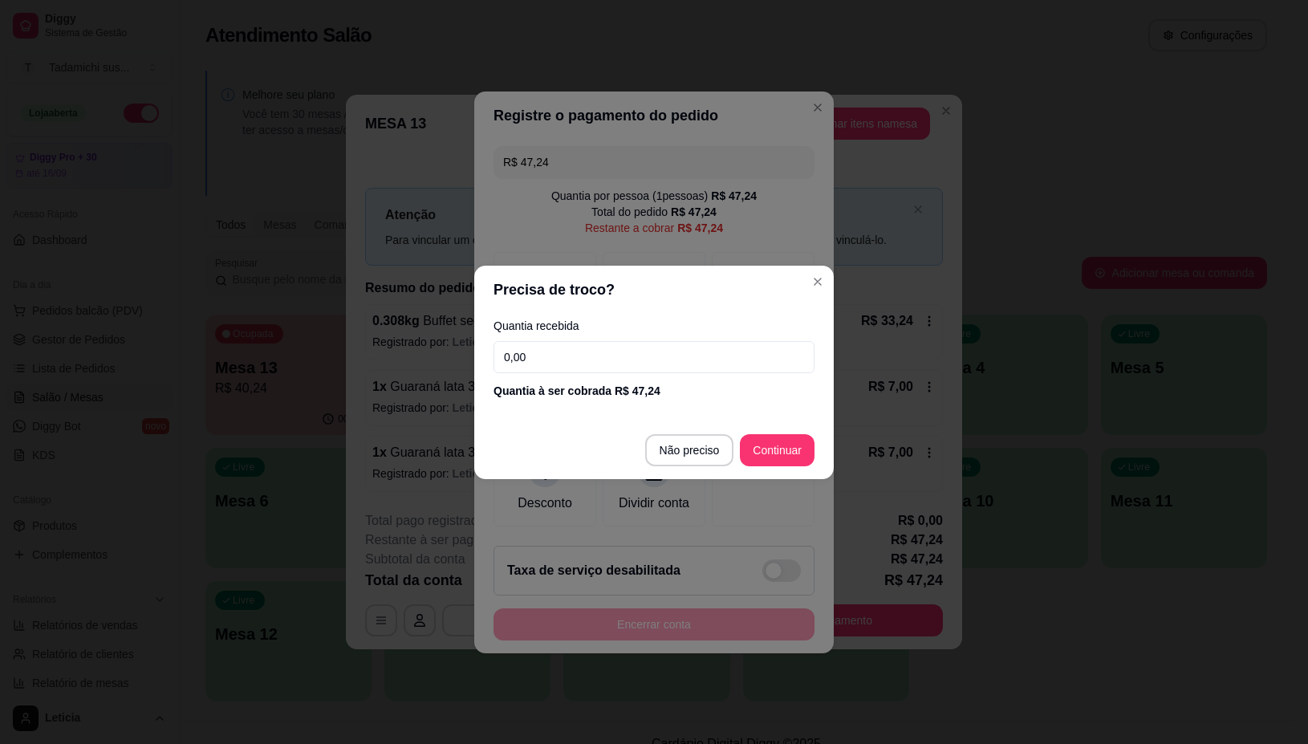
click at [608, 351] on input "0,00" at bounding box center [653, 357] width 321 height 32
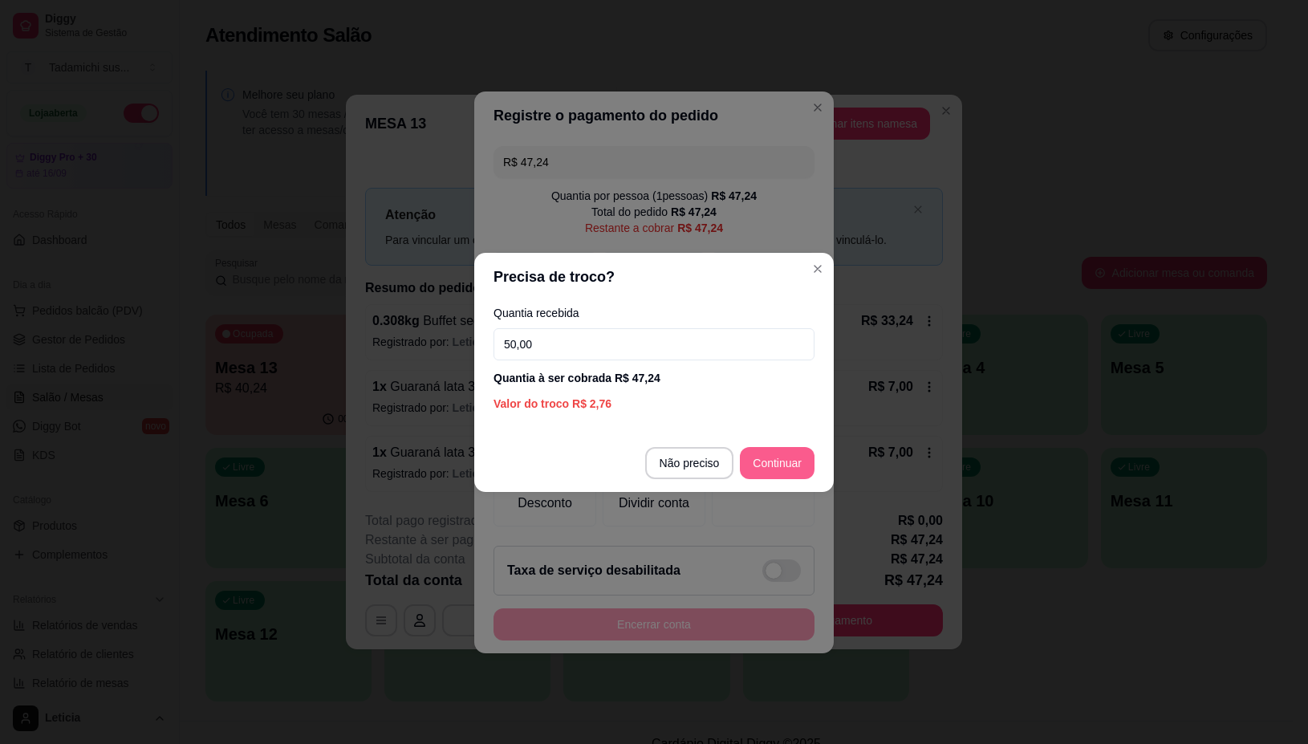
type input "50,00"
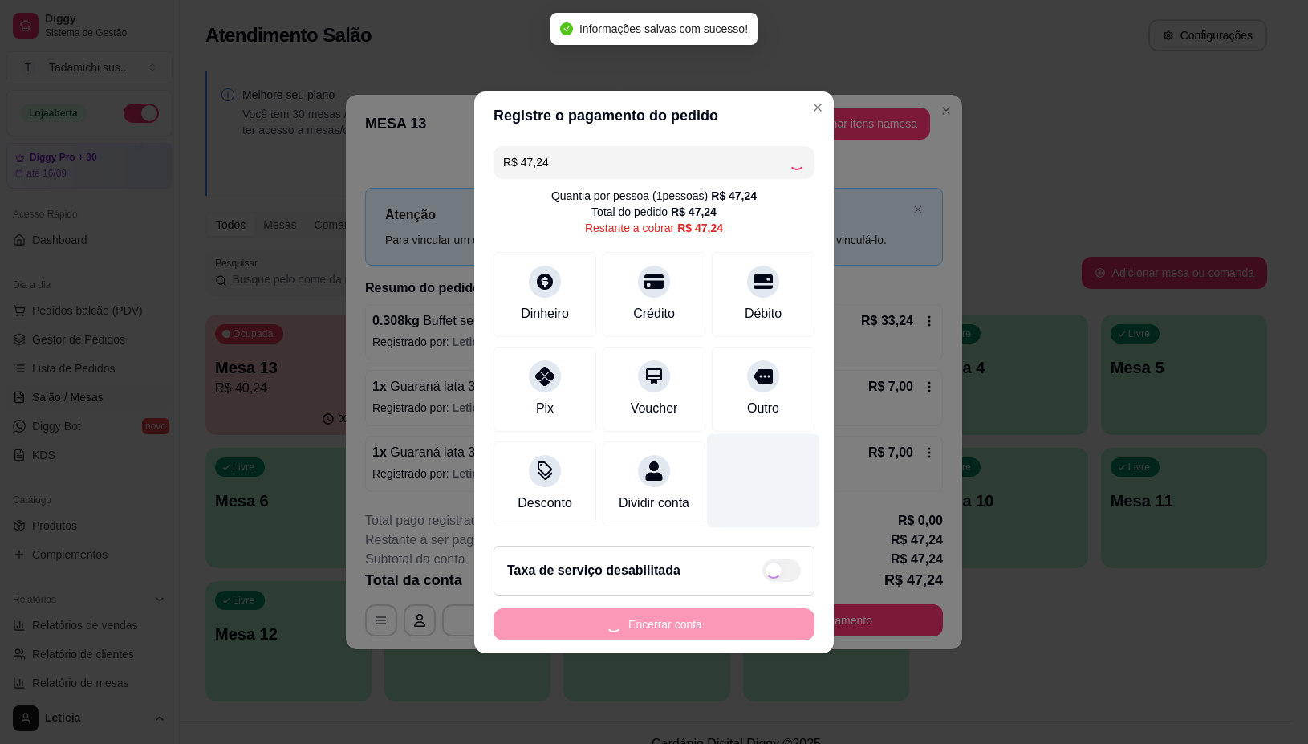
type input "R$ 0,00"
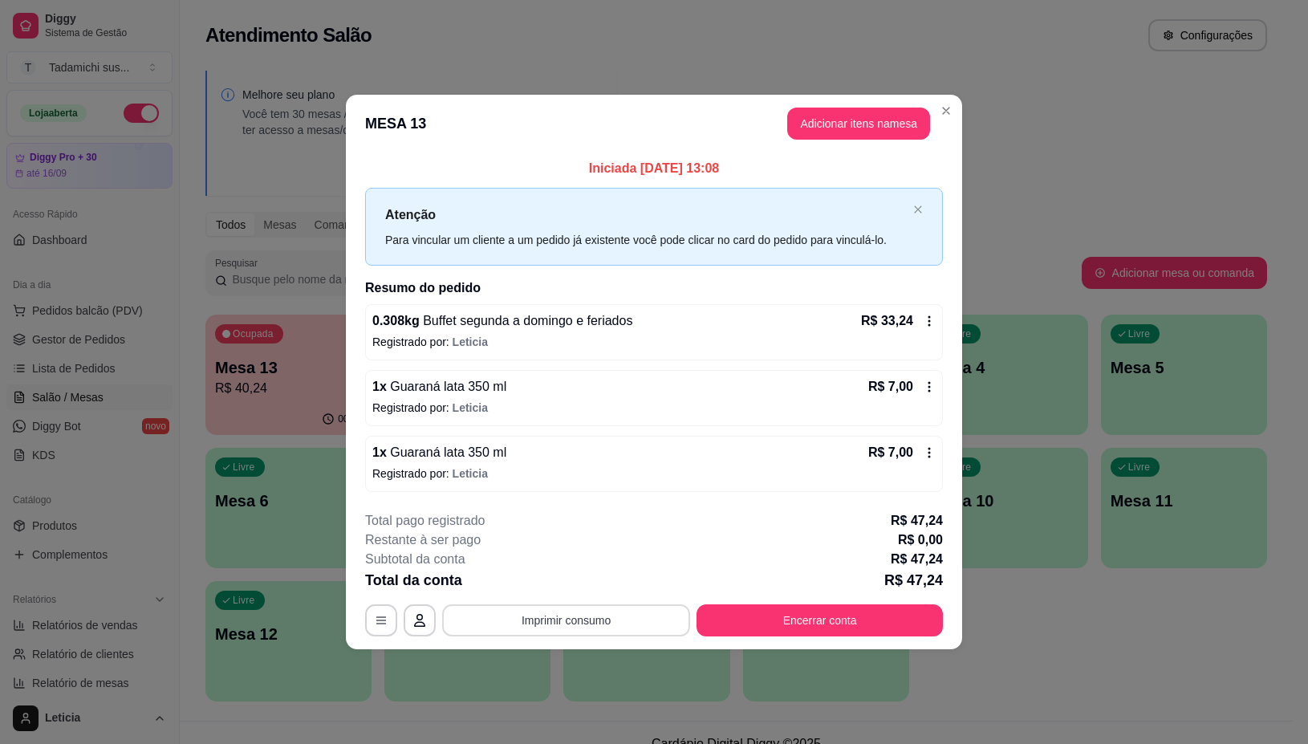
click at [607, 616] on button "Imprimir consumo" at bounding box center [566, 620] width 248 height 32
click at [594, 551] on button "IMPRESSORA" at bounding box center [571, 552] width 124 height 26
click at [807, 624] on button "Encerrar conta" at bounding box center [819, 620] width 239 height 31
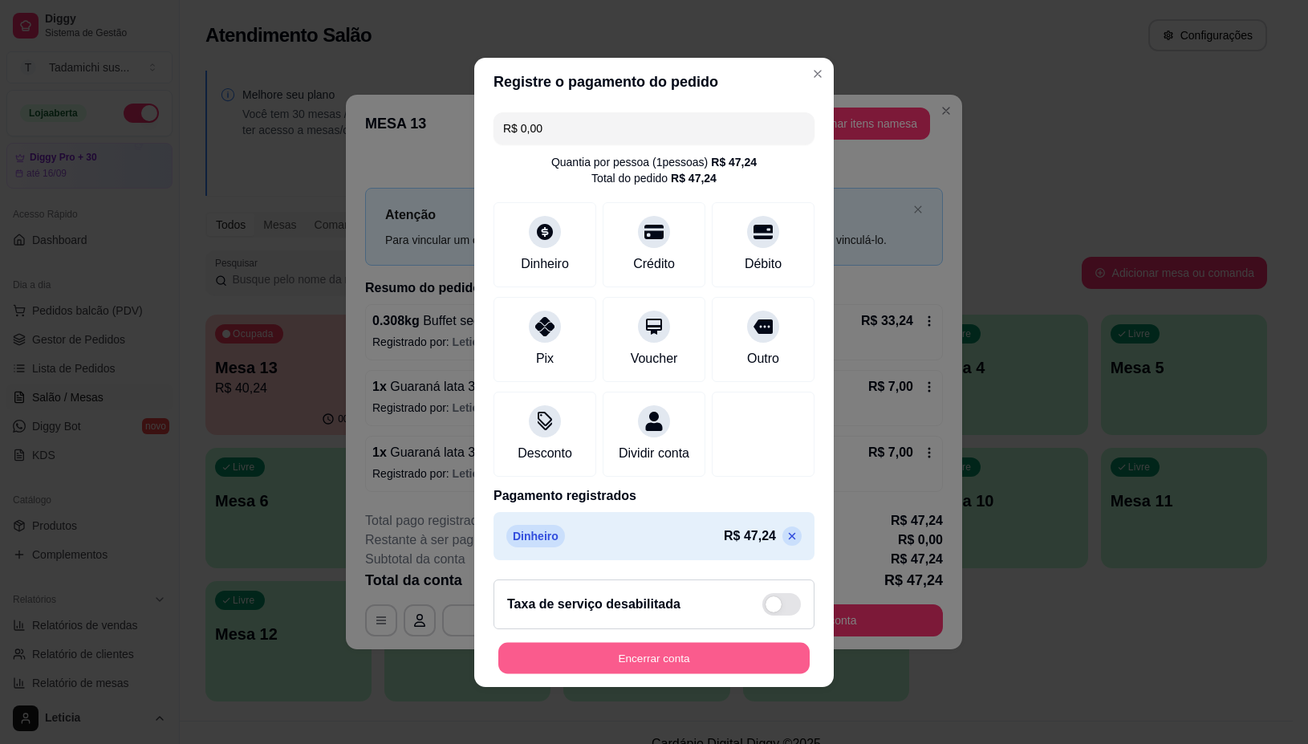
click at [687, 673] on button "Encerrar conta" at bounding box center [653, 657] width 311 height 31
